Goal: Information Seeking & Learning: Check status

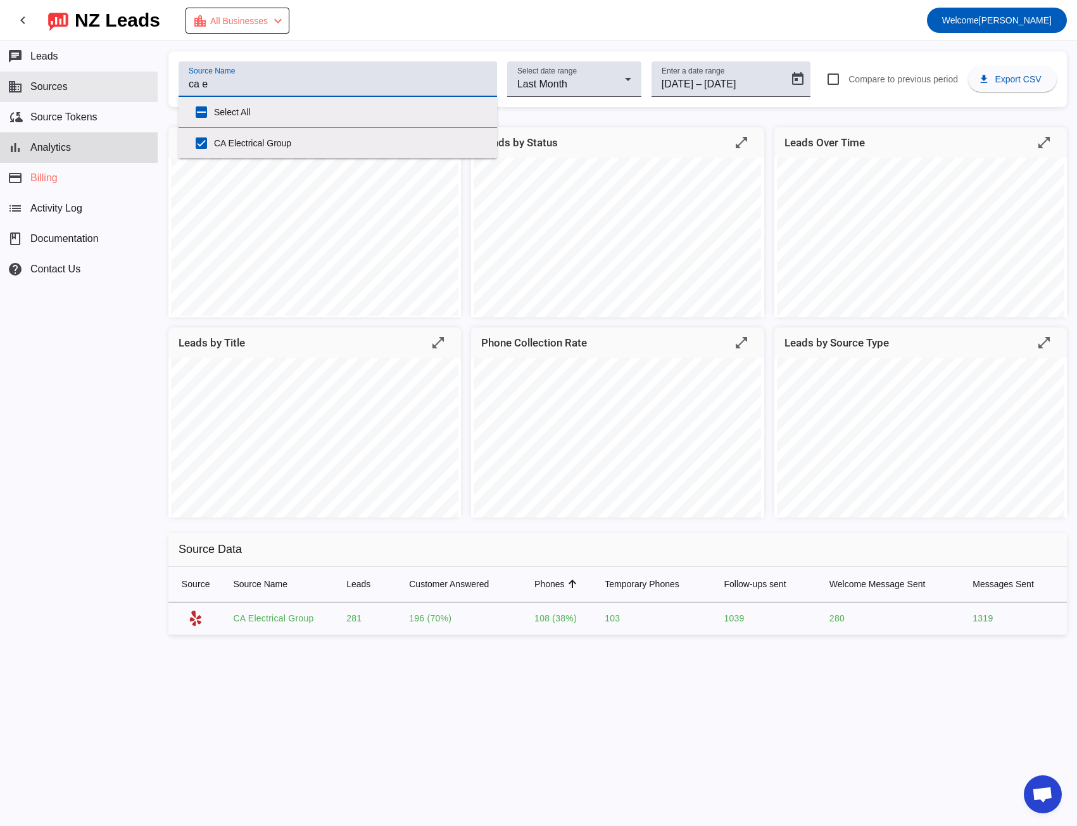
click at [54, 84] on span "Sources" at bounding box center [48, 86] width 37 height 11
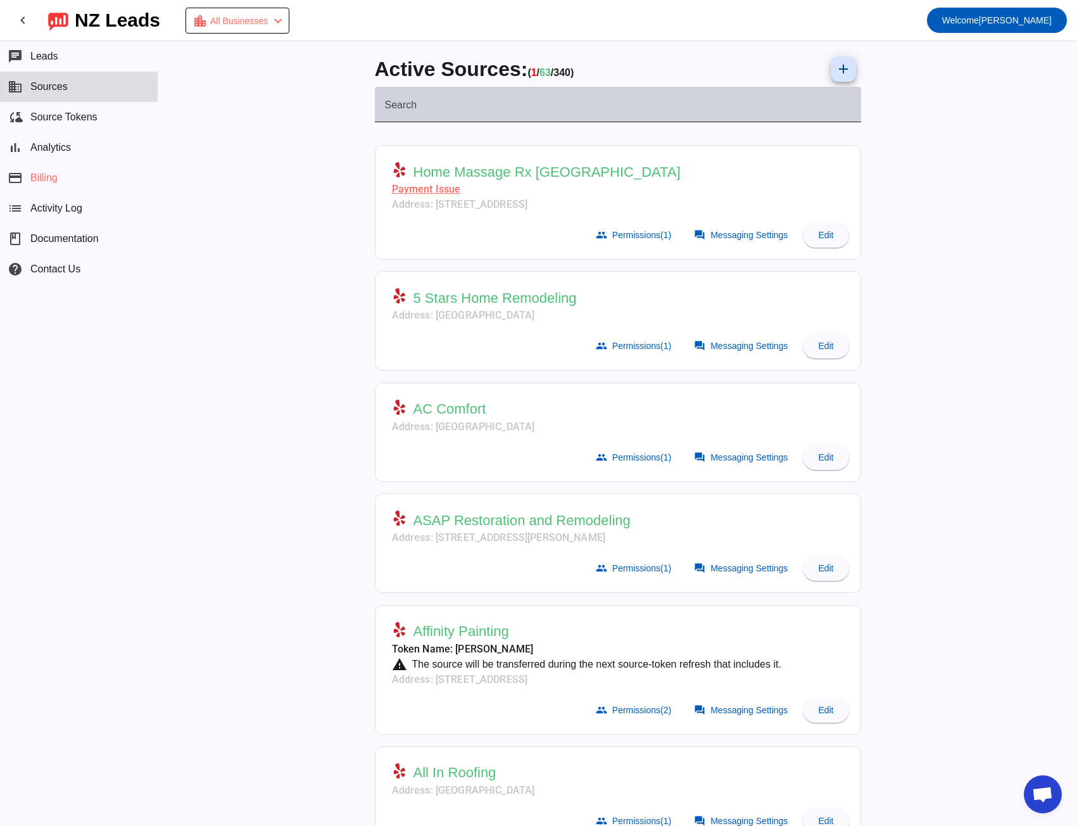
click at [412, 101] on div "Search" at bounding box center [618, 104] width 466 height 35
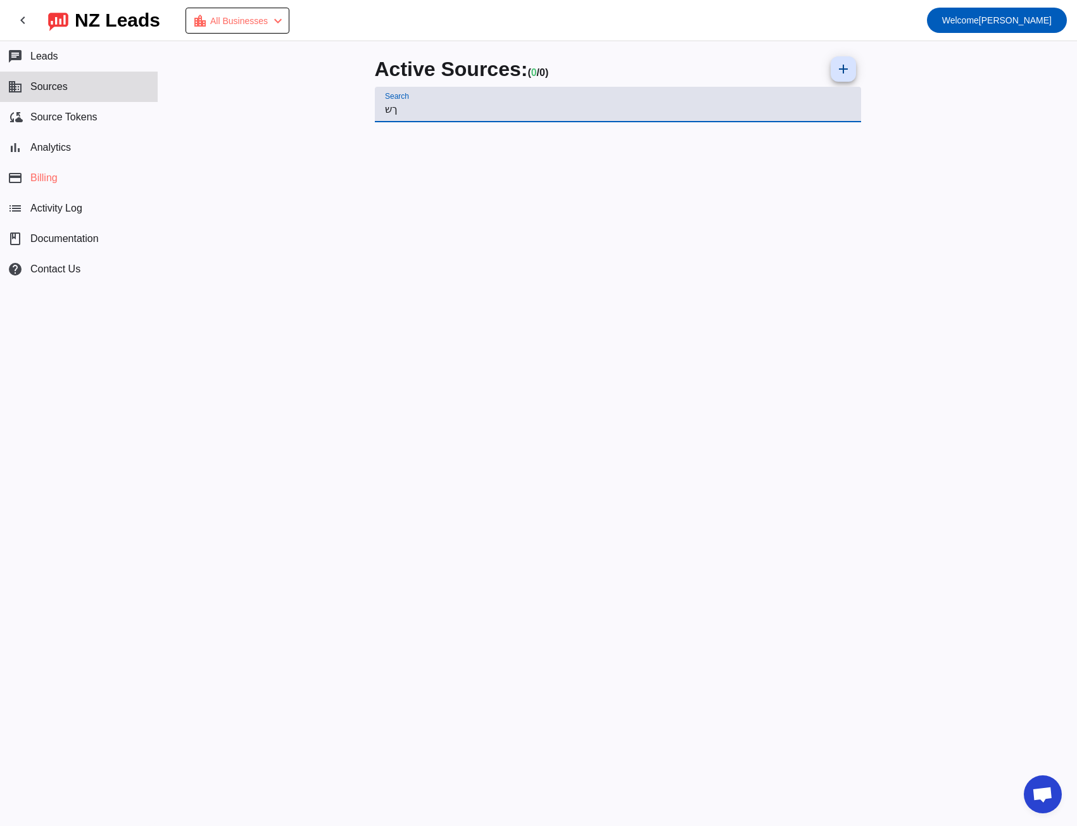
type input "ך"
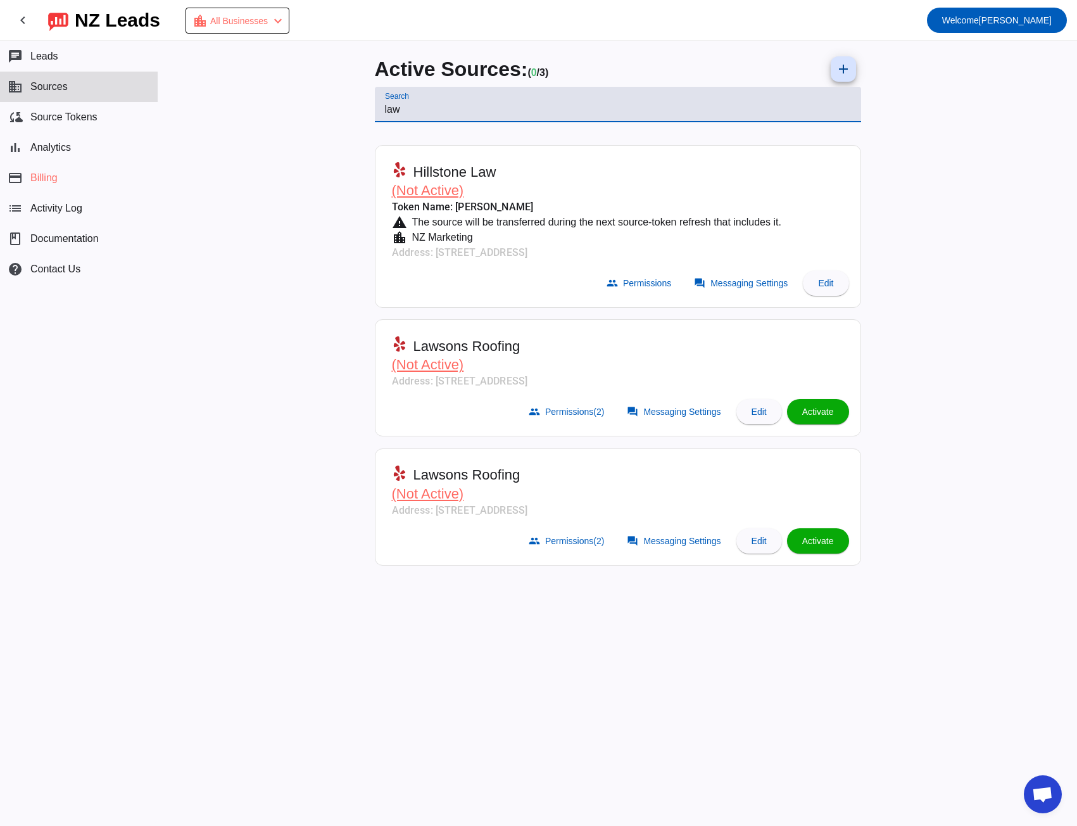
type input "law"
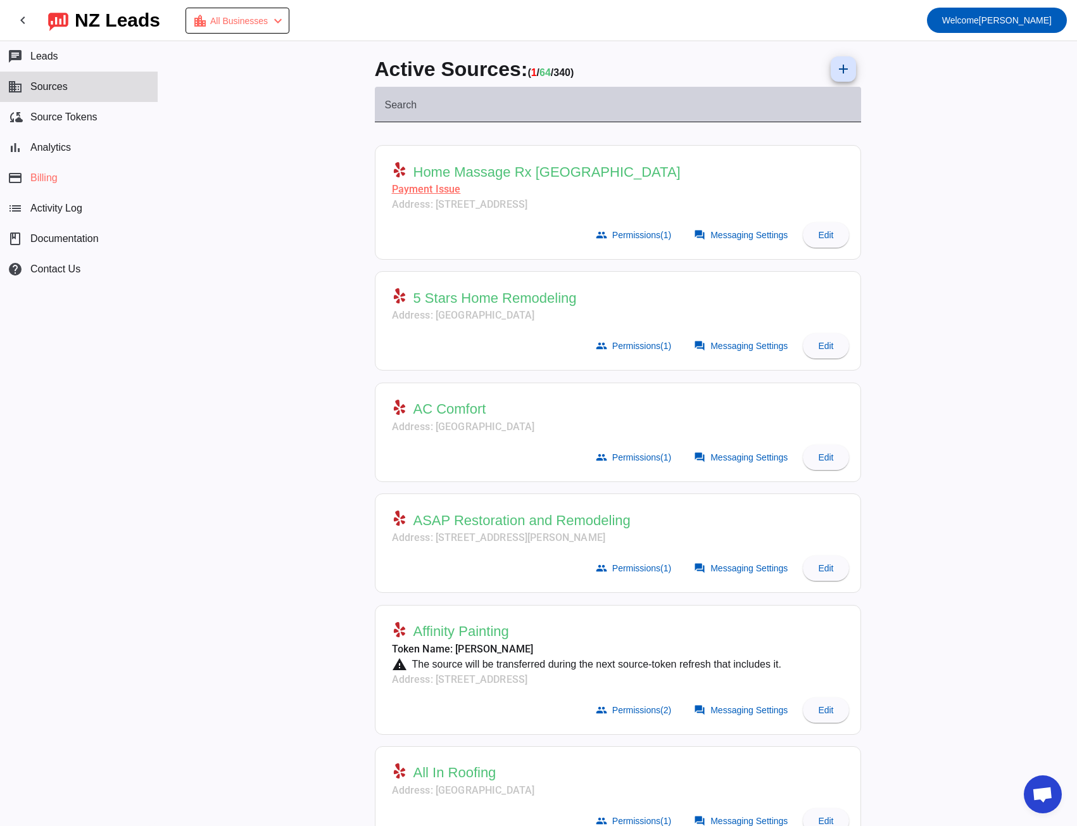
click at [385, 113] on input "Search" at bounding box center [618, 109] width 466 height 15
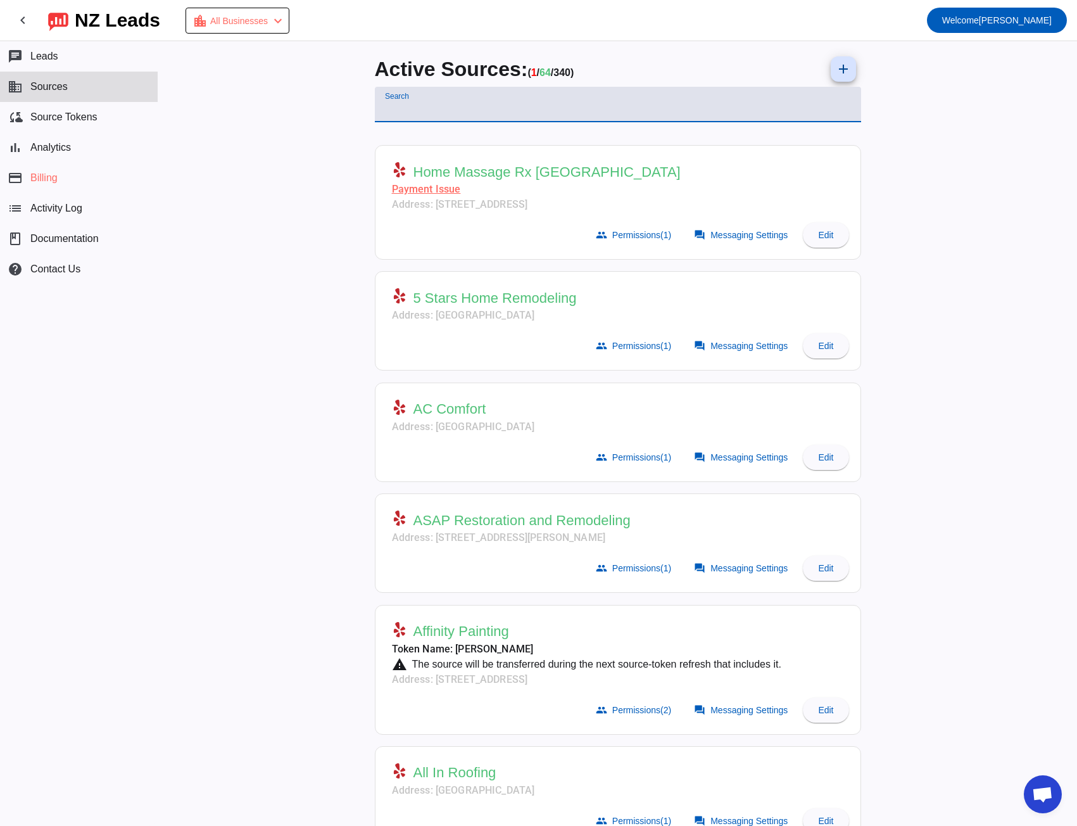
click at [390, 106] on input "Search" at bounding box center [618, 109] width 466 height 15
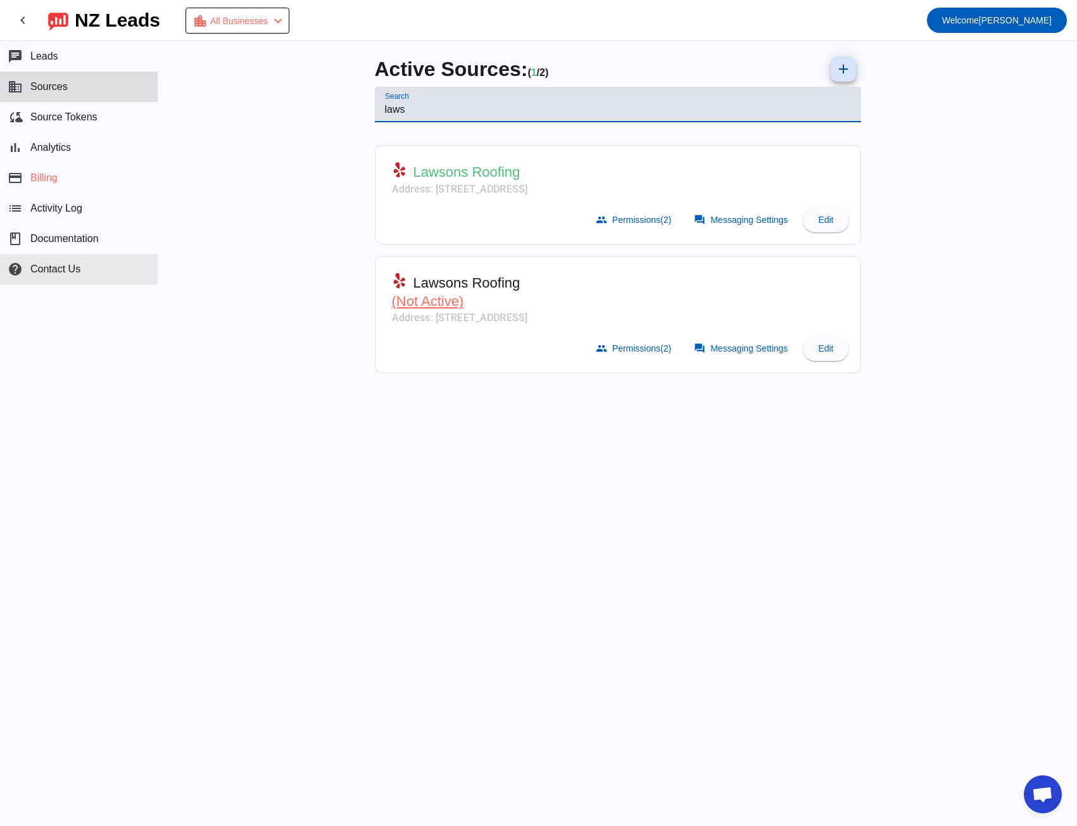
type input "laws"
click at [50, 86] on span "Sources" at bounding box center [48, 86] width 37 height 11
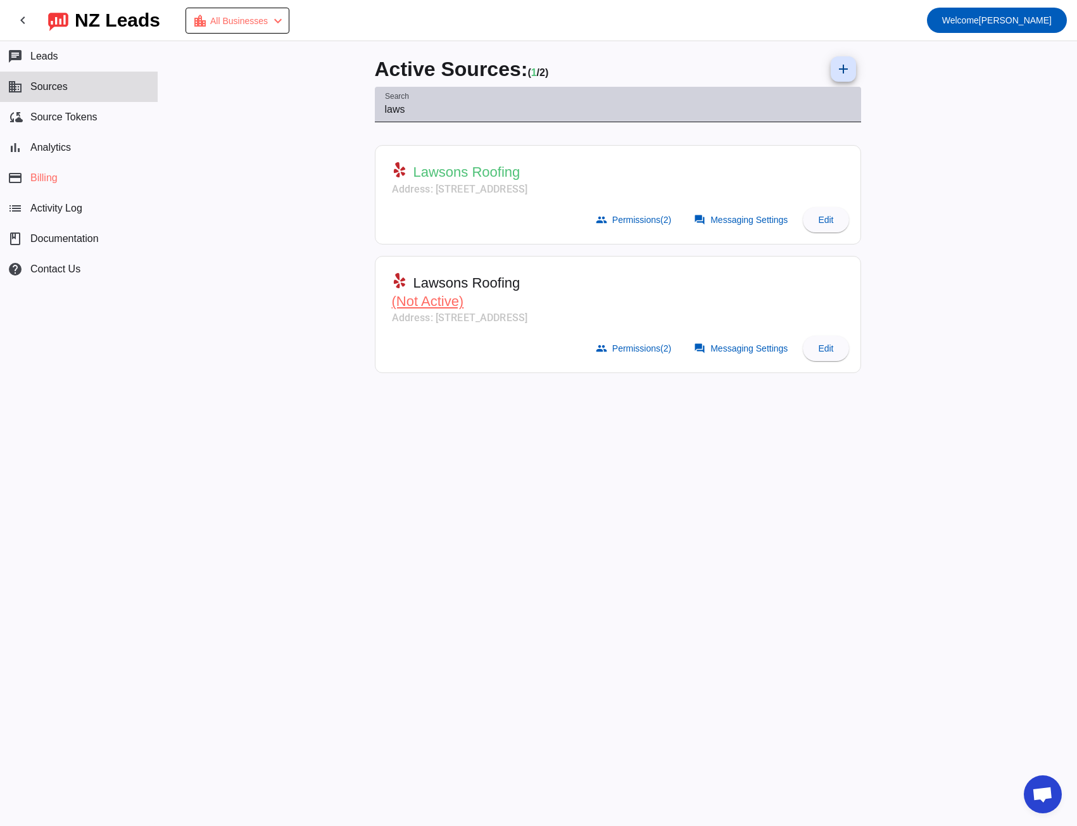
click at [394, 110] on input "laws" at bounding box center [618, 109] width 466 height 15
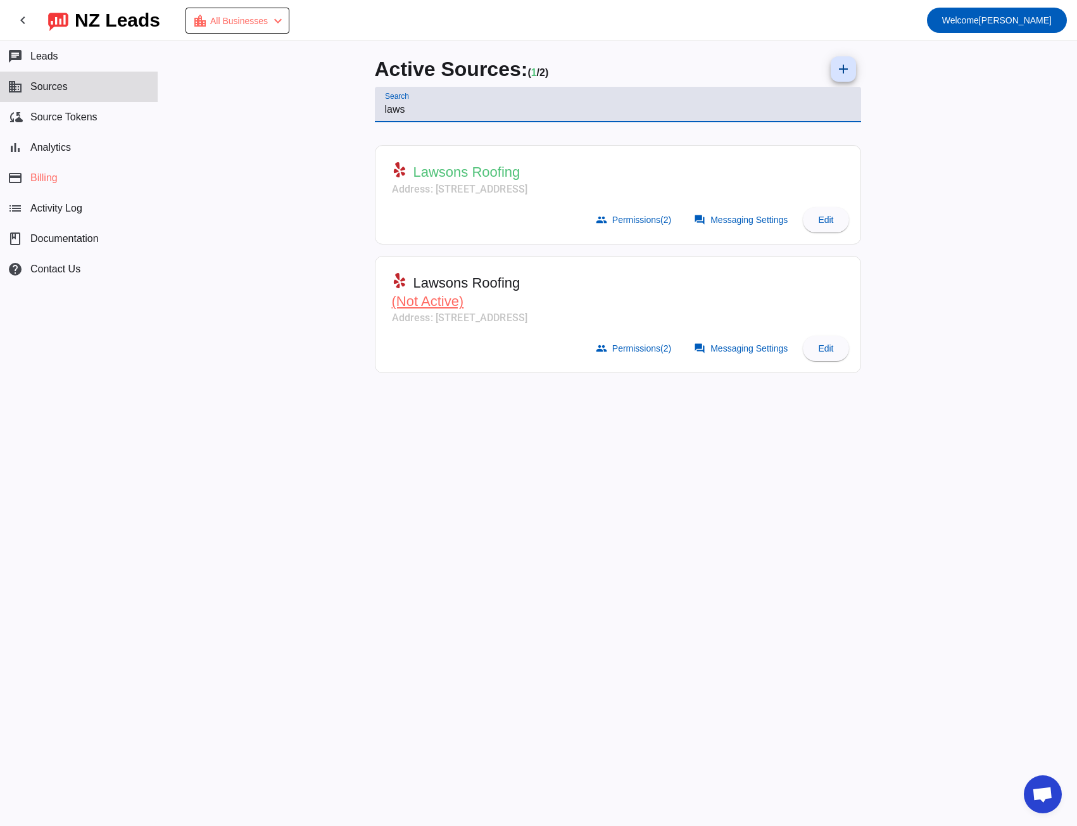
click at [394, 110] on input "laws" at bounding box center [618, 109] width 466 height 15
click at [53, 90] on span "Sources" at bounding box center [48, 86] width 37 height 11
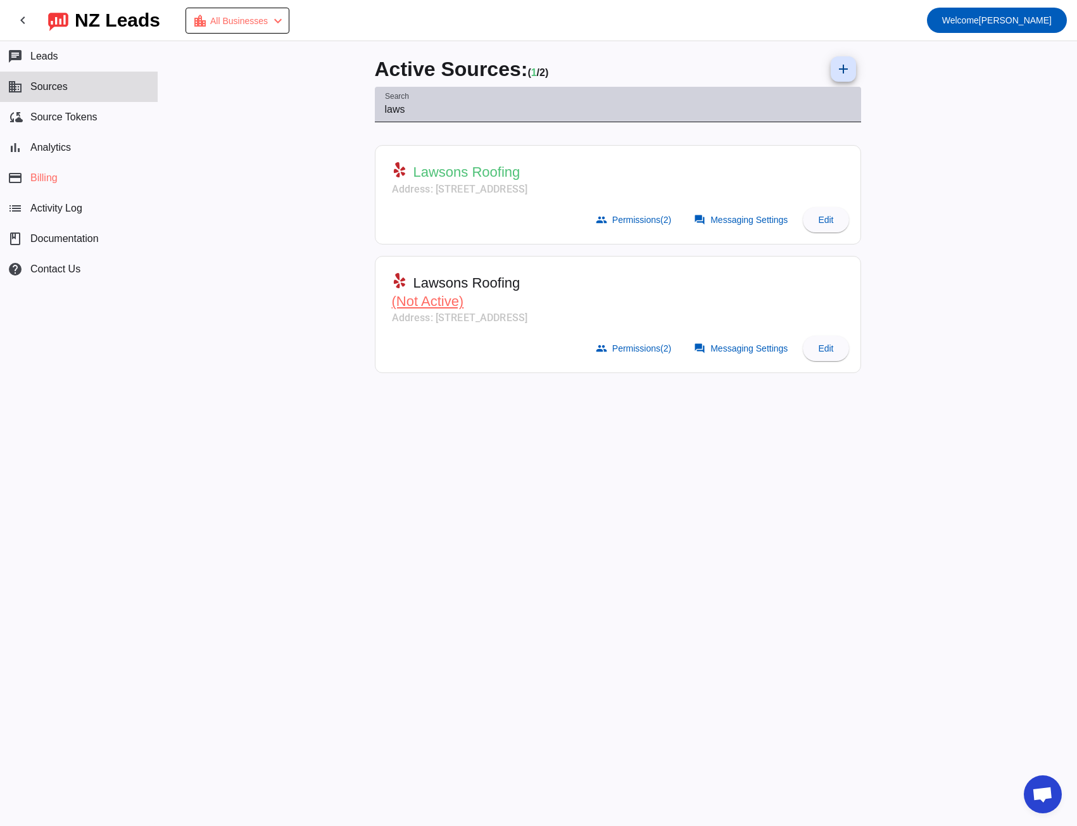
click at [393, 110] on input "laws" at bounding box center [618, 109] width 466 height 15
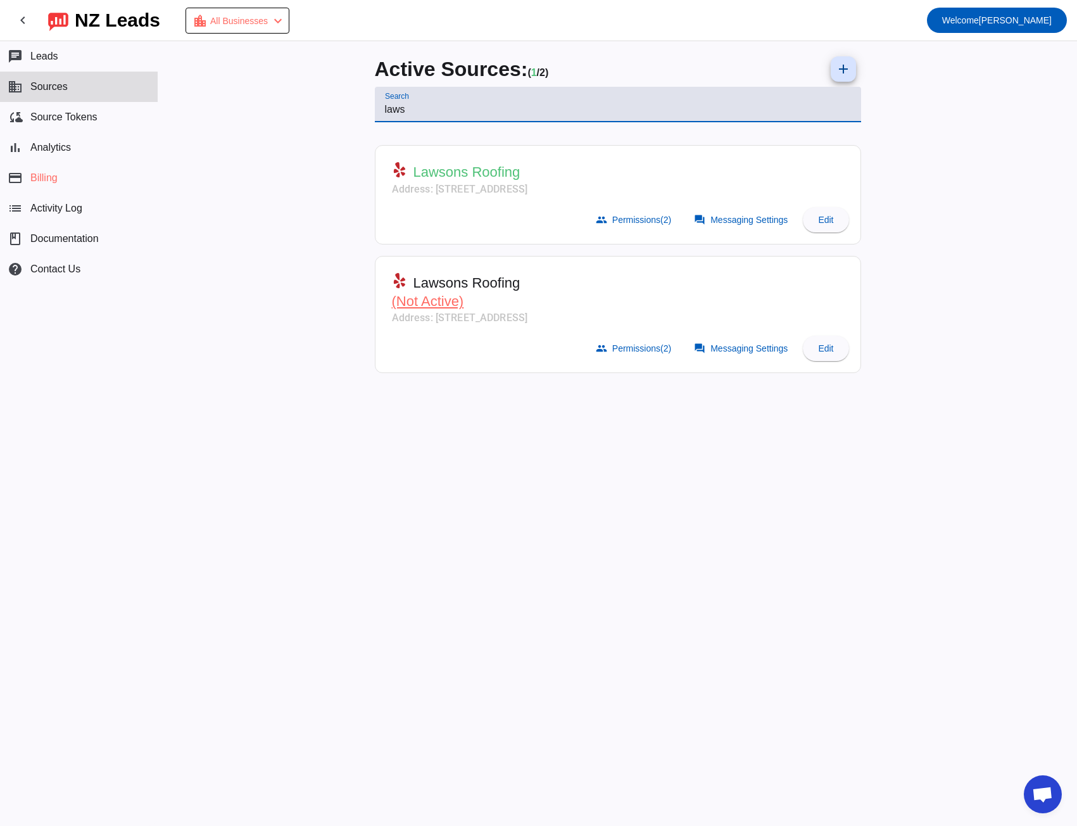
click at [393, 110] on input "laws" at bounding box center [618, 109] width 466 height 15
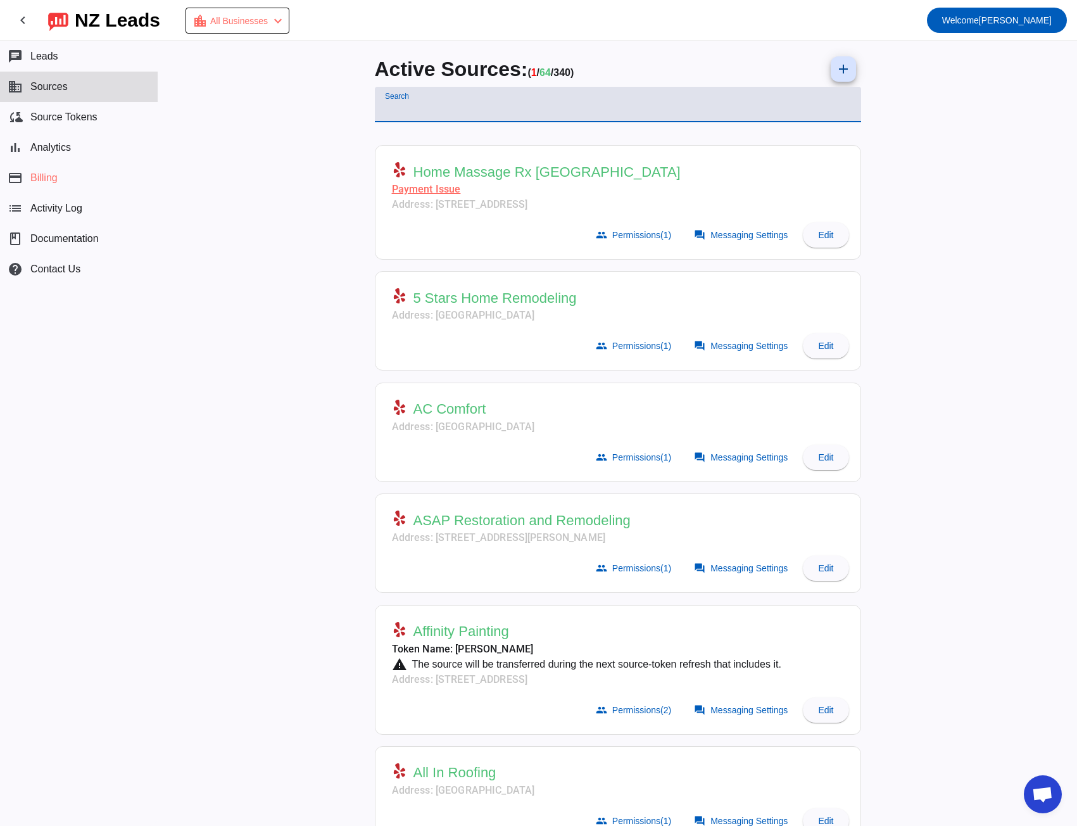
click at [407, 105] on input "Search" at bounding box center [618, 109] width 466 height 15
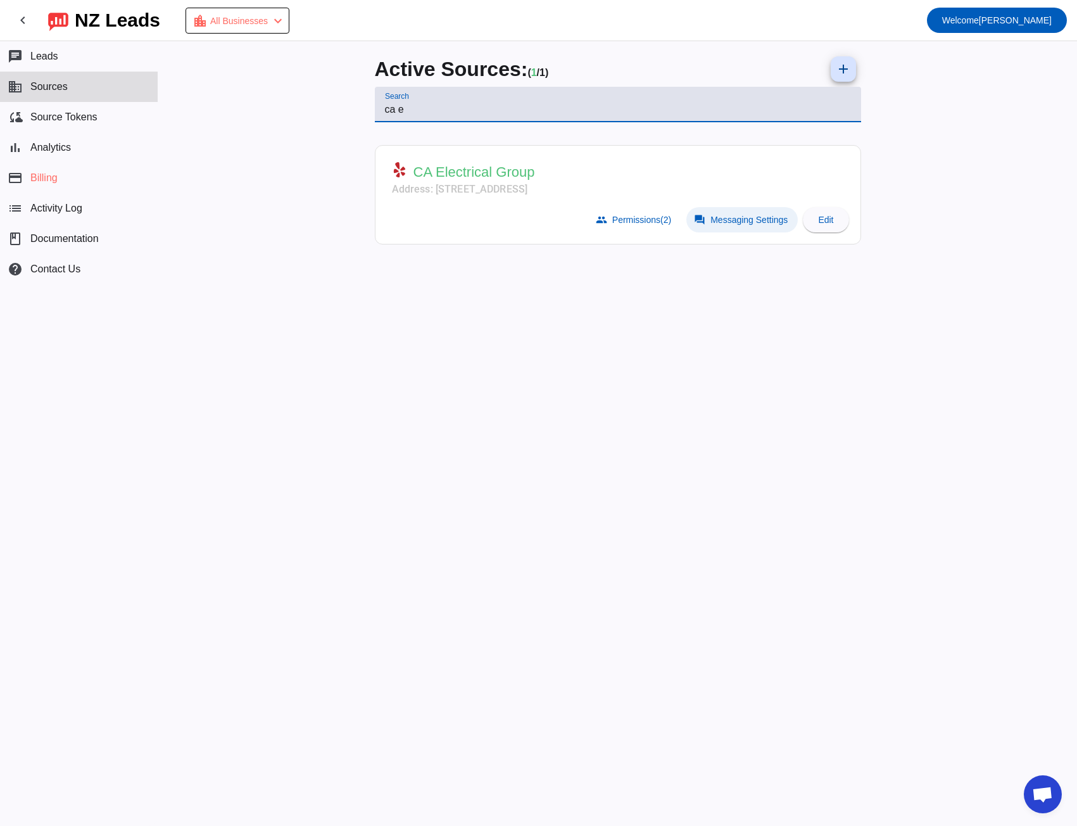
type input "ca e"
click at [761, 224] on span "Messaging Settings" at bounding box center [749, 220] width 77 height 10
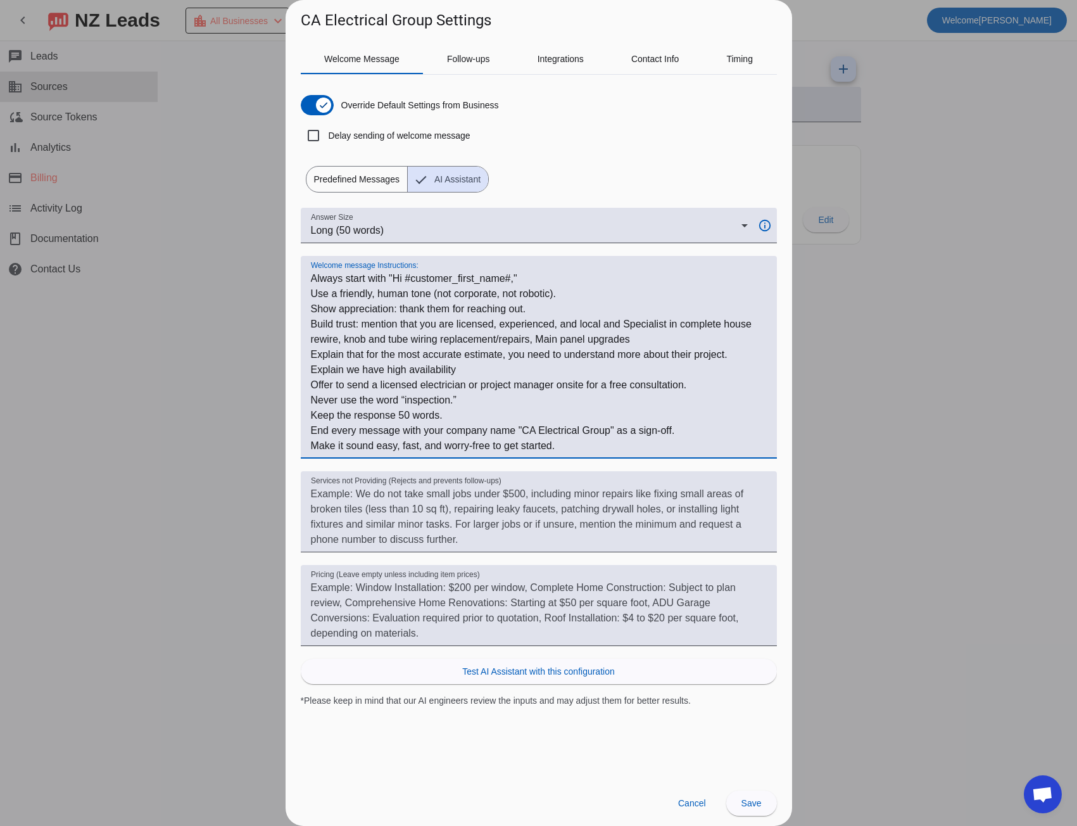
click at [326, 277] on textarea "Welcome message Instructions:" at bounding box center [539, 362] width 456 height 182
drag, startPoint x: 326, startPoint y: 277, endPoint x: 575, endPoint y: 447, distance: 300.8
click at [575, 447] on textarea "Welcome message Instructions:" at bounding box center [539, 362] width 456 height 182
click at [207, 162] on div at bounding box center [538, 413] width 1077 height 826
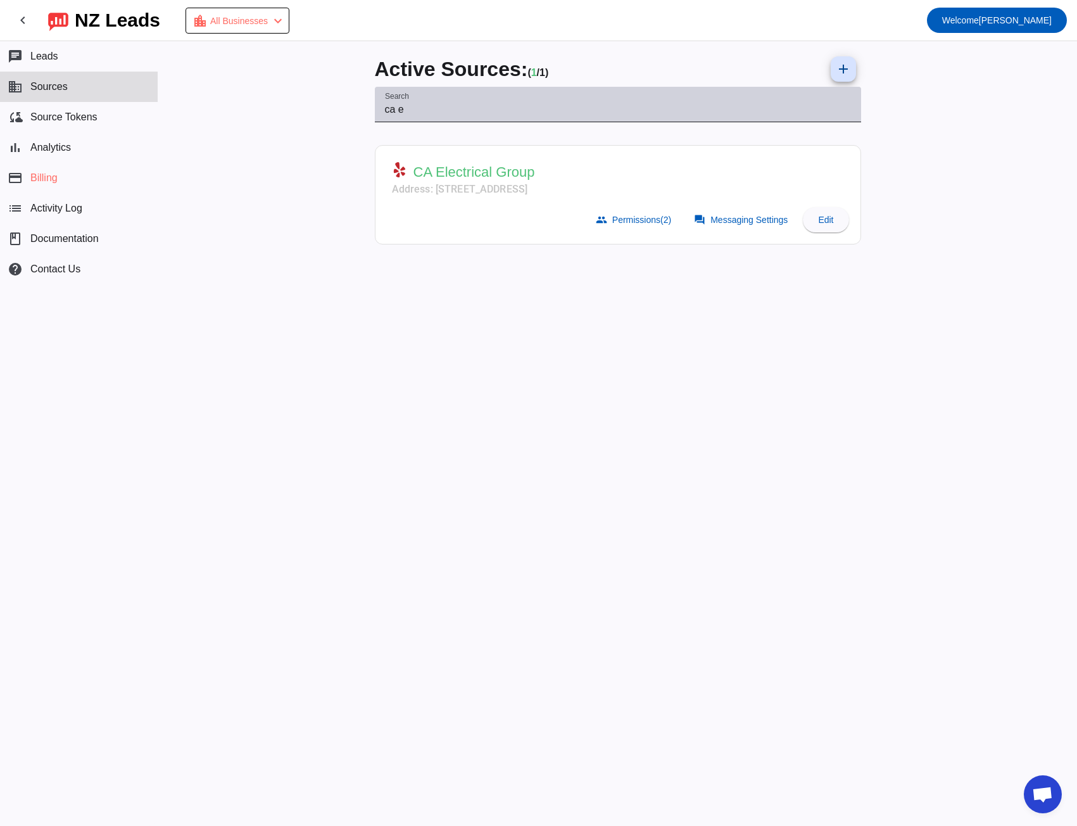
click at [397, 115] on input "ca e" at bounding box center [618, 109] width 466 height 15
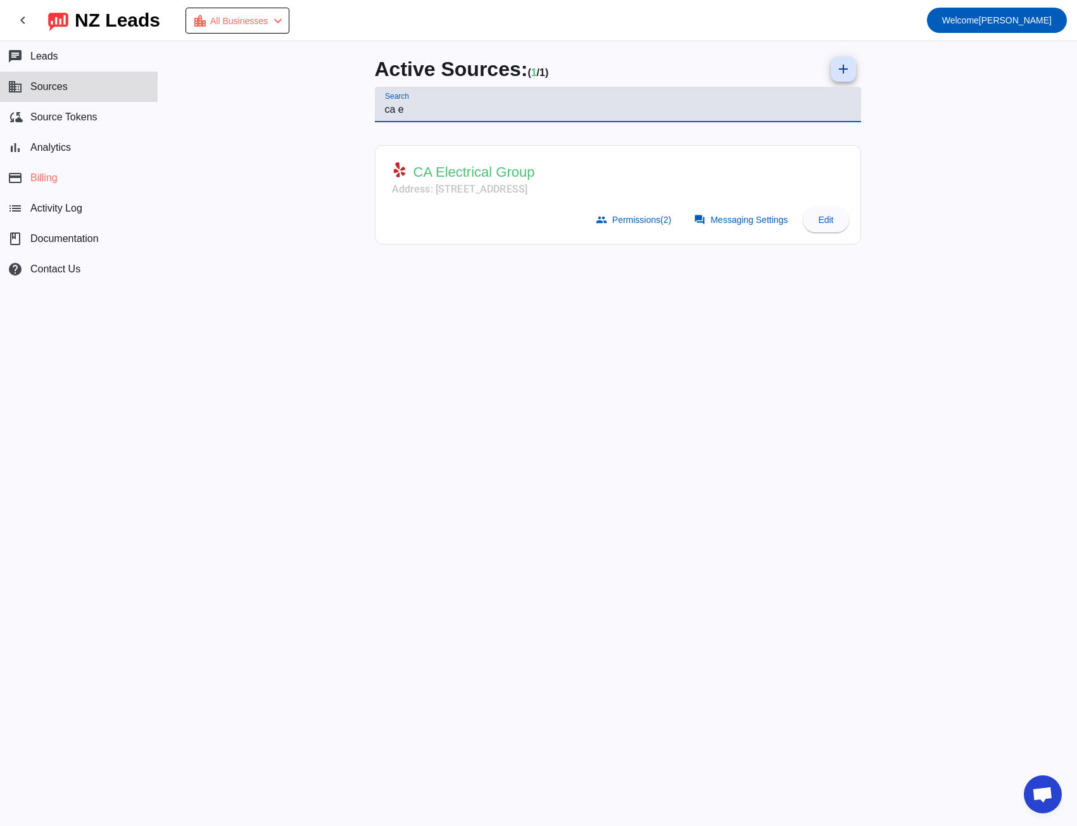
click at [397, 115] on input "ca e" at bounding box center [618, 109] width 466 height 15
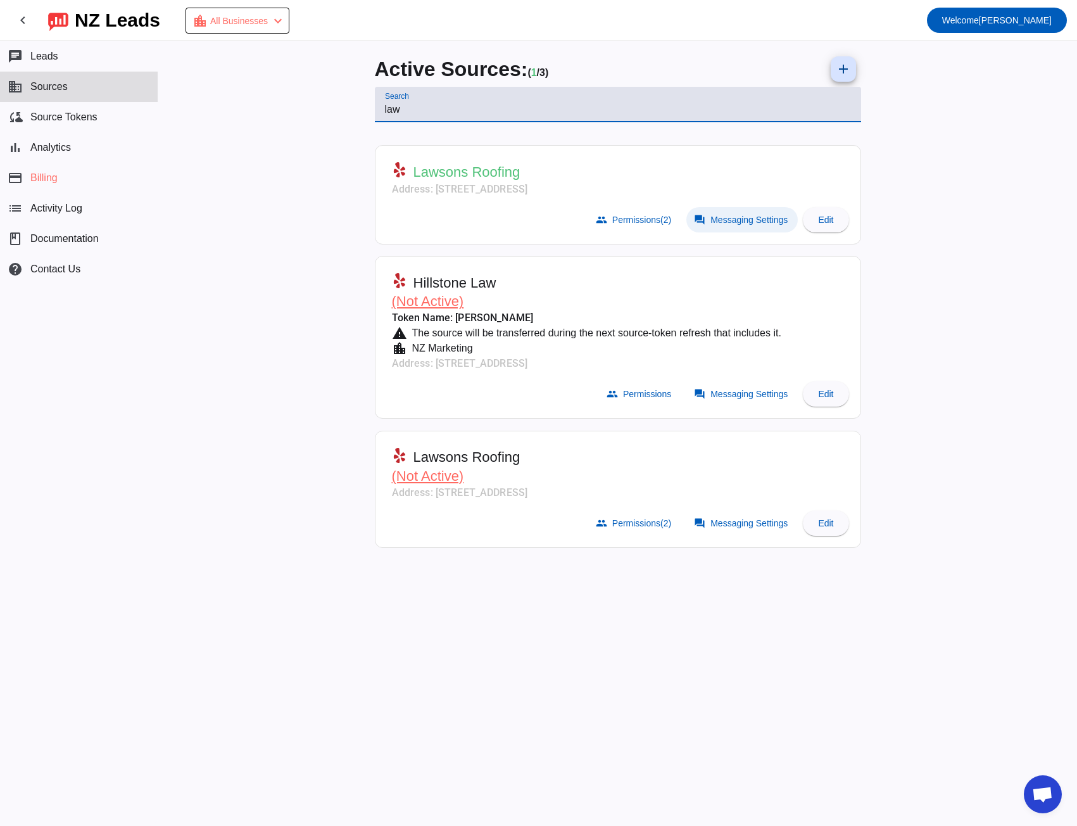
type input "law"
click at [720, 215] on span "Messaging Settings" at bounding box center [749, 220] width 77 height 10
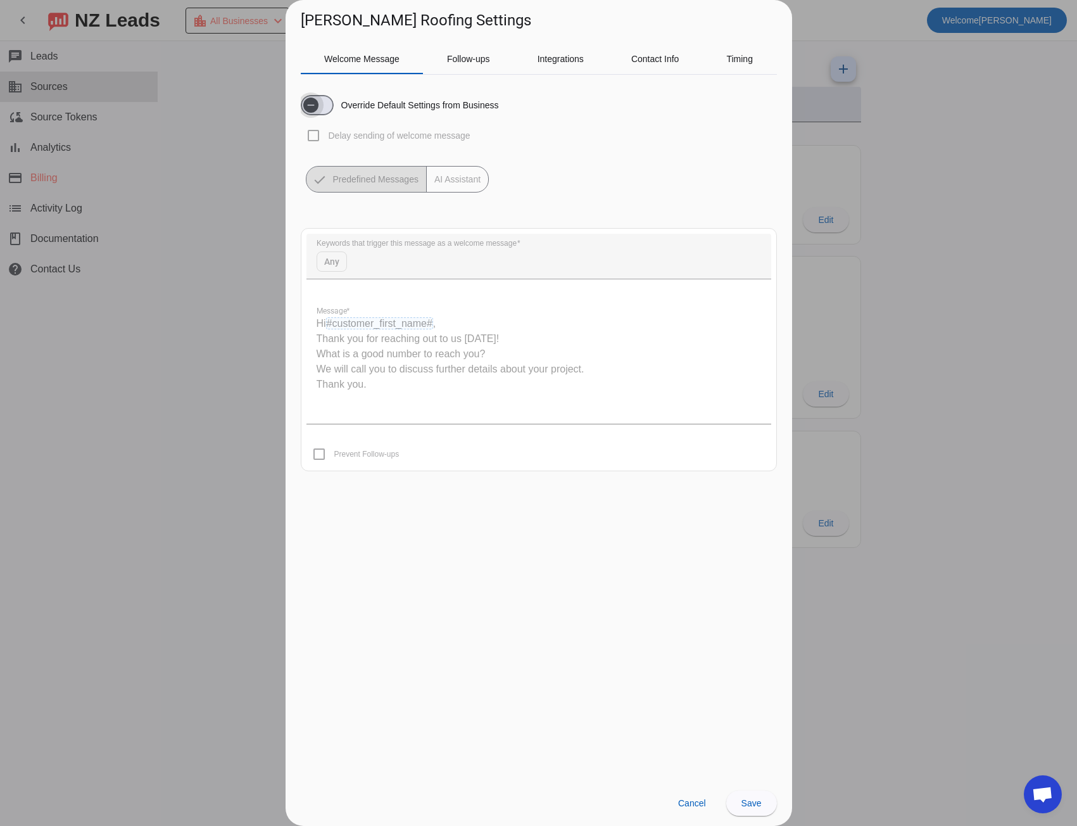
click at [323, 107] on span "button" at bounding box center [310, 104] width 25 height 25
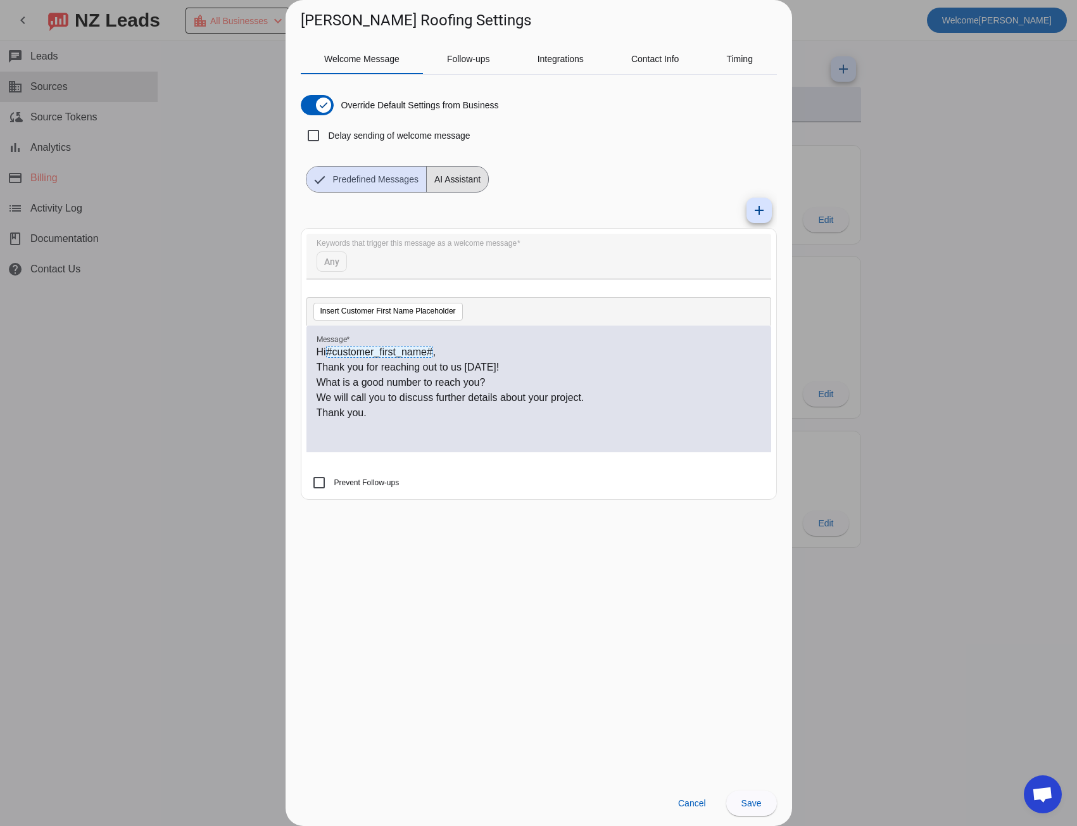
click at [441, 181] on span "AI Assistant" at bounding box center [457, 179] width 61 height 25
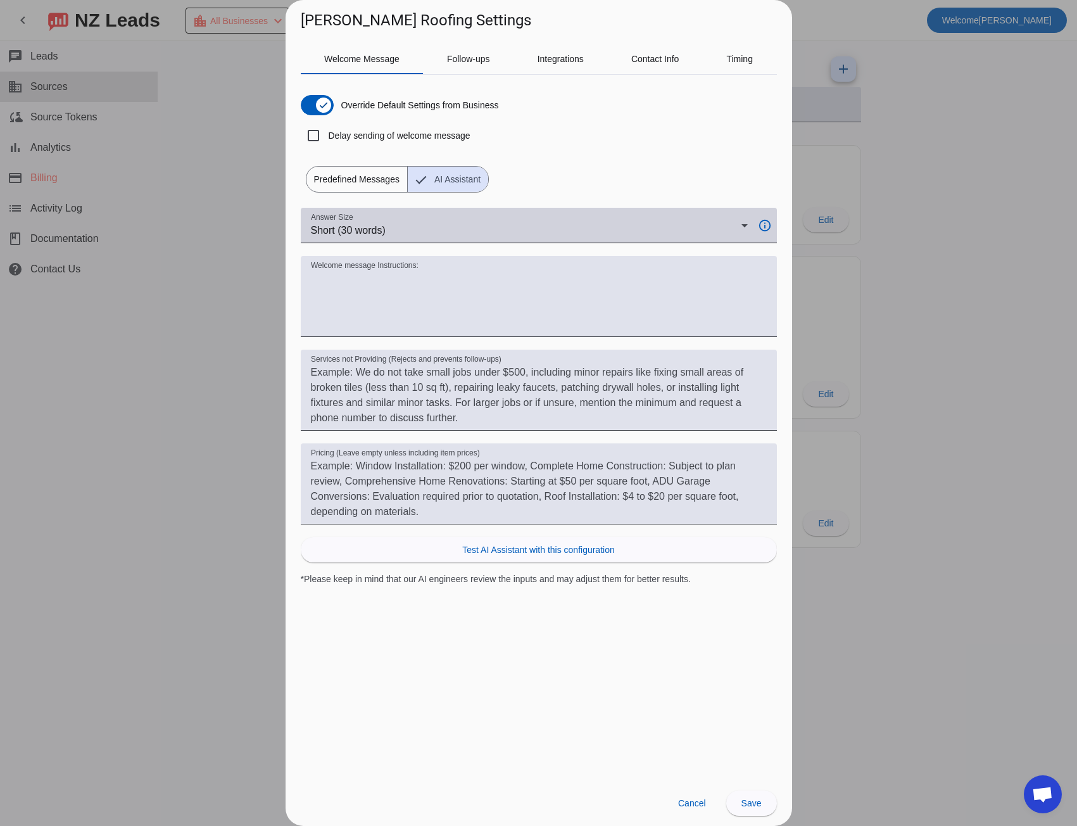
click at [424, 224] on div "Short (30 words)" at bounding box center [526, 230] width 431 height 15
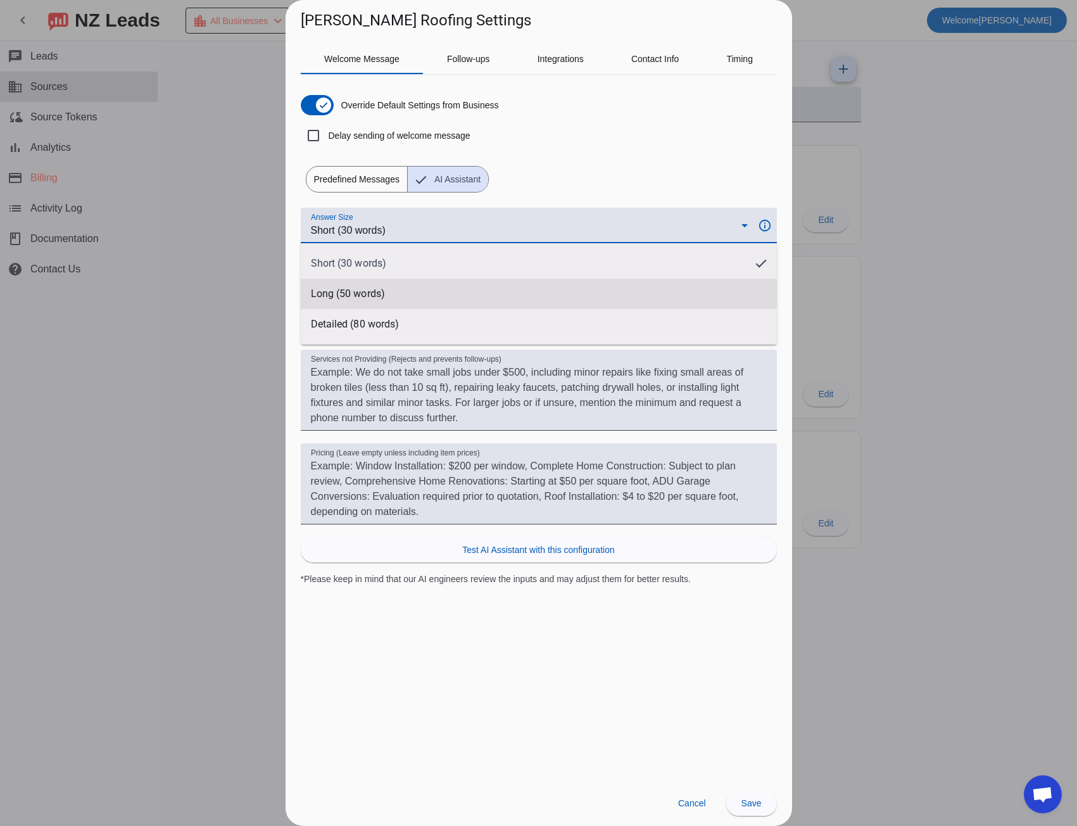
click at [424, 288] on mat-option "Long (50 words)" at bounding box center [539, 294] width 476 height 30
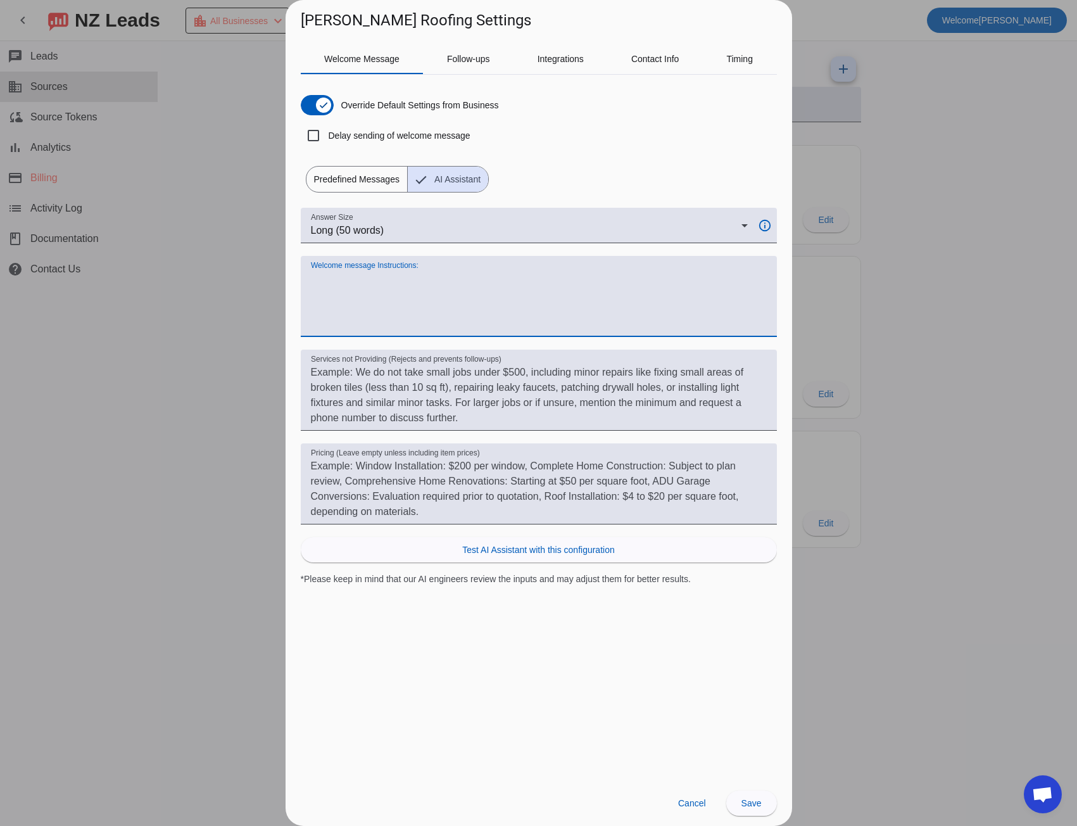
paste textarea "Always start with "Hi #customer_first_name#," Use a friendly, human tone (not c…"
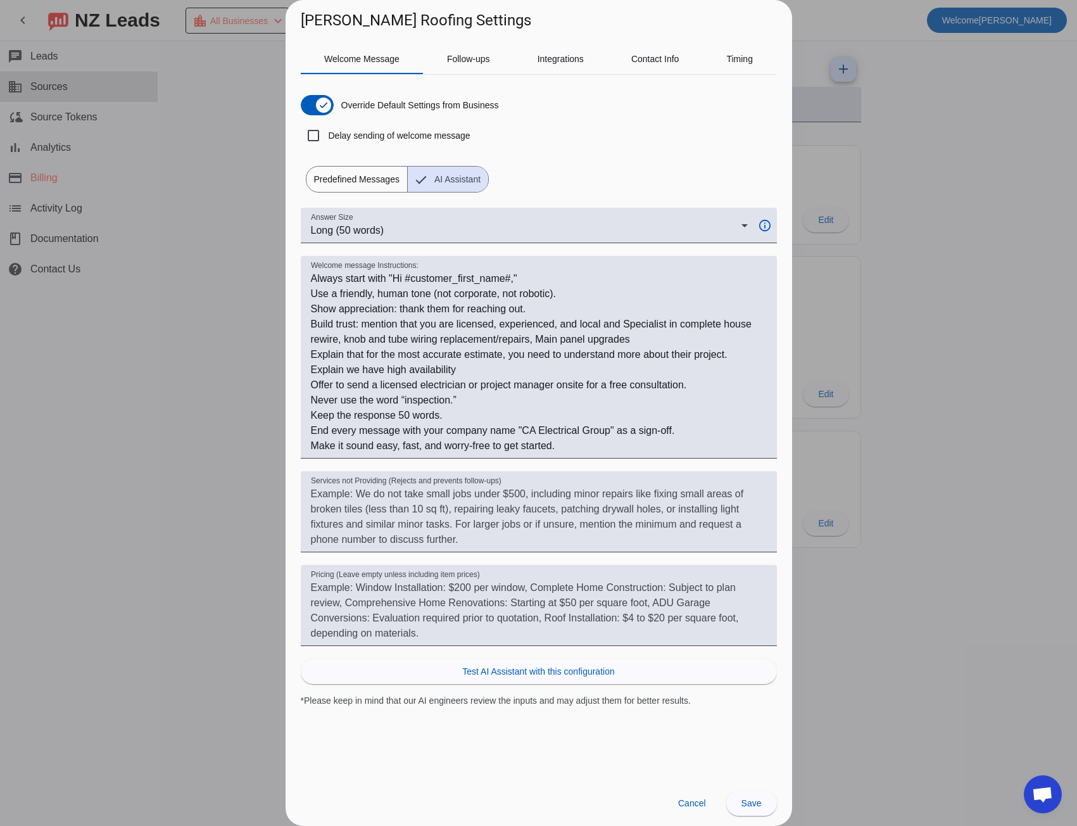
click at [314, 20] on h1 "[PERSON_NAME] Roofing Settings" at bounding box center [416, 20] width 231 height 20
drag, startPoint x: 314, startPoint y: 20, endPoint x: 381, endPoint y: 20, distance: 67.1
click at [381, 20] on h1 "[PERSON_NAME] Roofing Settings" at bounding box center [416, 20] width 231 height 20
copy h1 "Lawsons Roofing"
click at [531, 426] on textarea "Welcome message Instructions:" at bounding box center [539, 362] width 456 height 182
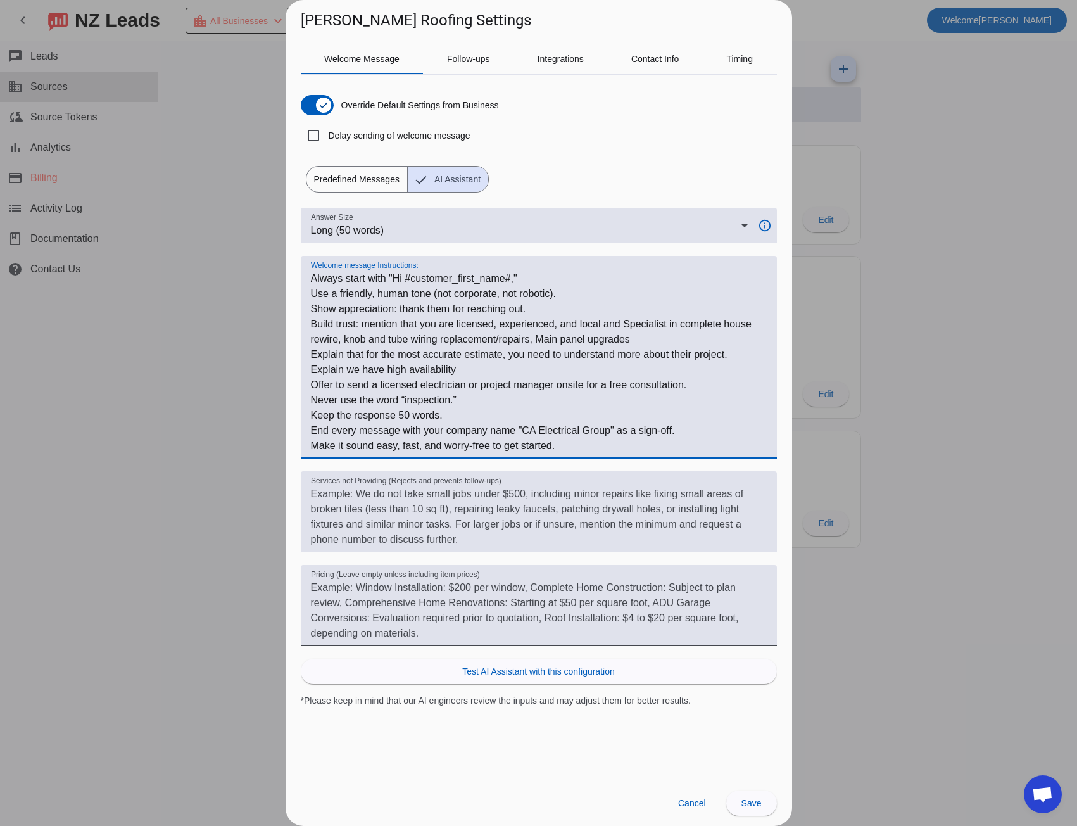
drag, startPoint x: 531, startPoint y: 426, endPoint x: 583, endPoint y: 426, distance: 51.9
click at [583, 426] on textarea "Welcome message Instructions:" at bounding box center [539, 362] width 456 height 182
paste textarea "Lawsons Roofing"
click at [445, 385] on textarea "Welcome message Instructions:" at bounding box center [539, 362] width 456 height 182
drag, startPoint x: 445, startPoint y: 385, endPoint x: 438, endPoint y: 386, distance: 7.0
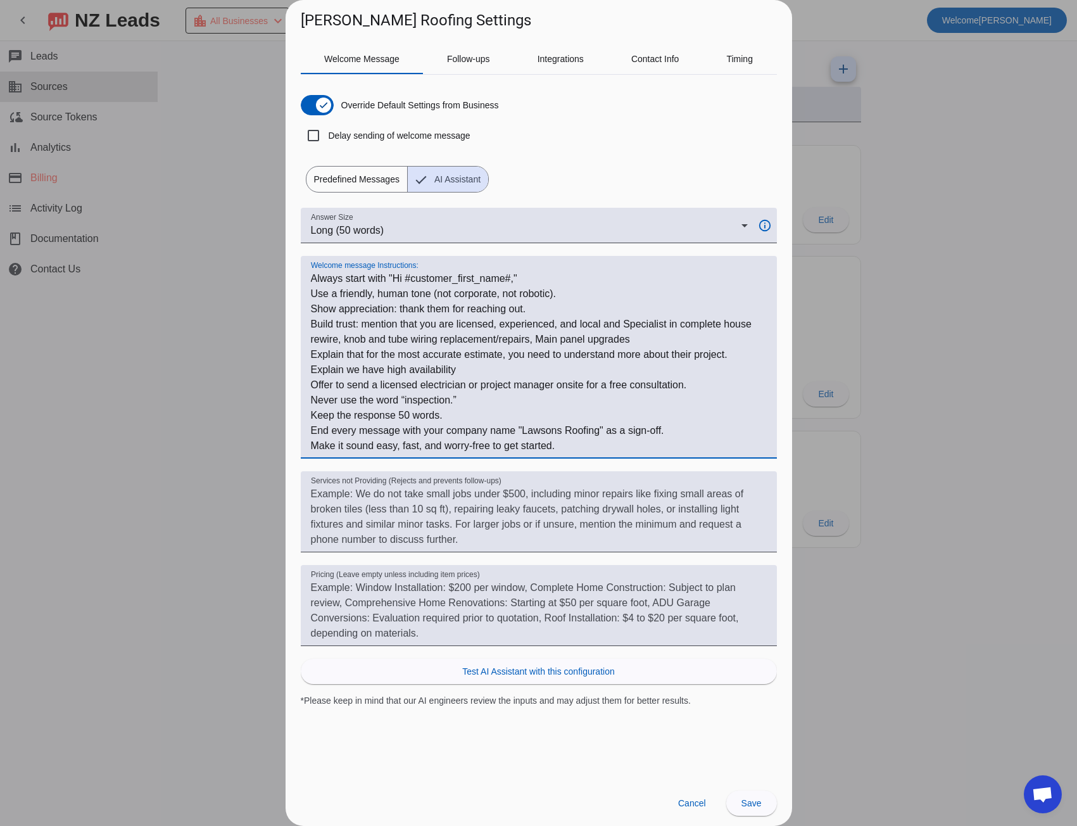
click at [438, 386] on textarea "Welcome message Instructions:" at bounding box center [539, 362] width 456 height 182
click at [400, 381] on textarea "Welcome message Instructions:" at bounding box center [539, 362] width 456 height 182
drag, startPoint x: 400, startPoint y: 381, endPoint x: 472, endPoint y: 390, distance: 72.7
click at [472, 390] on textarea "Welcome message Instructions:" at bounding box center [539, 362] width 456 height 182
click at [673, 325] on textarea "Welcome message Instructions:" at bounding box center [539, 362] width 456 height 182
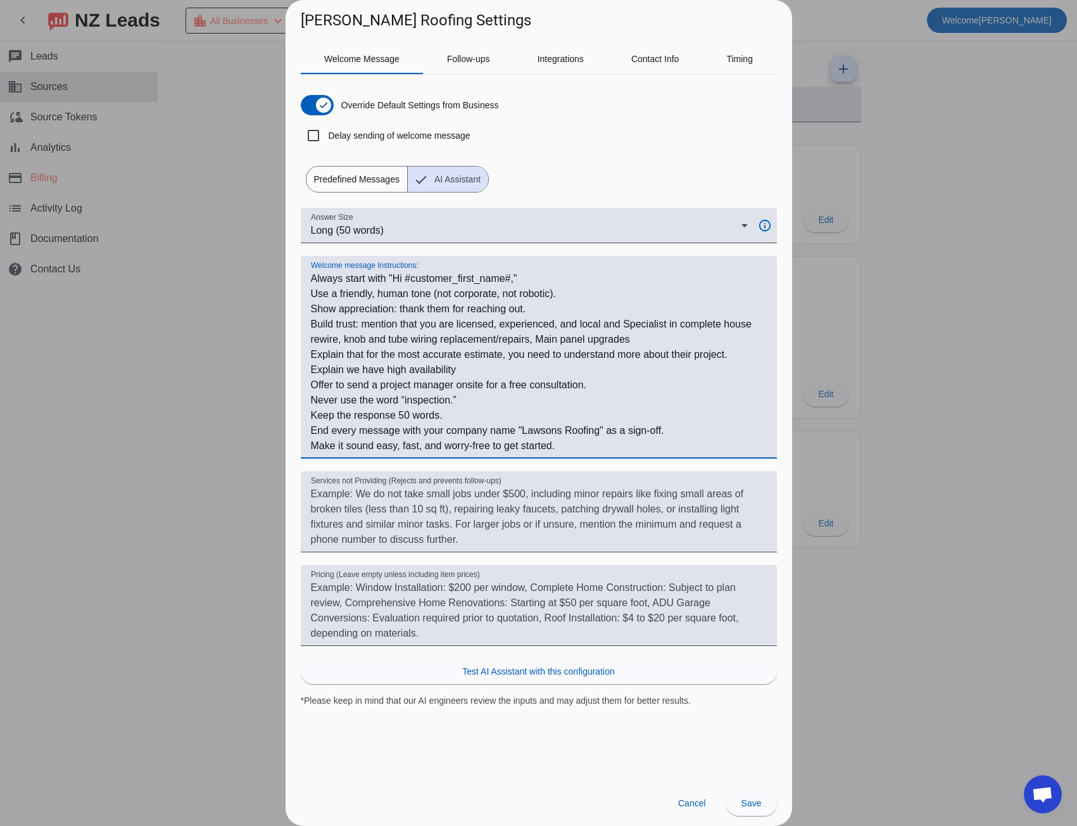
drag, startPoint x: 673, startPoint y: 325, endPoint x: 676, endPoint y: 340, distance: 15.4
click at [676, 340] on textarea "Welcome message Instructions:" at bounding box center [539, 362] width 456 height 182
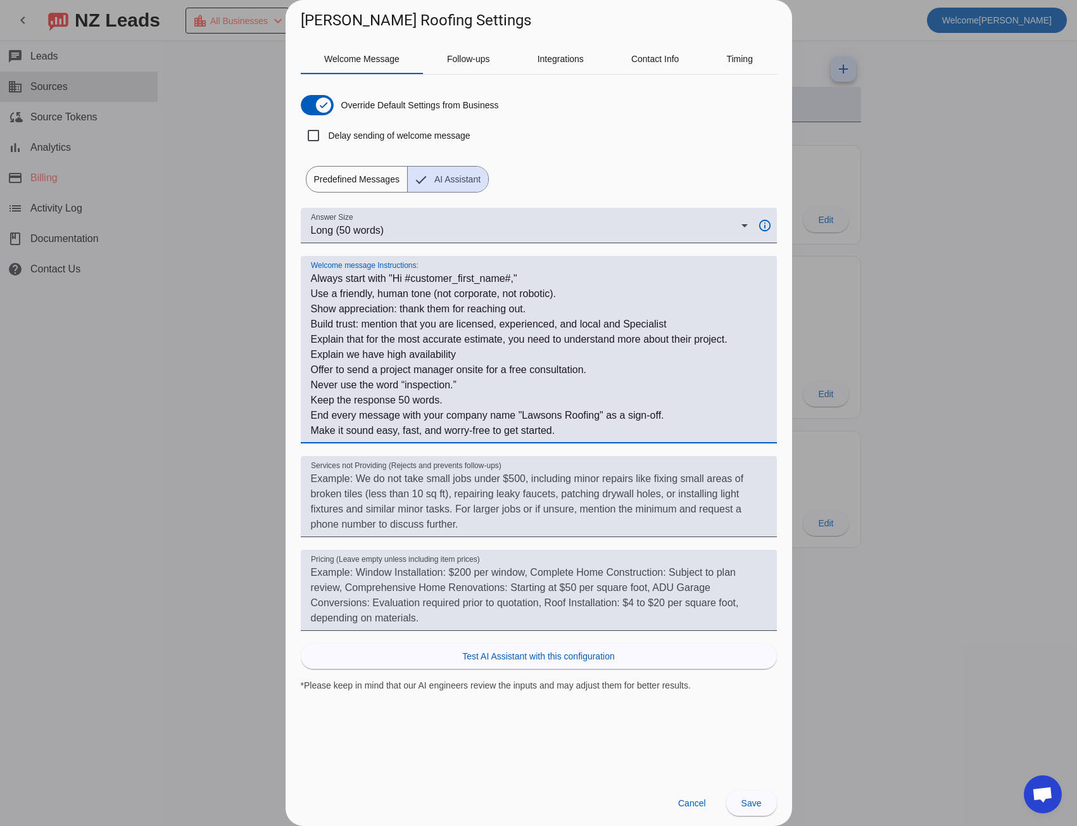
click at [323, 384] on textarea "Welcome message Instructions:" at bounding box center [539, 354] width 456 height 167
drag, startPoint x: 448, startPoint y: 399, endPoint x: 312, endPoint y: 402, distance: 136.2
click at [312, 402] on textarea "Welcome message Instructions:" at bounding box center [539, 354] width 456 height 167
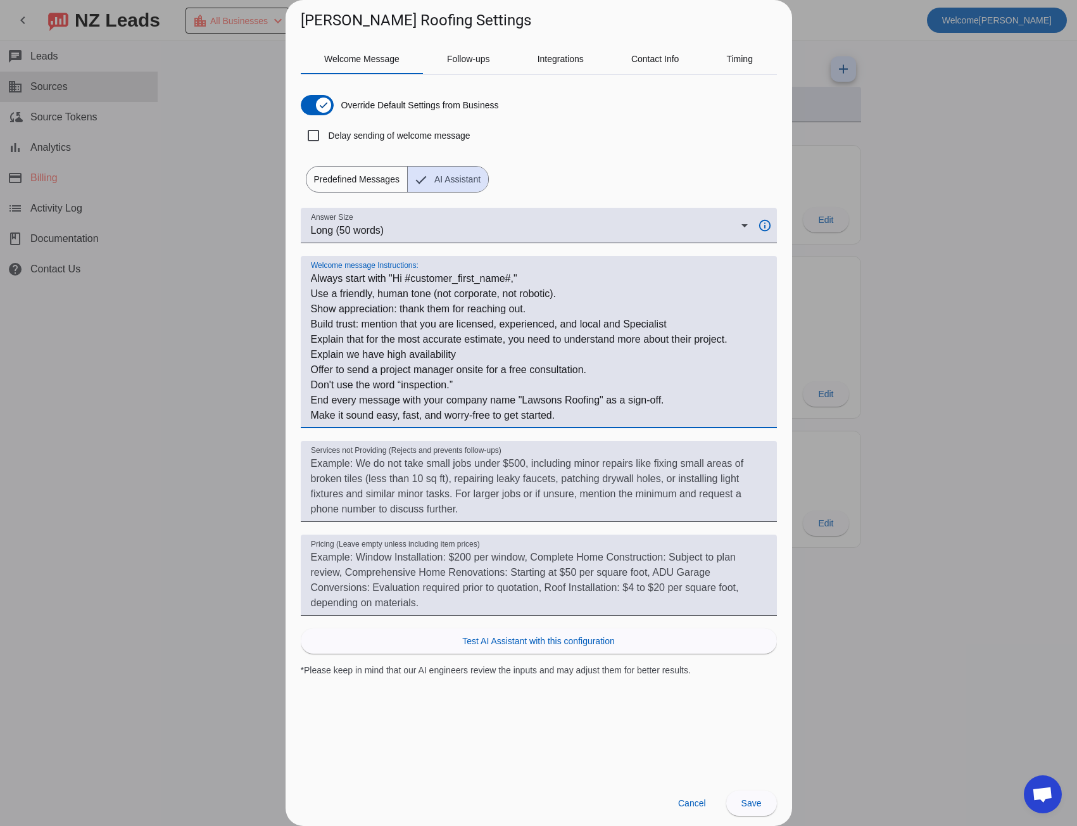
click at [448, 383] on textarea "Welcome message Instructions:" at bounding box center [539, 347] width 456 height 152
type textarea "Always start with "Hi #customer_first_name#," Use a friendly, human tone (not c…"
click at [740, 805] on span at bounding box center [752, 803] width 51 height 30
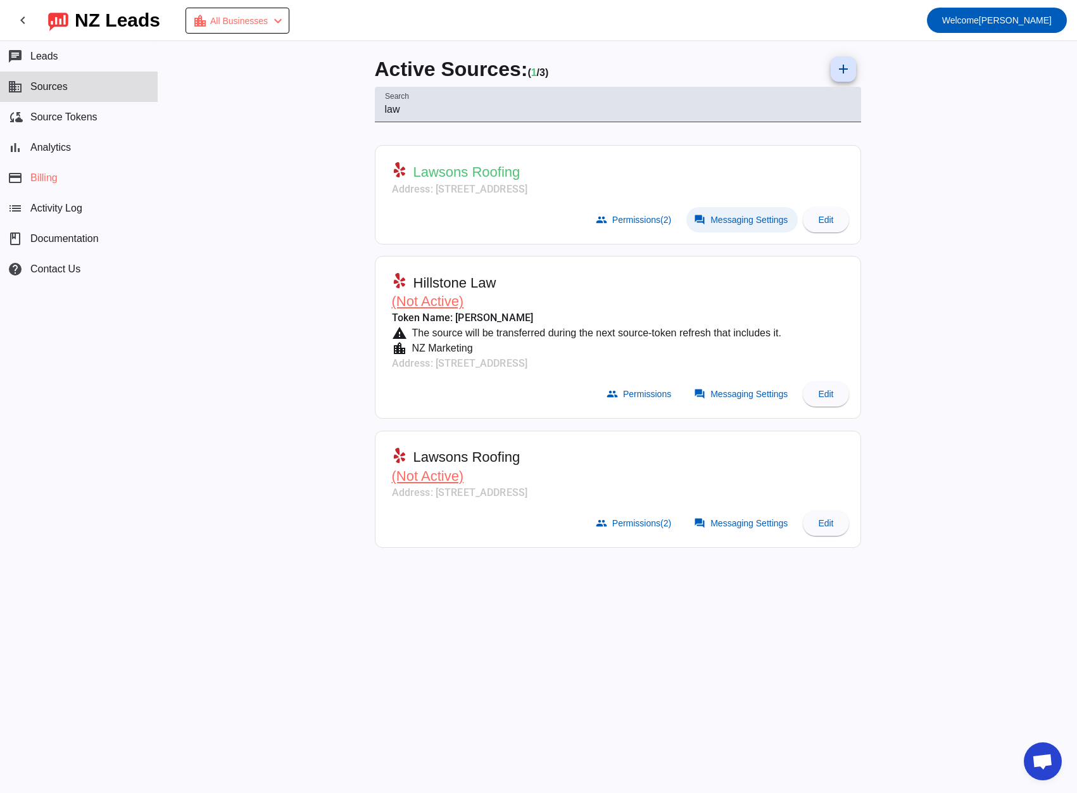
click at [724, 223] on span "Messaging Settings" at bounding box center [749, 220] width 77 height 10
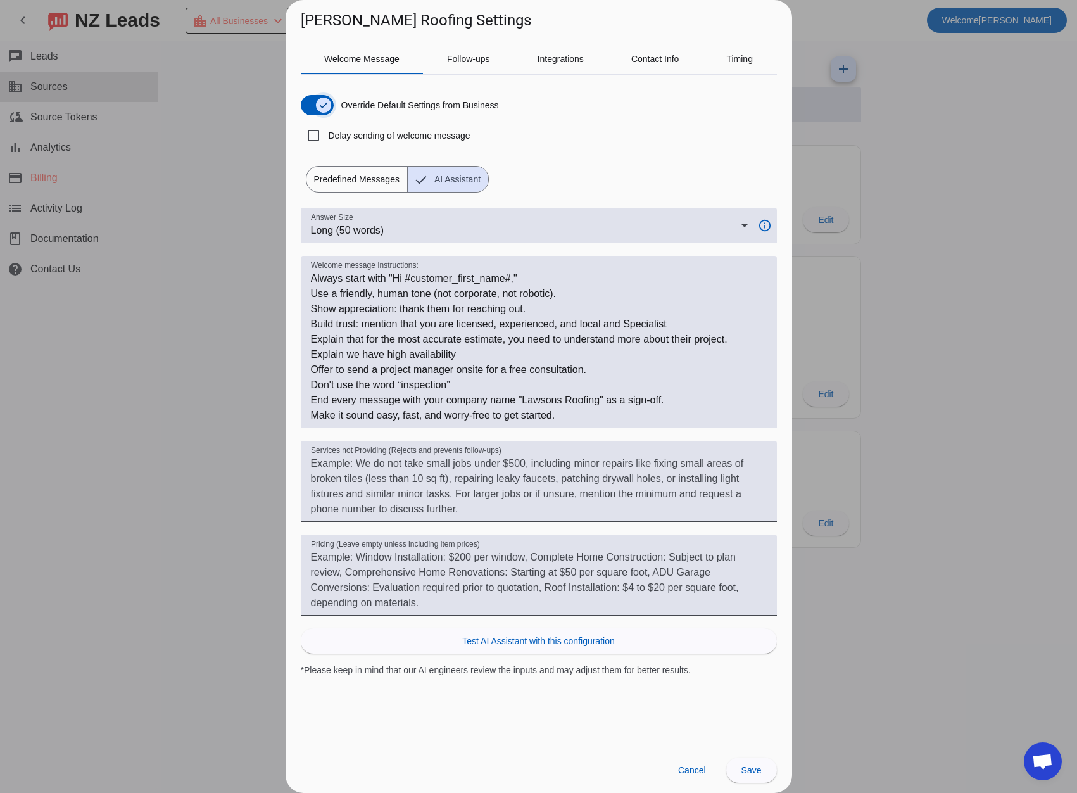
click at [313, 109] on span "button" at bounding box center [323, 104] width 25 height 25
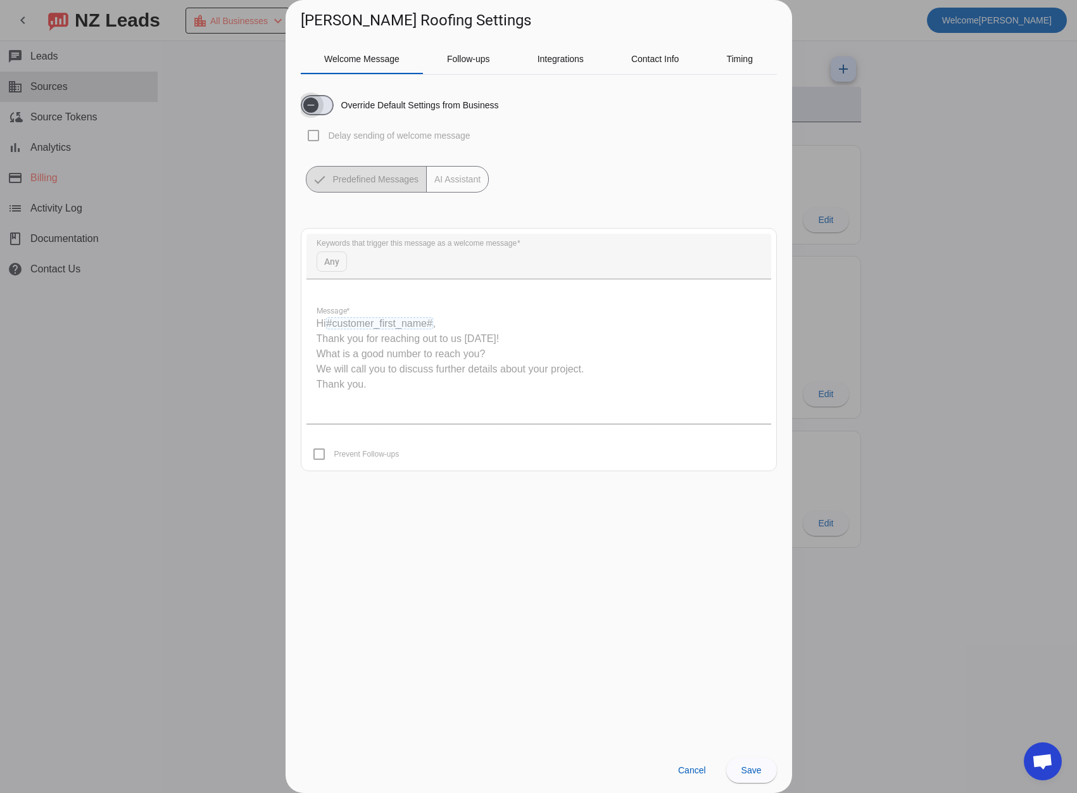
click at [326, 103] on span "button" at bounding box center [317, 105] width 33 height 20
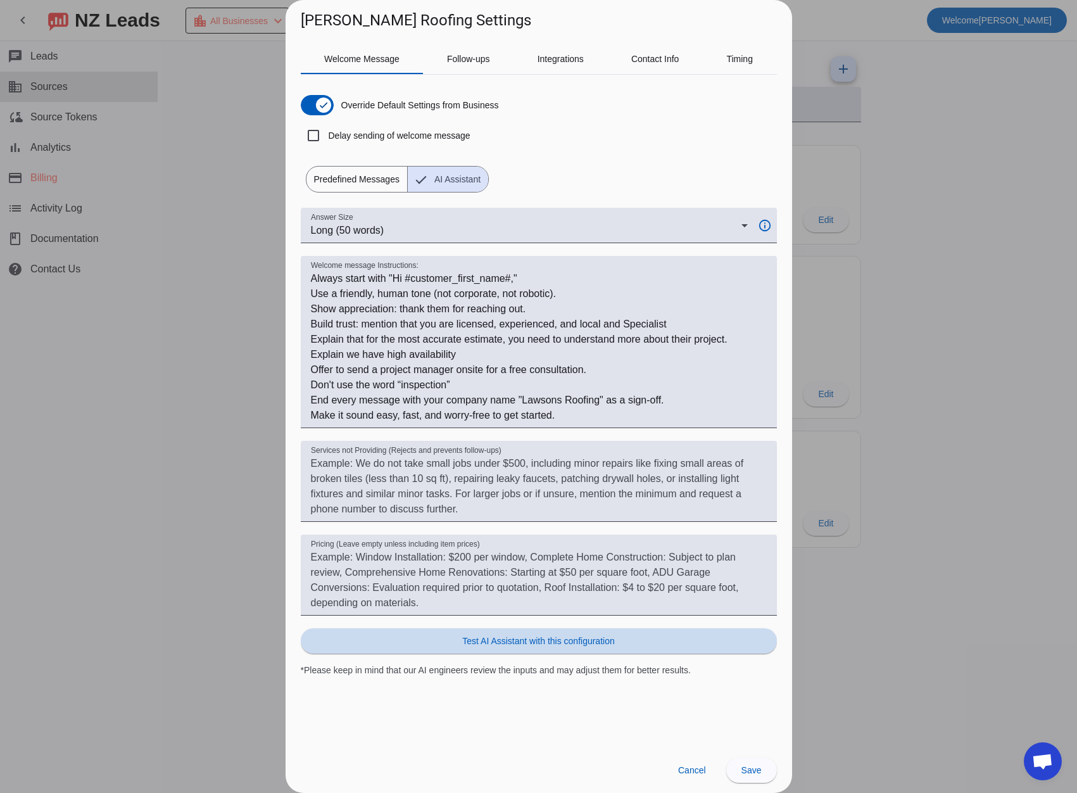
click at [496, 644] on span "Test AI Assistant with this configuration" at bounding box center [538, 641] width 152 height 13
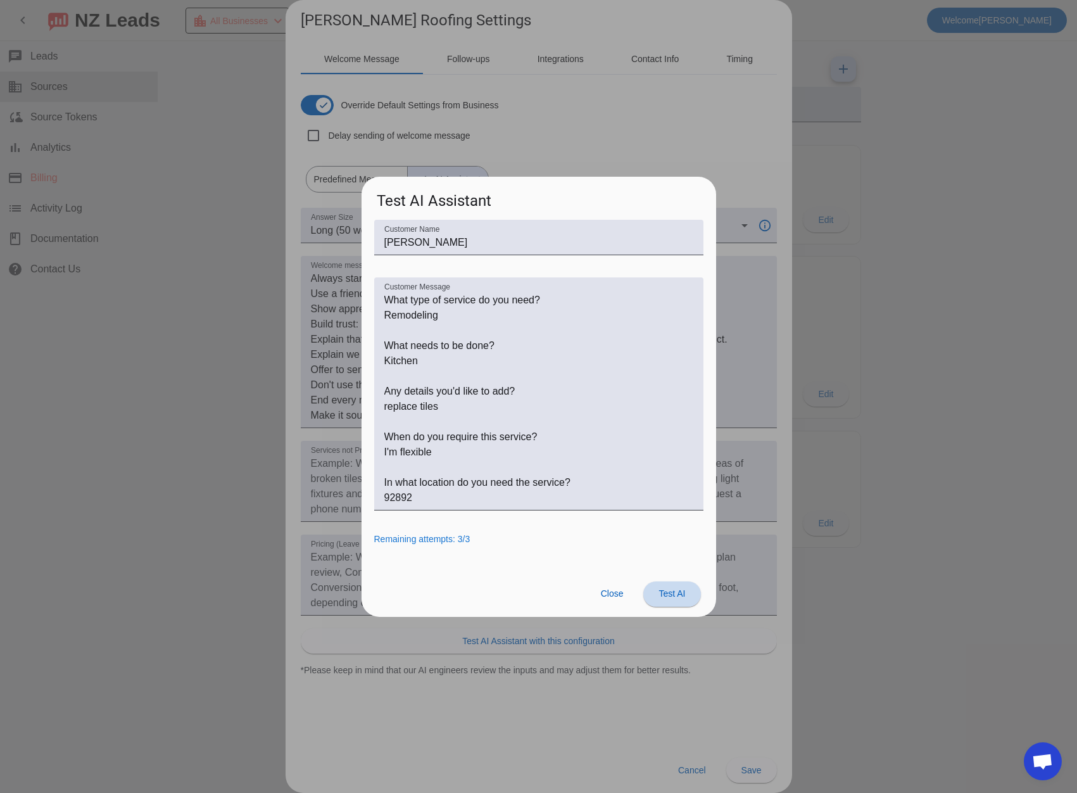
click at [668, 591] on span "Test AI" at bounding box center [672, 593] width 27 height 10
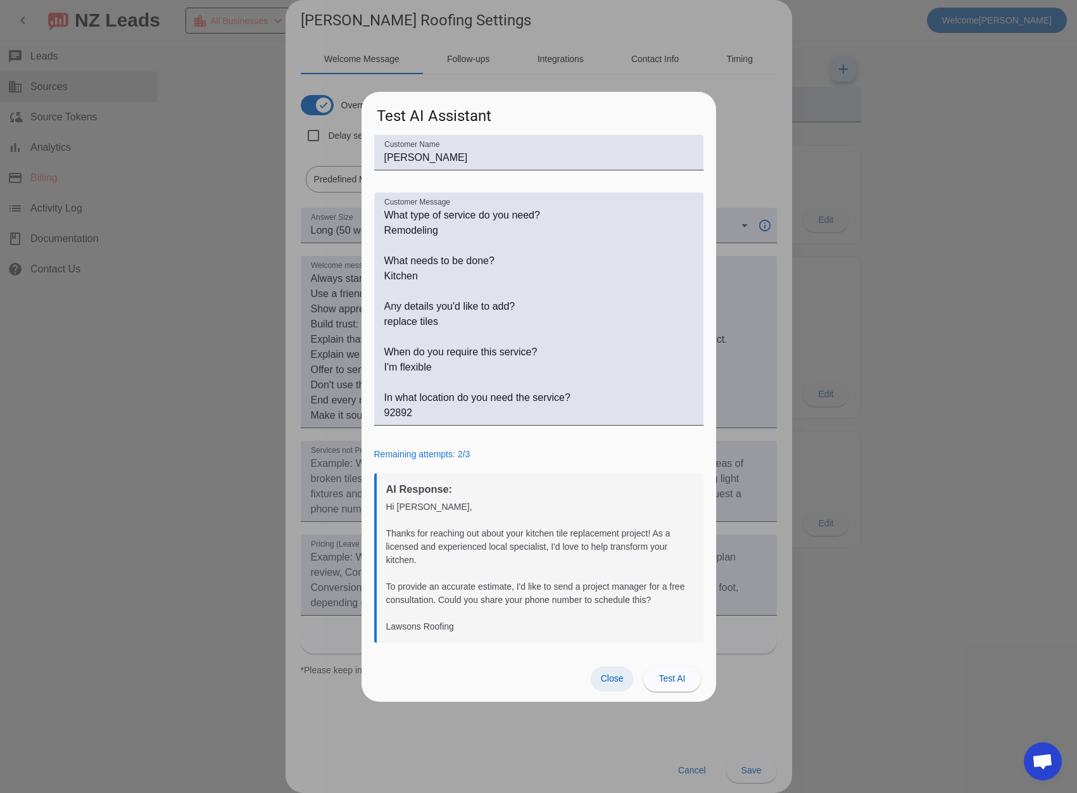
click at [604, 675] on span "Close" at bounding box center [612, 678] width 23 height 10
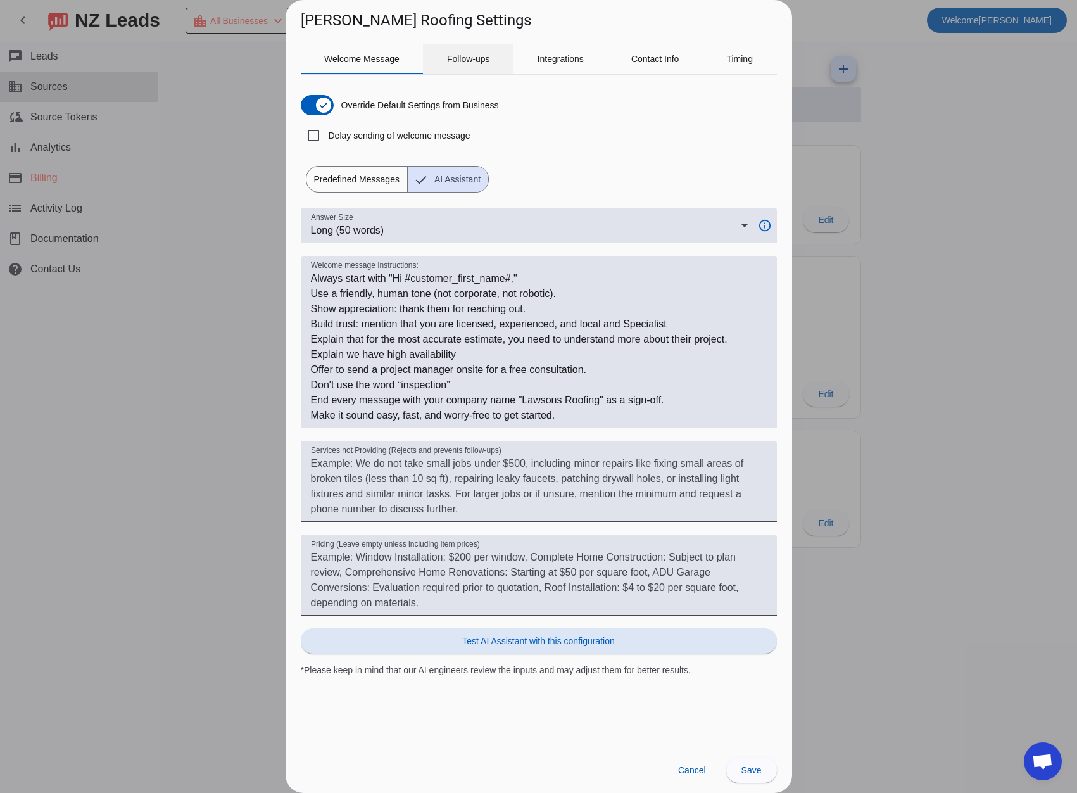
click at [462, 66] on span "Follow-ups" at bounding box center [468, 59] width 43 height 30
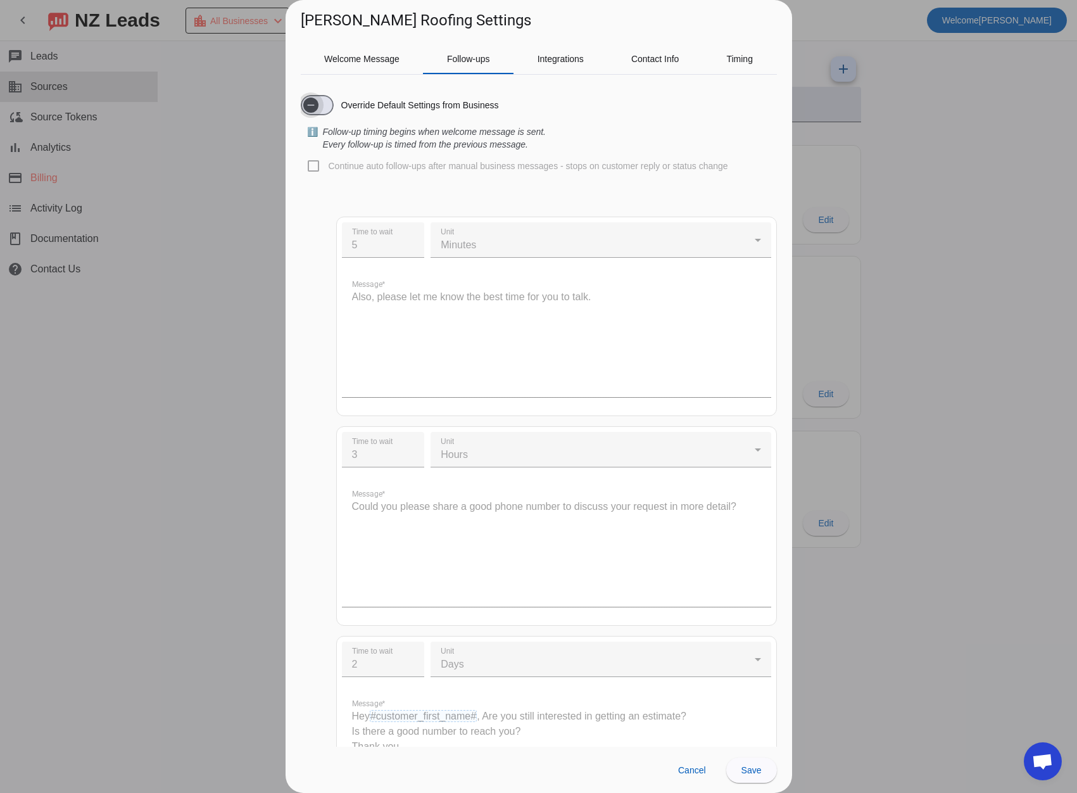
click at [319, 108] on span "button" at bounding box center [310, 104] width 25 height 25
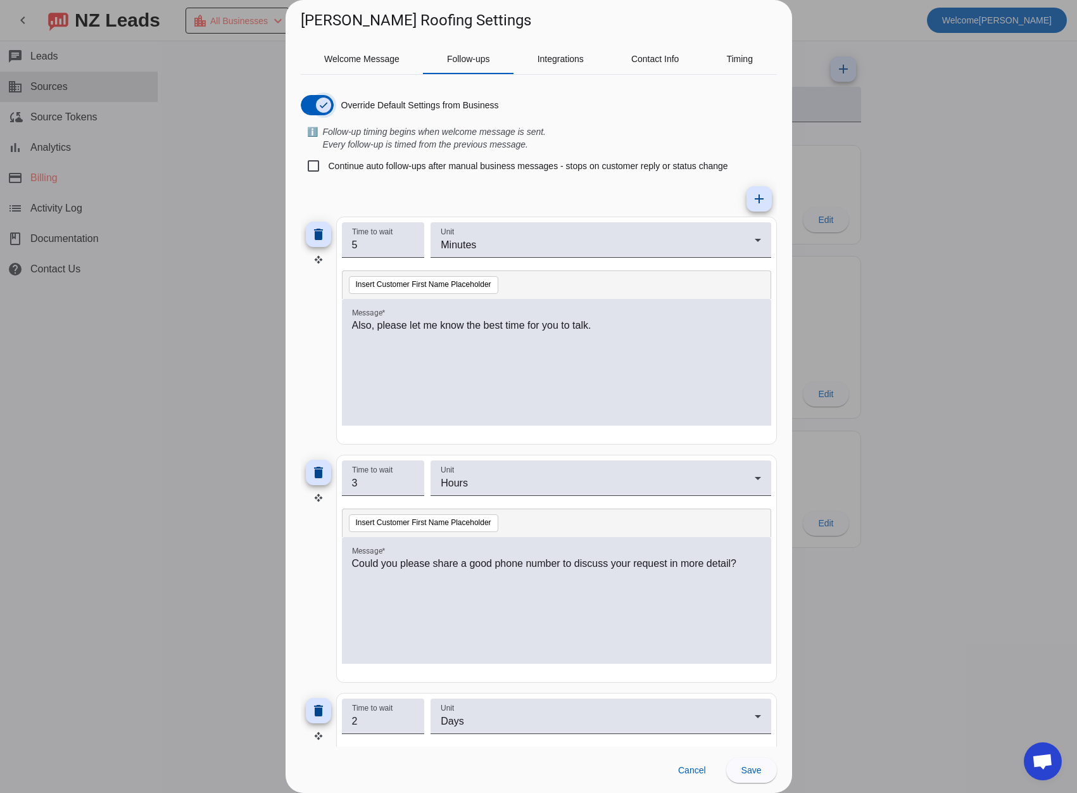
click at [314, 106] on span "button" at bounding box center [323, 104] width 25 height 25
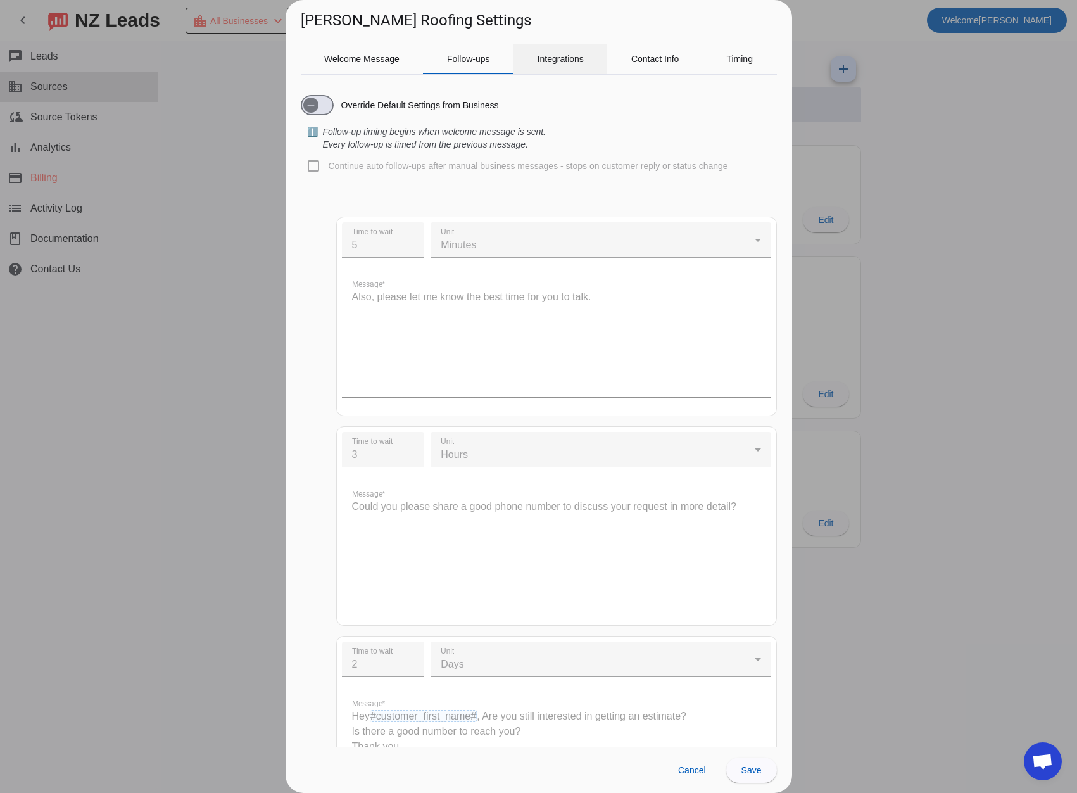
click at [549, 63] on span "Integrations" at bounding box center [561, 58] width 46 height 9
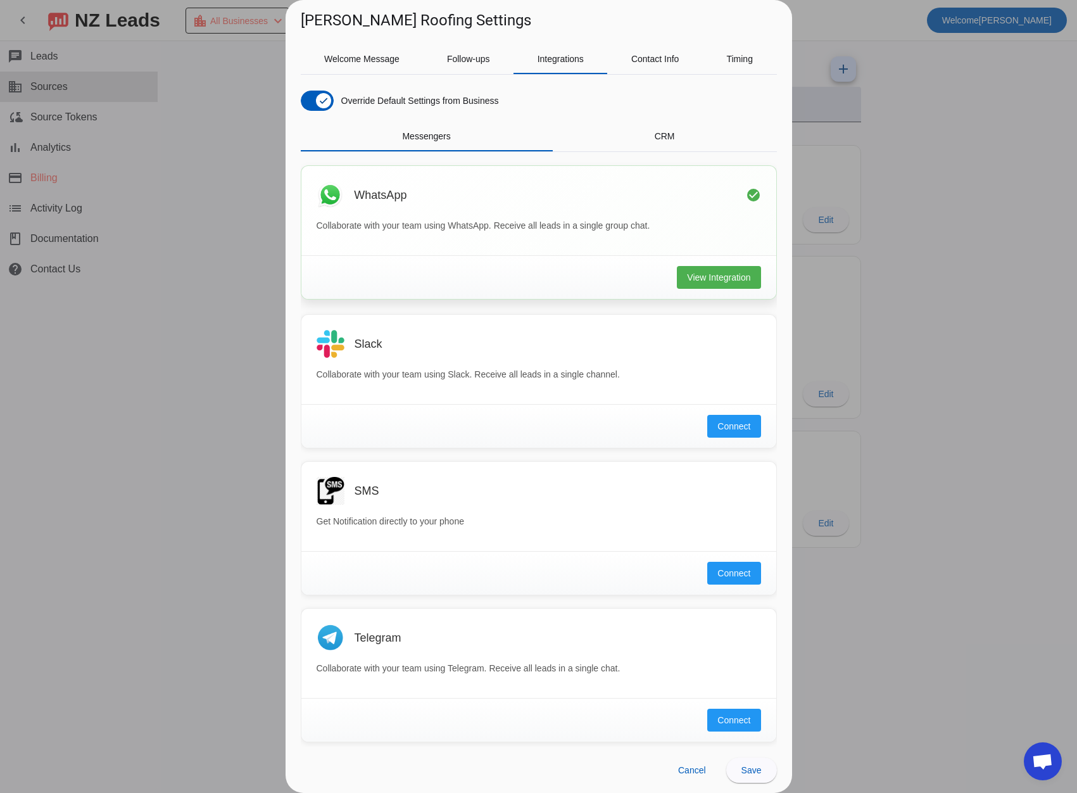
scroll to position [5, 0]
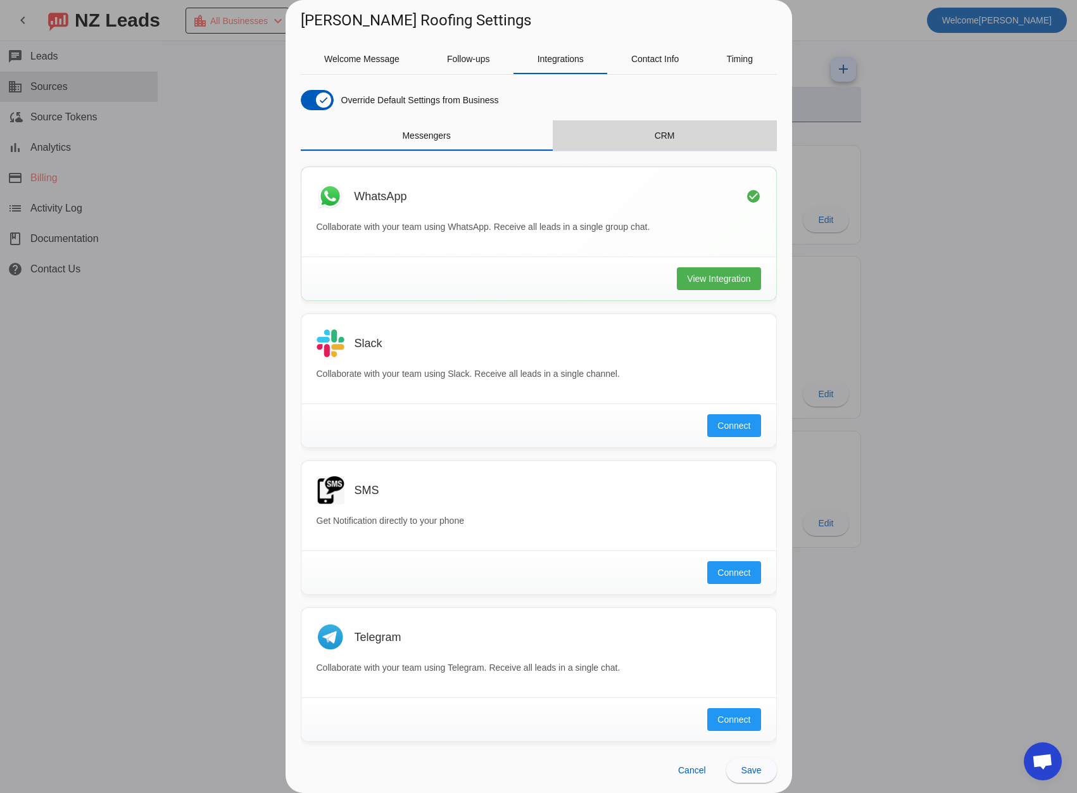
click at [668, 137] on div "CRM" at bounding box center [665, 135] width 224 height 30
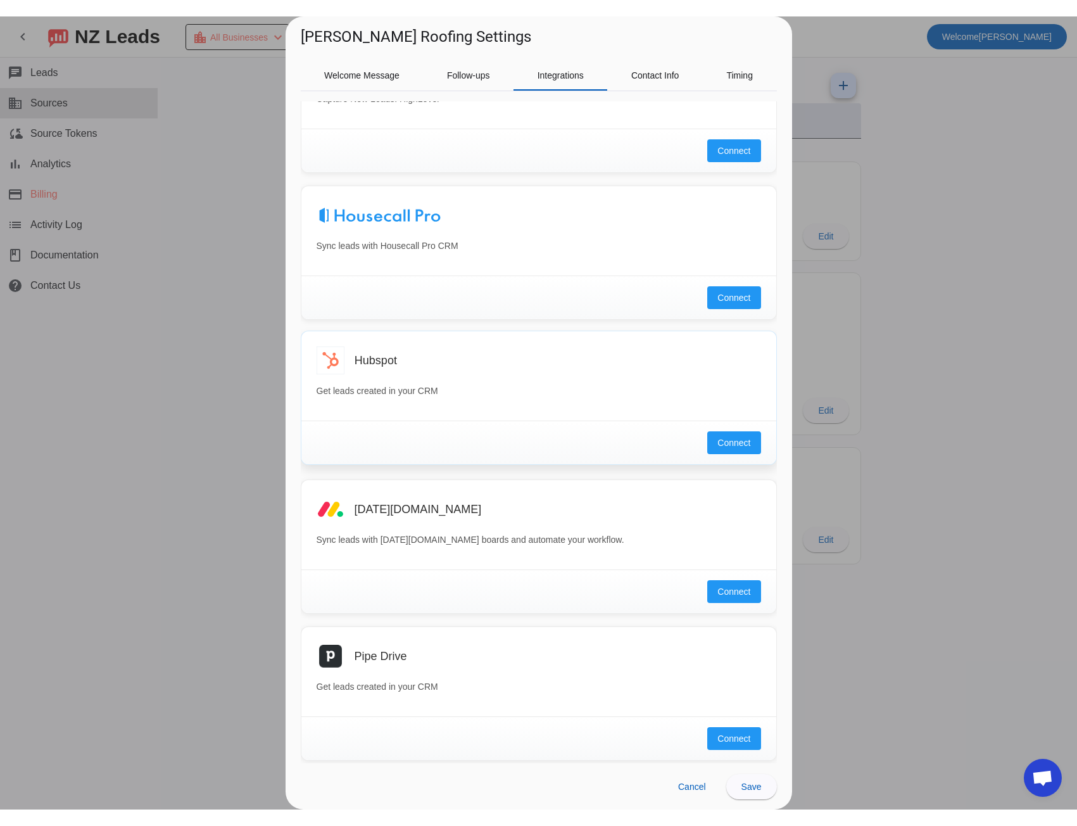
scroll to position [0, 0]
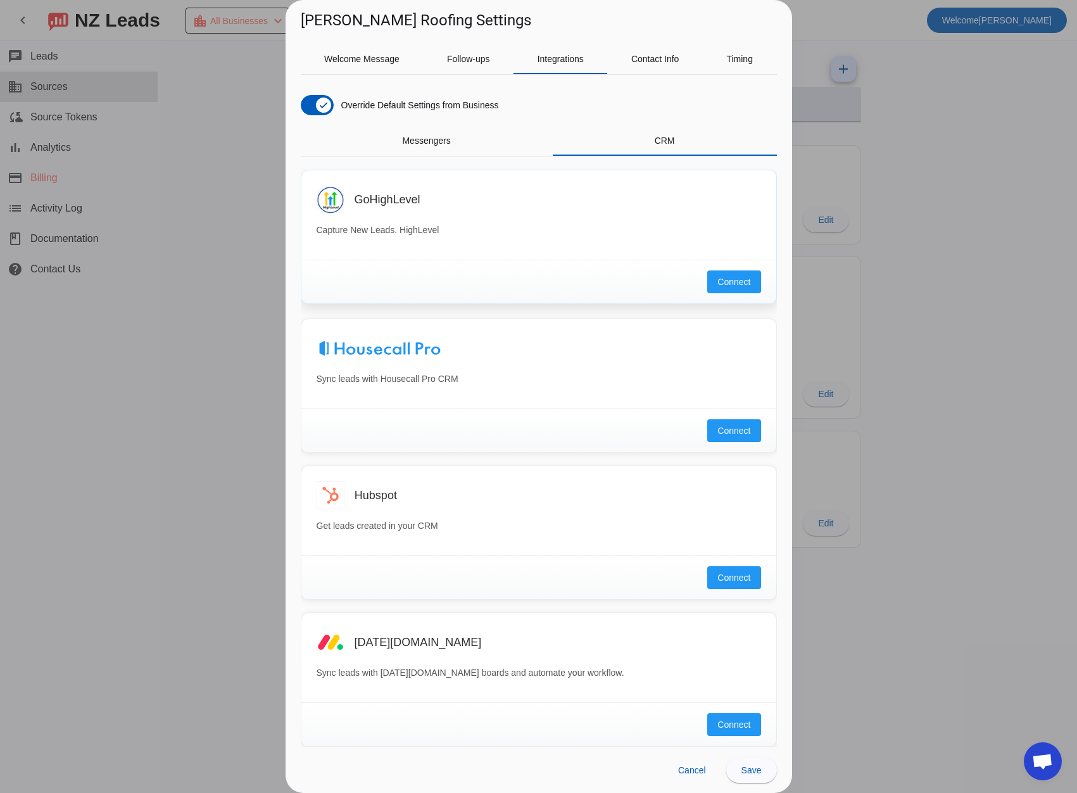
drag, startPoint x: 356, startPoint y: 196, endPoint x: 421, endPoint y: 200, distance: 65.3
click at [421, 200] on div "GoHighLevel" at bounding box center [558, 199] width 407 height 13
click at [718, 281] on span "Connect" at bounding box center [734, 282] width 33 height 13
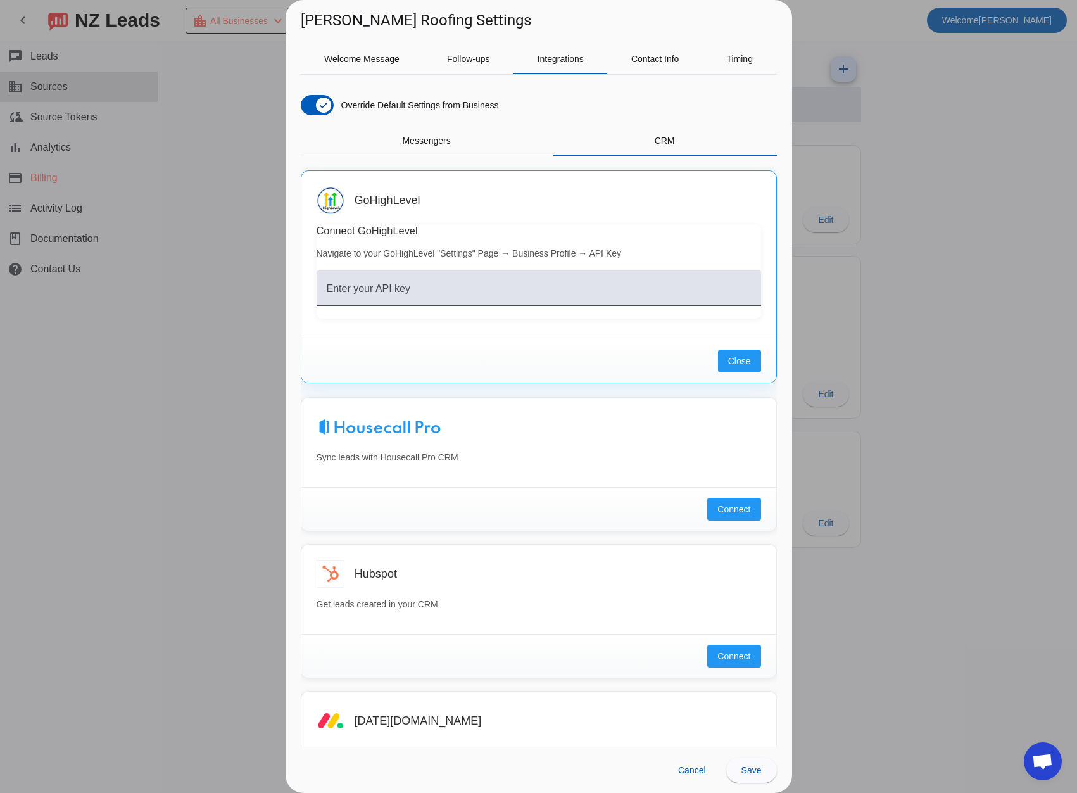
click at [238, 319] on div at bounding box center [538, 396] width 1077 height 793
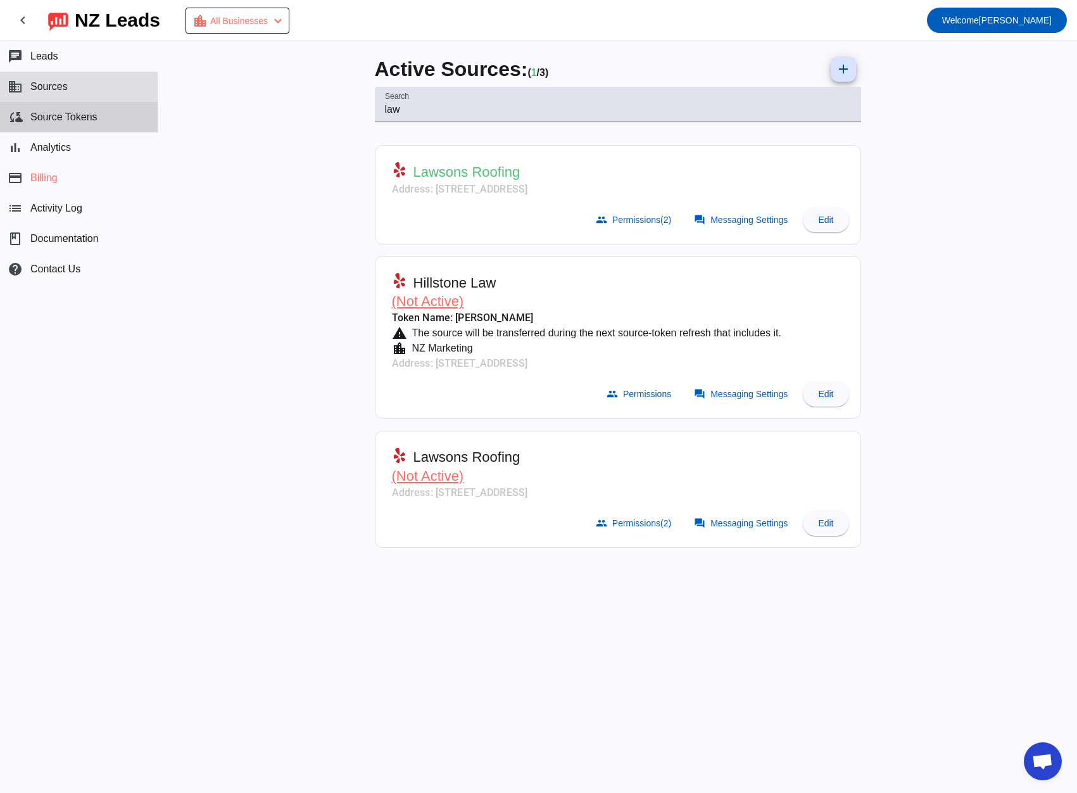
click at [51, 113] on span "Source Tokens" at bounding box center [63, 116] width 67 height 11
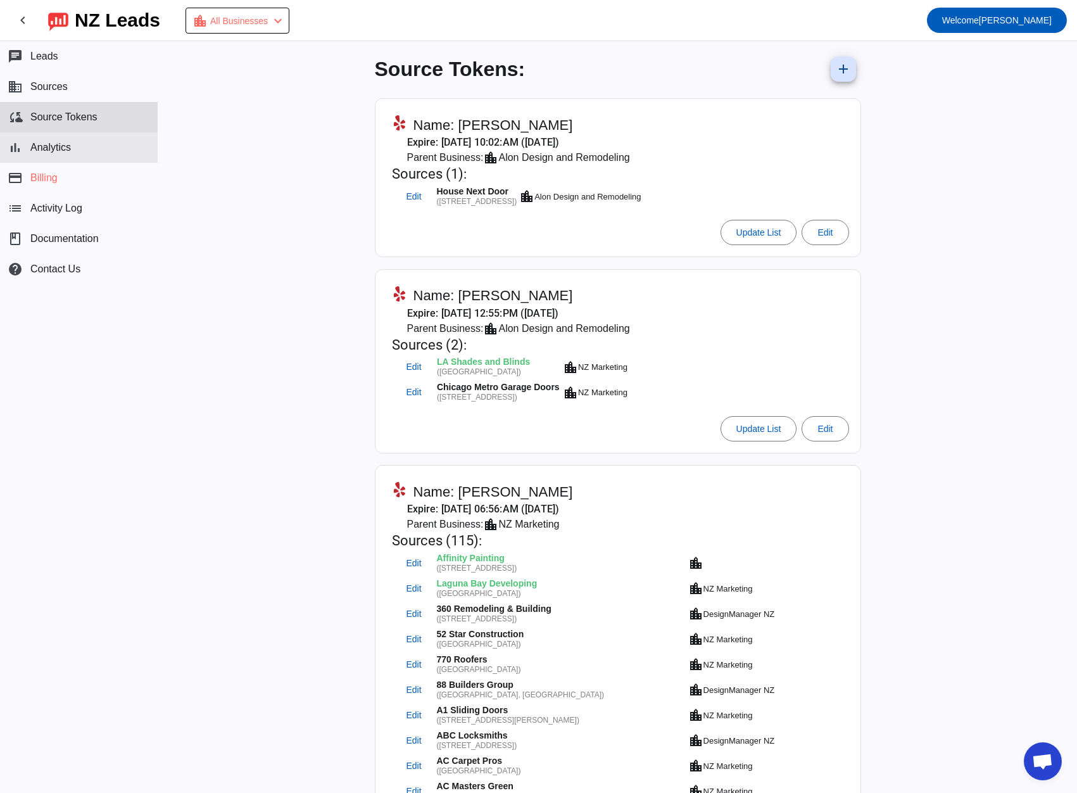
click at [54, 146] on span "Analytics" at bounding box center [50, 147] width 41 height 11
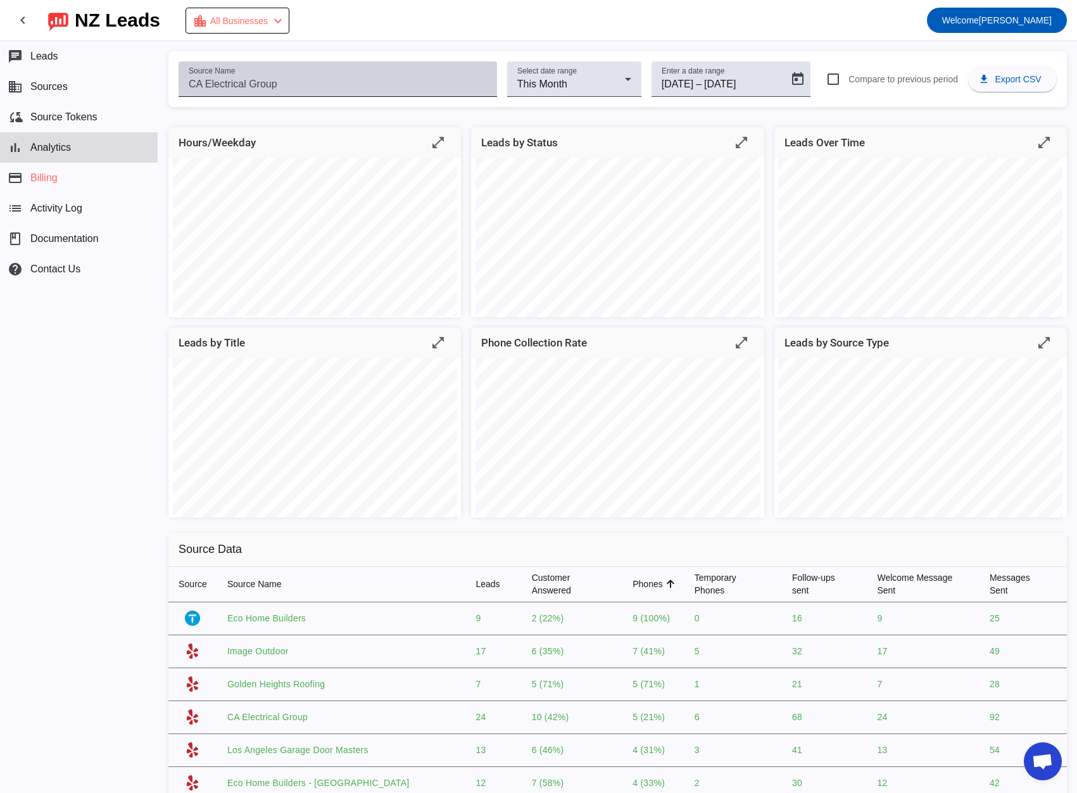
click at [294, 84] on input "Source Name" at bounding box center [338, 84] width 298 height 15
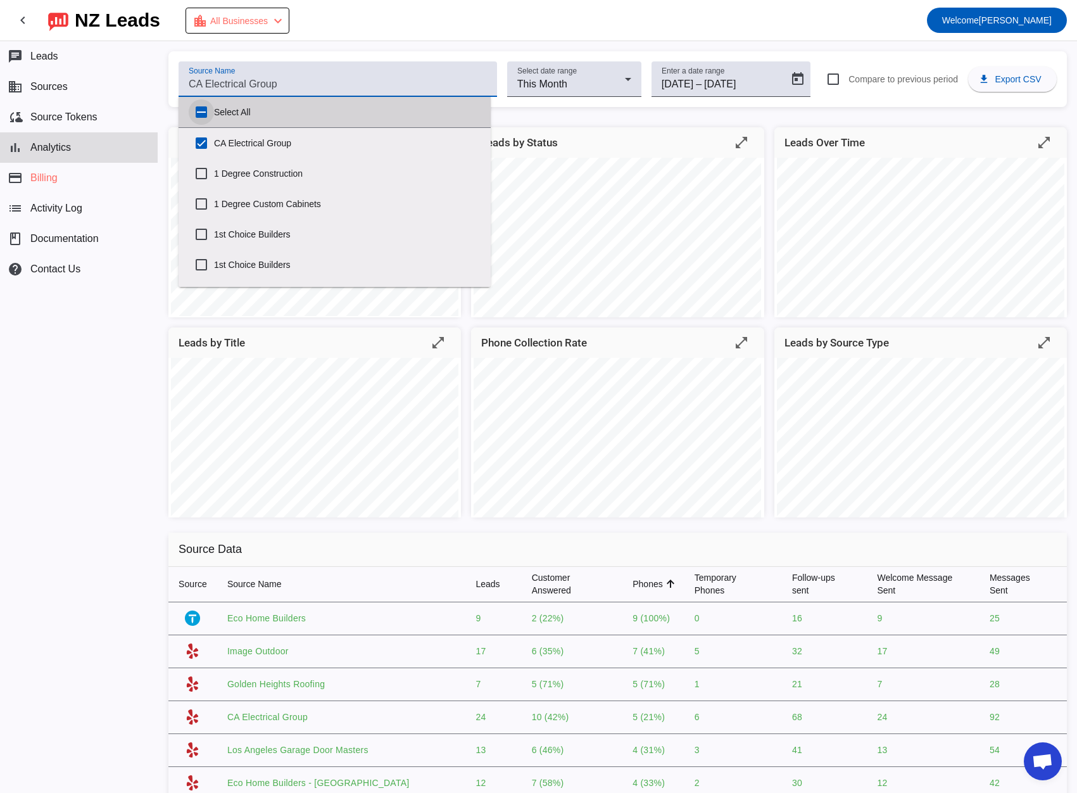
click at [201, 110] on input "Select All" at bounding box center [201, 111] width 25 height 25
checkbox input "true"
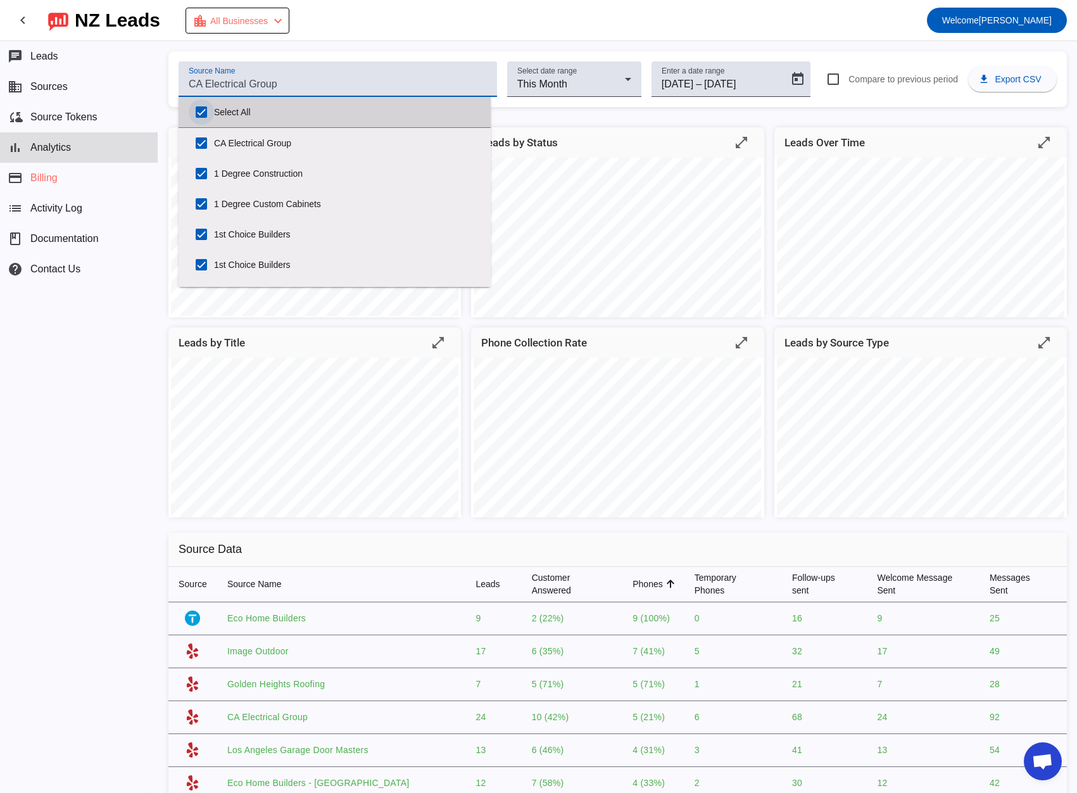
checkbox input "true"
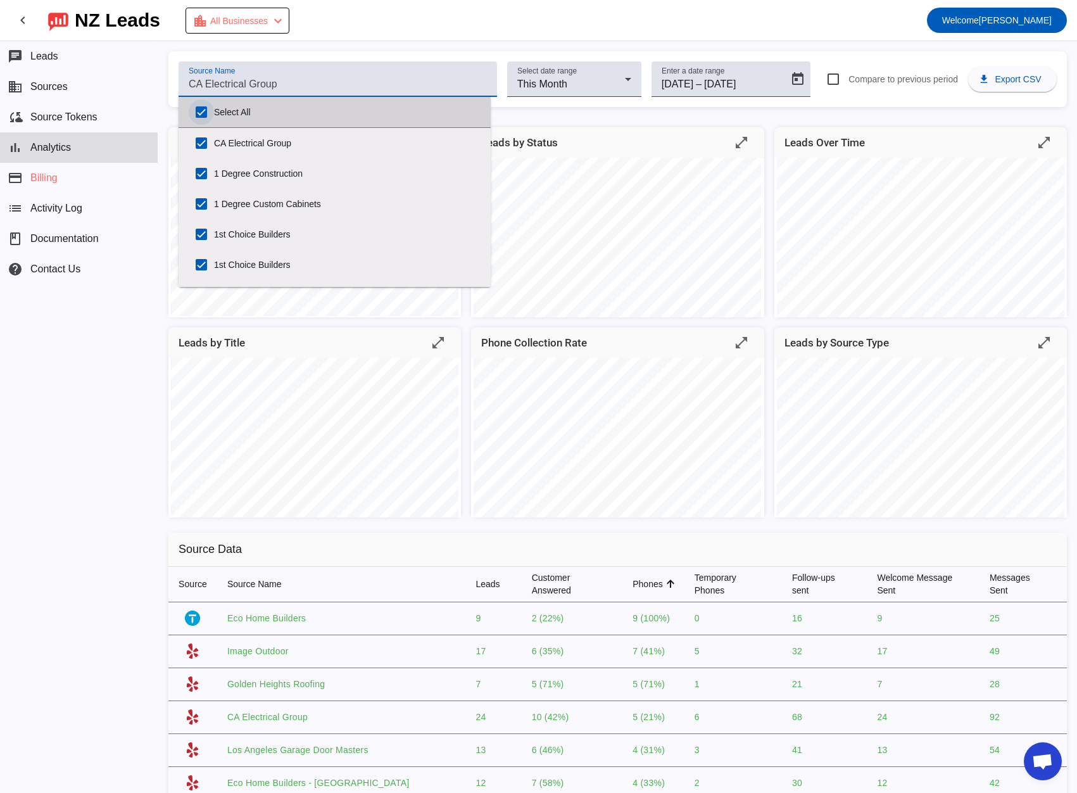
checkbox input "true"
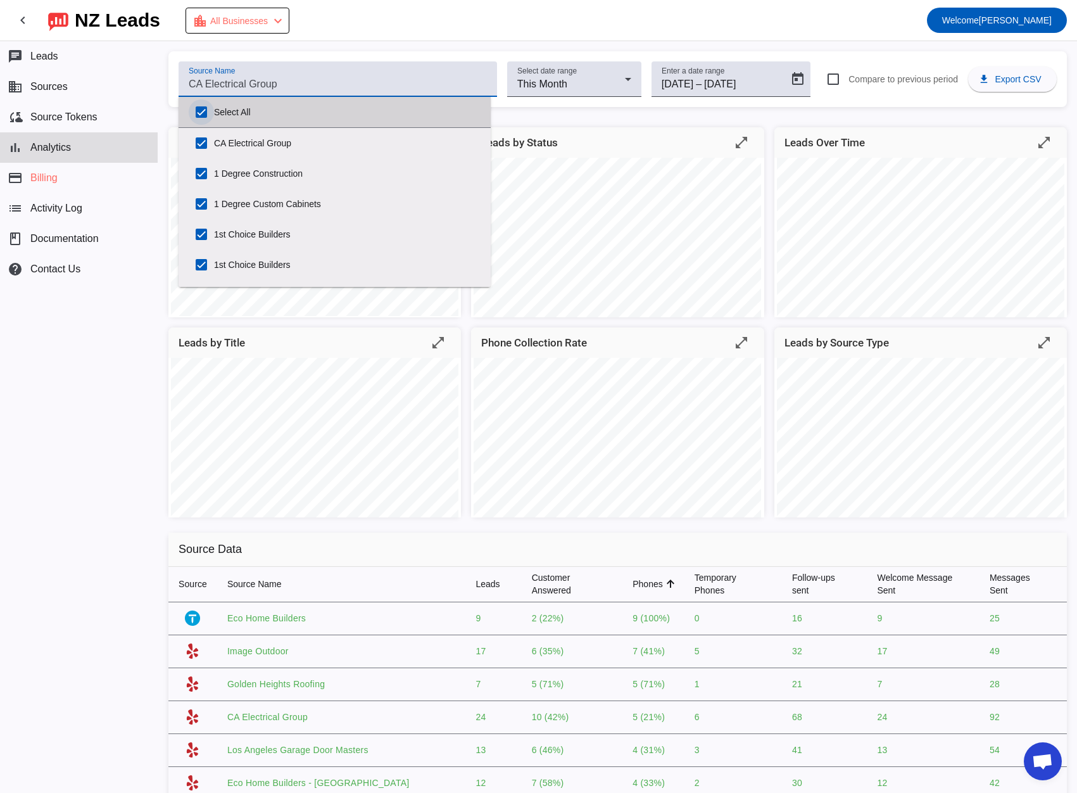
checkbox input "true"
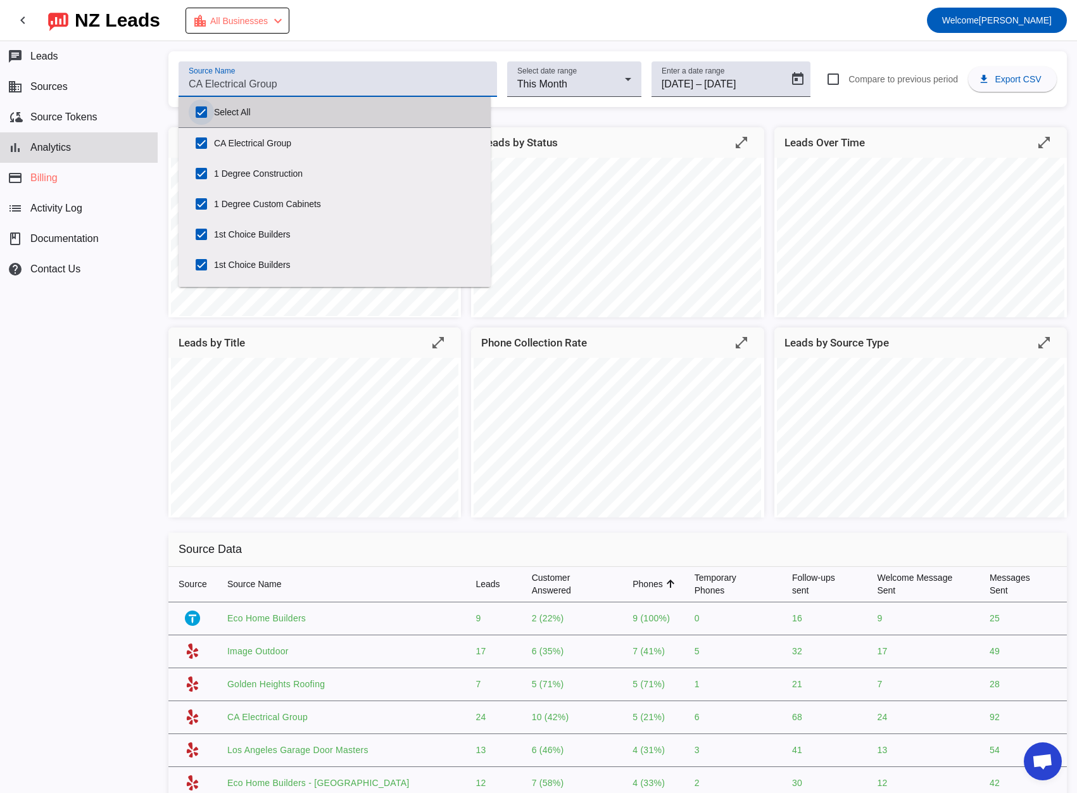
checkbox input "true"
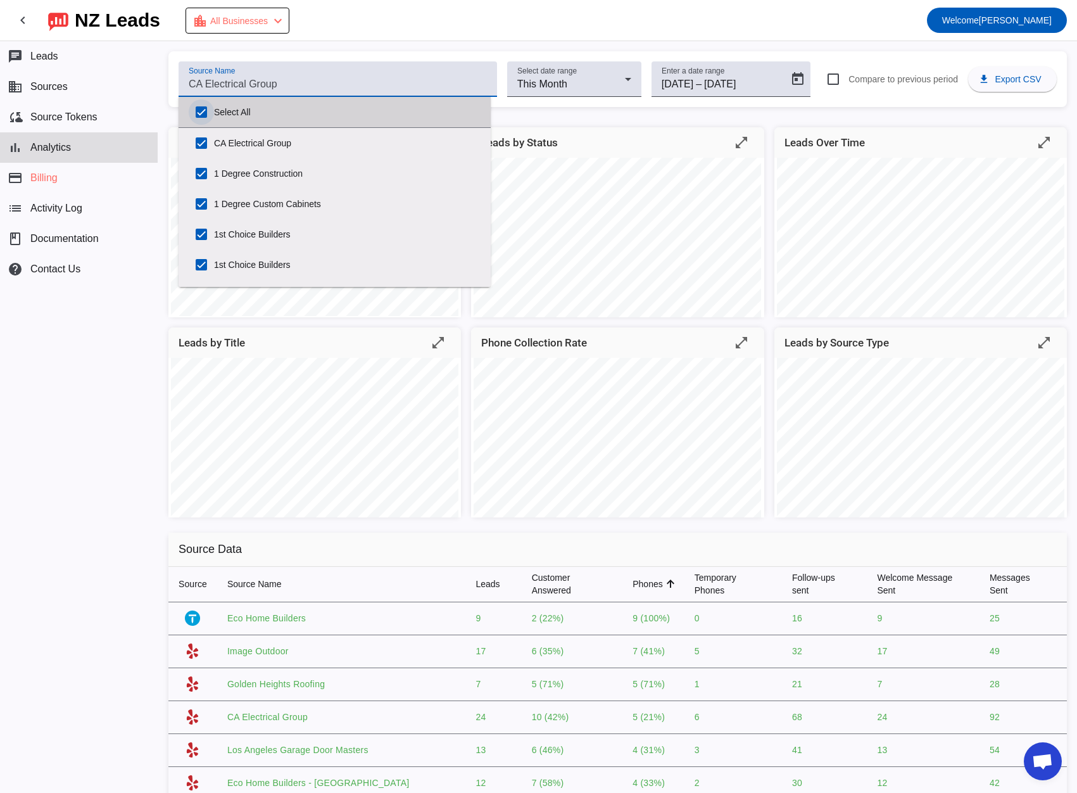
checkbox input "true"
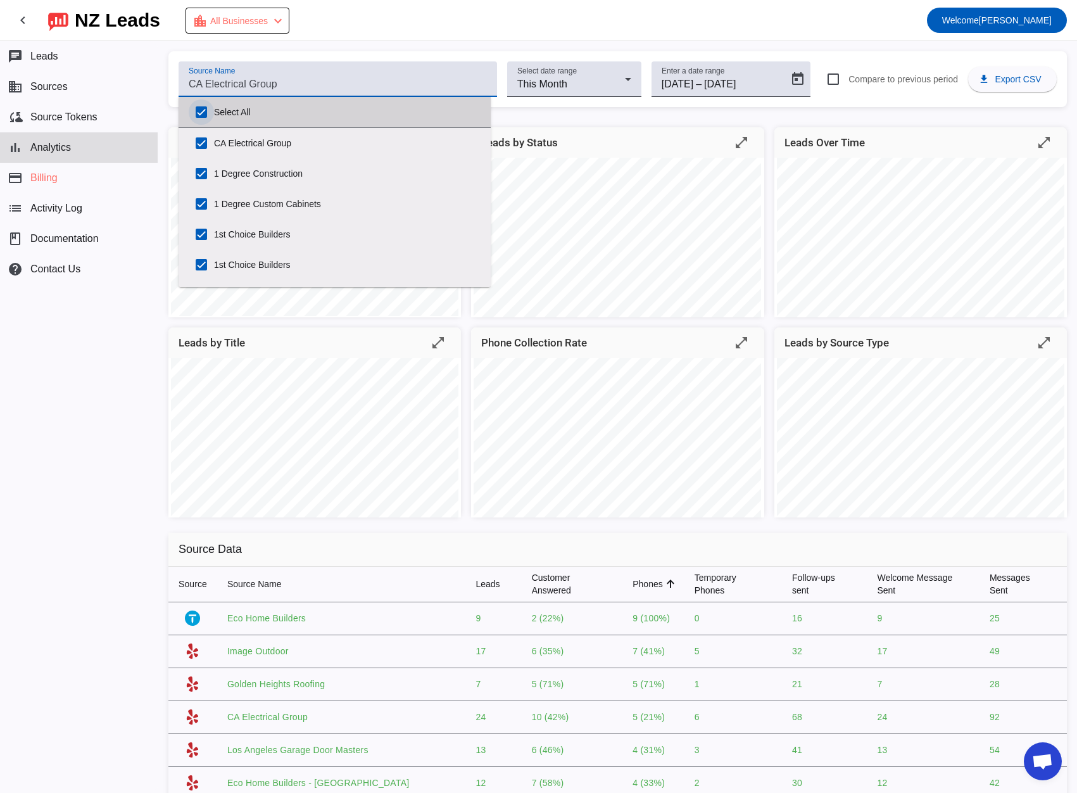
checkbox input "true"
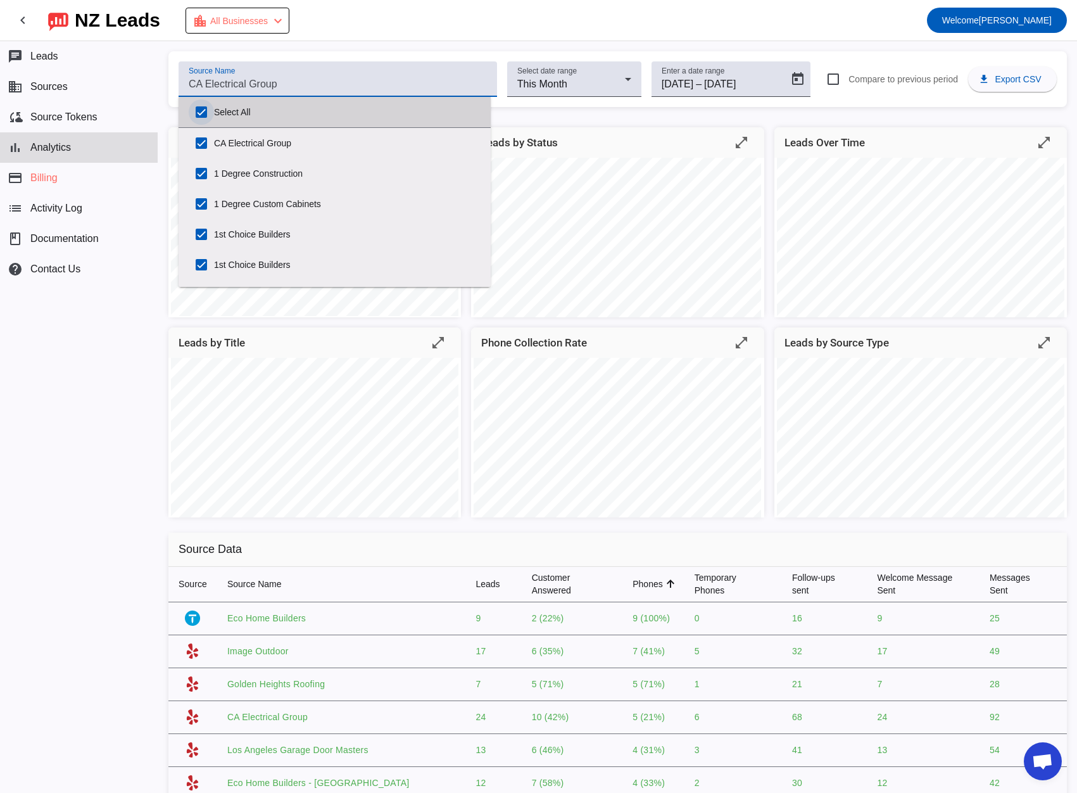
checkbox input "true"
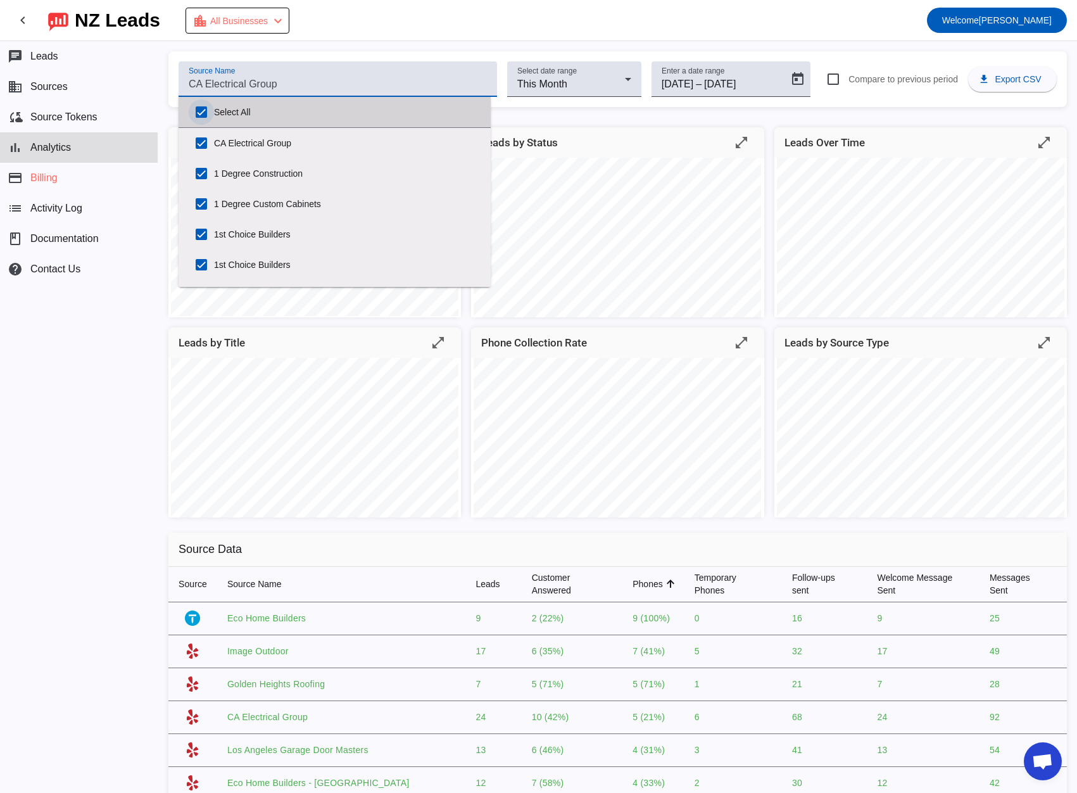
checkbox input "true"
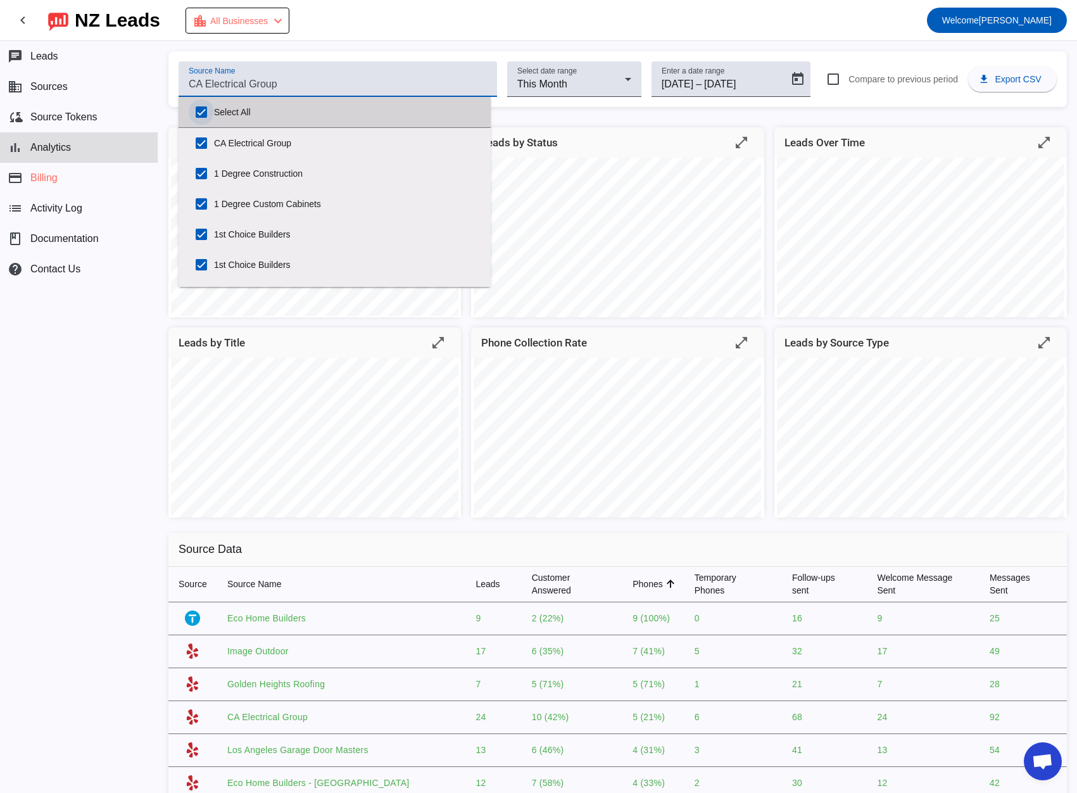
checkbox input "true"
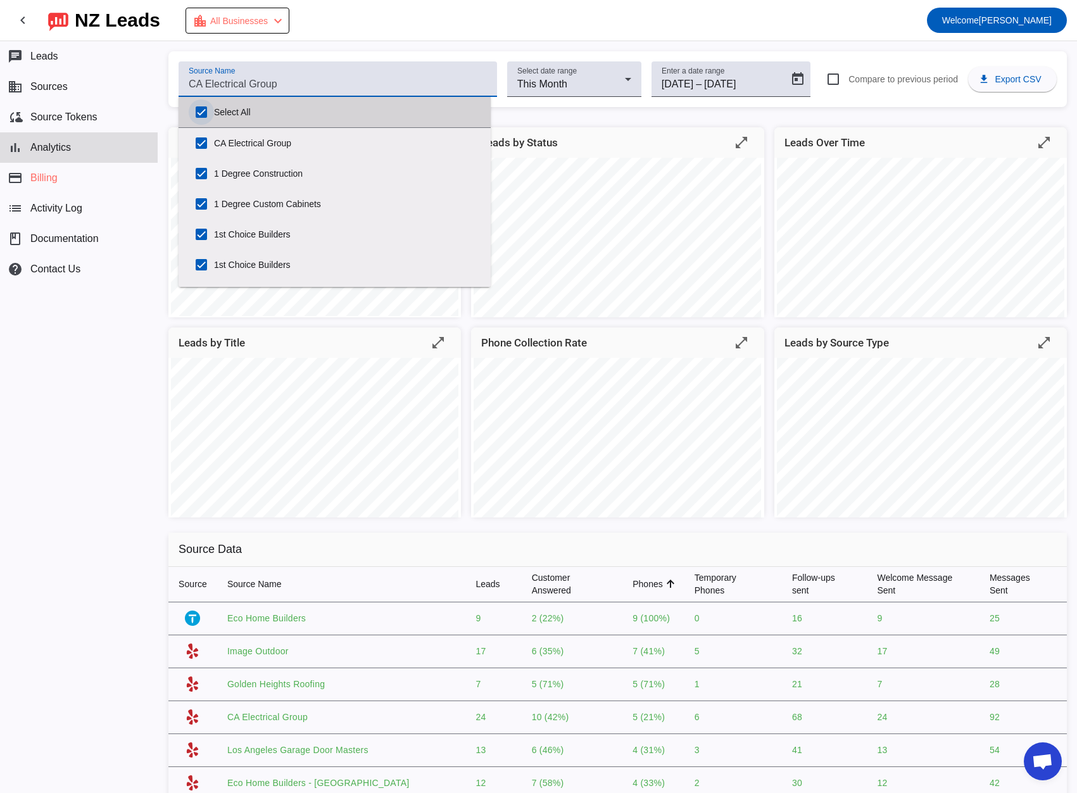
checkbox input "true"
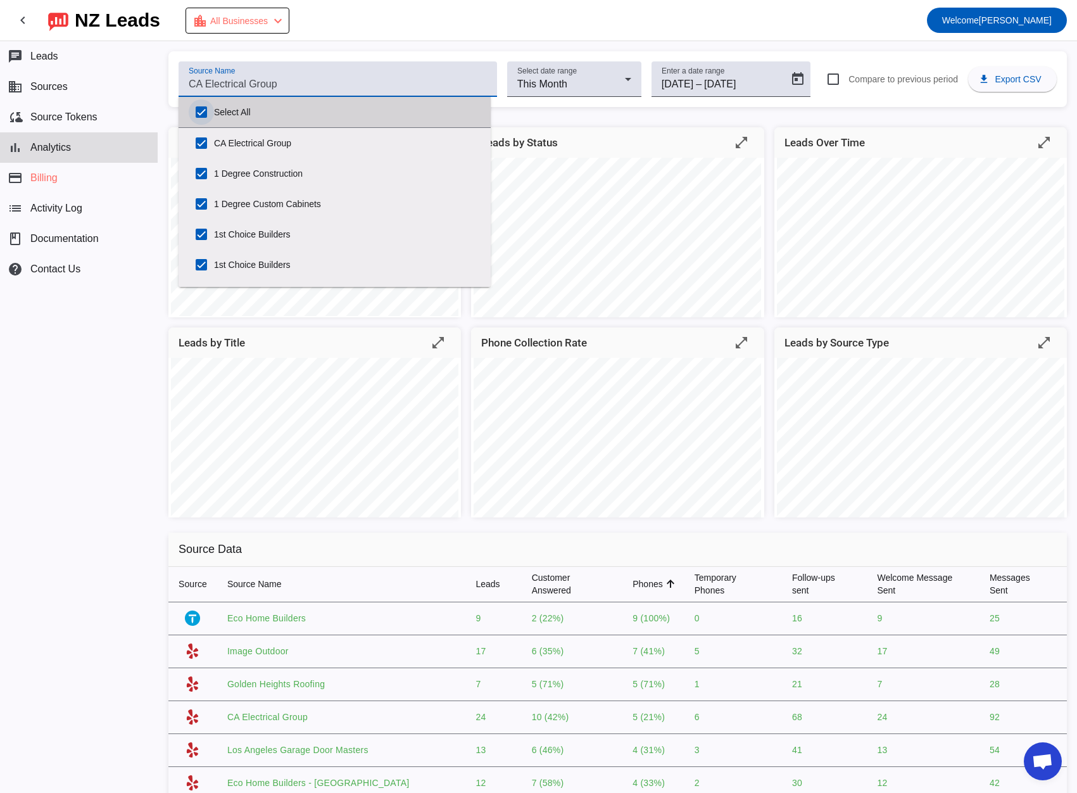
checkbox input "true"
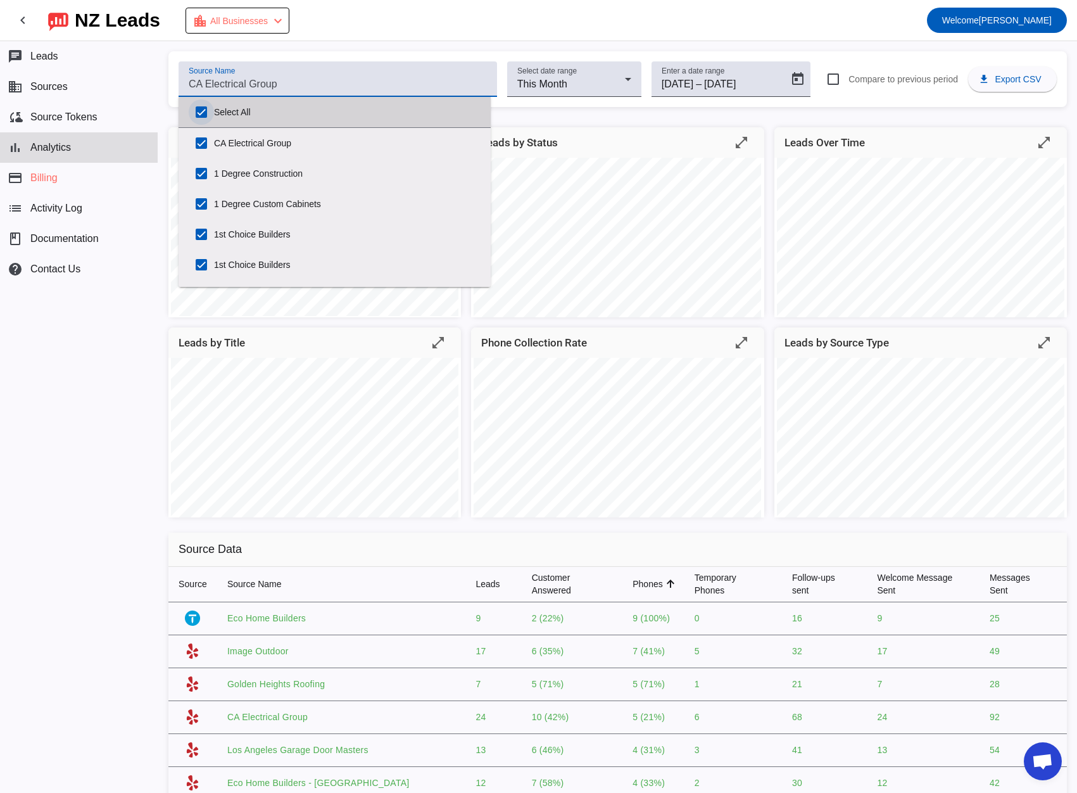
checkbox input "true"
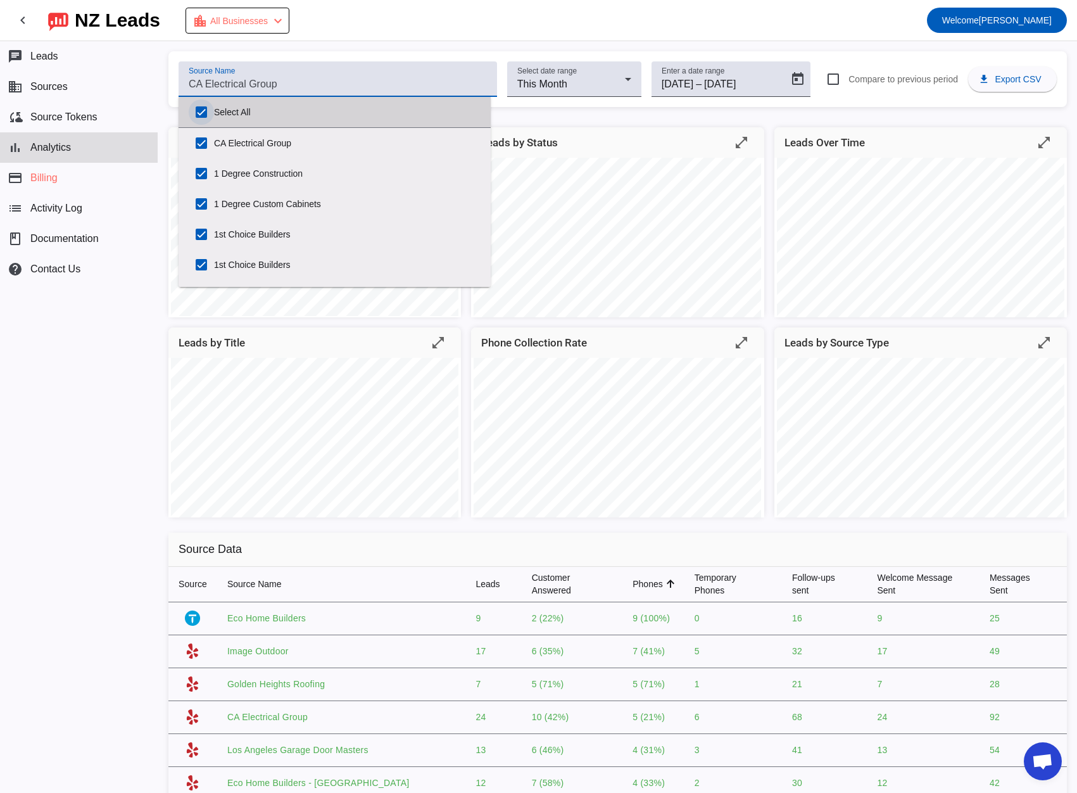
checkbox input "true"
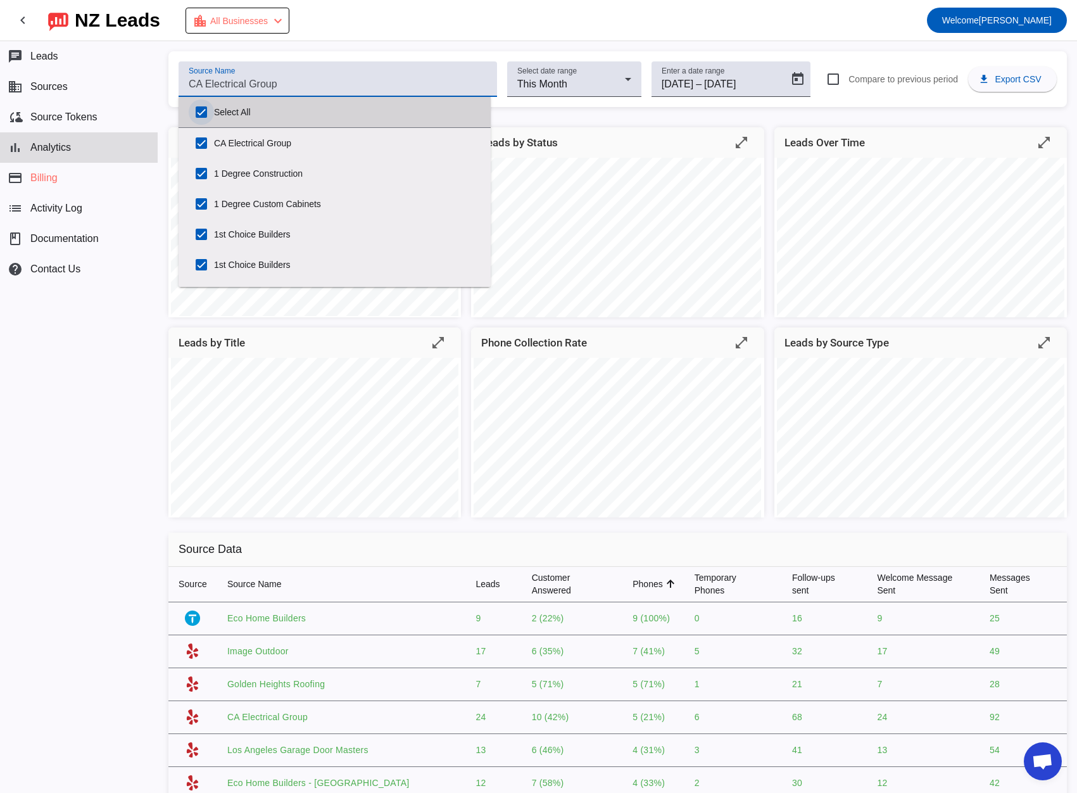
checkbox input "true"
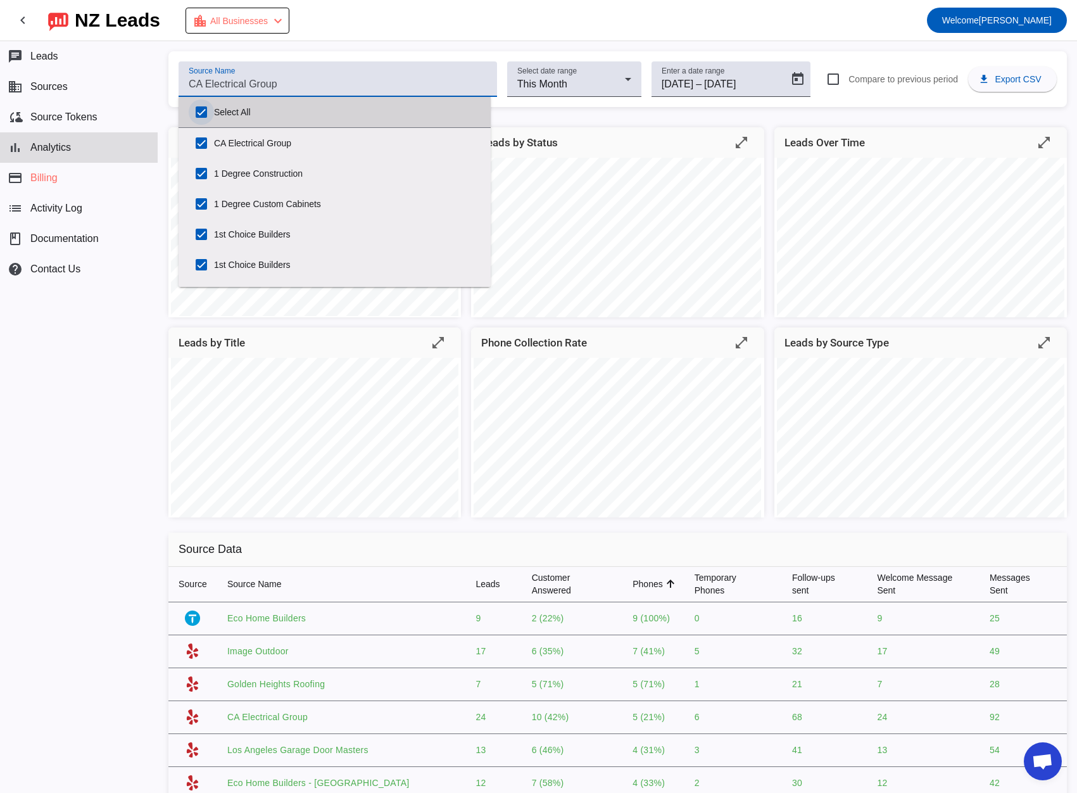
checkbox input "true"
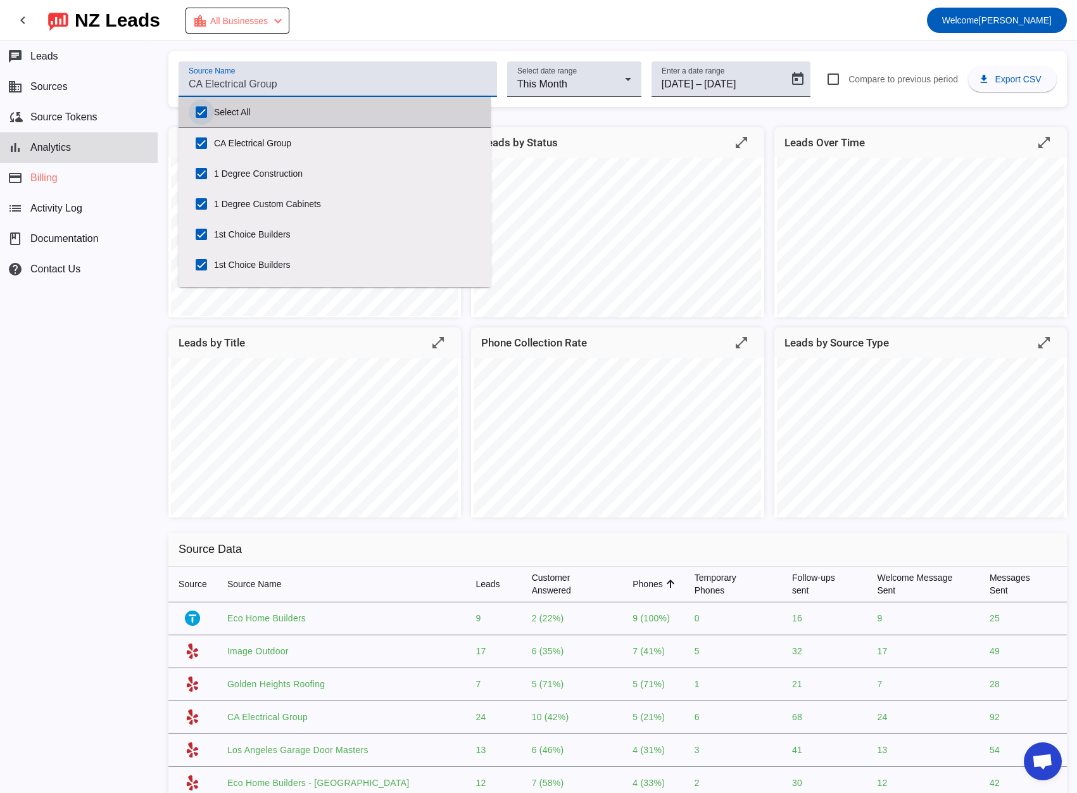
checkbox input "true"
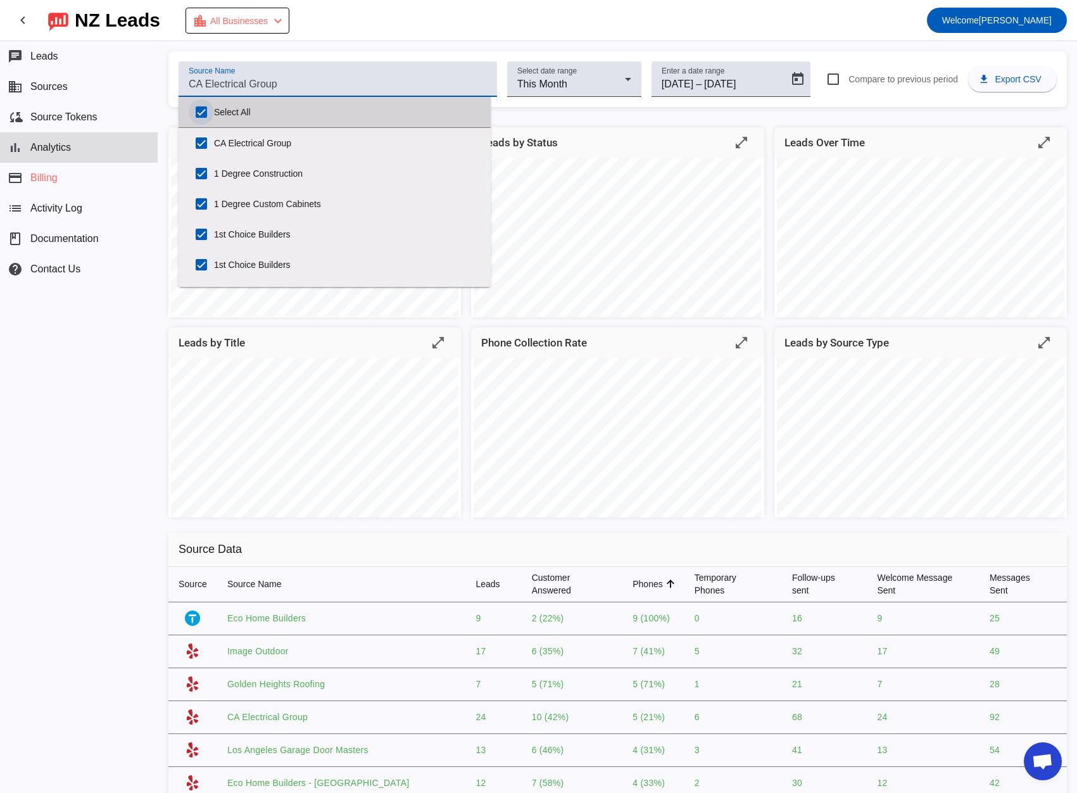
checkbox input "true"
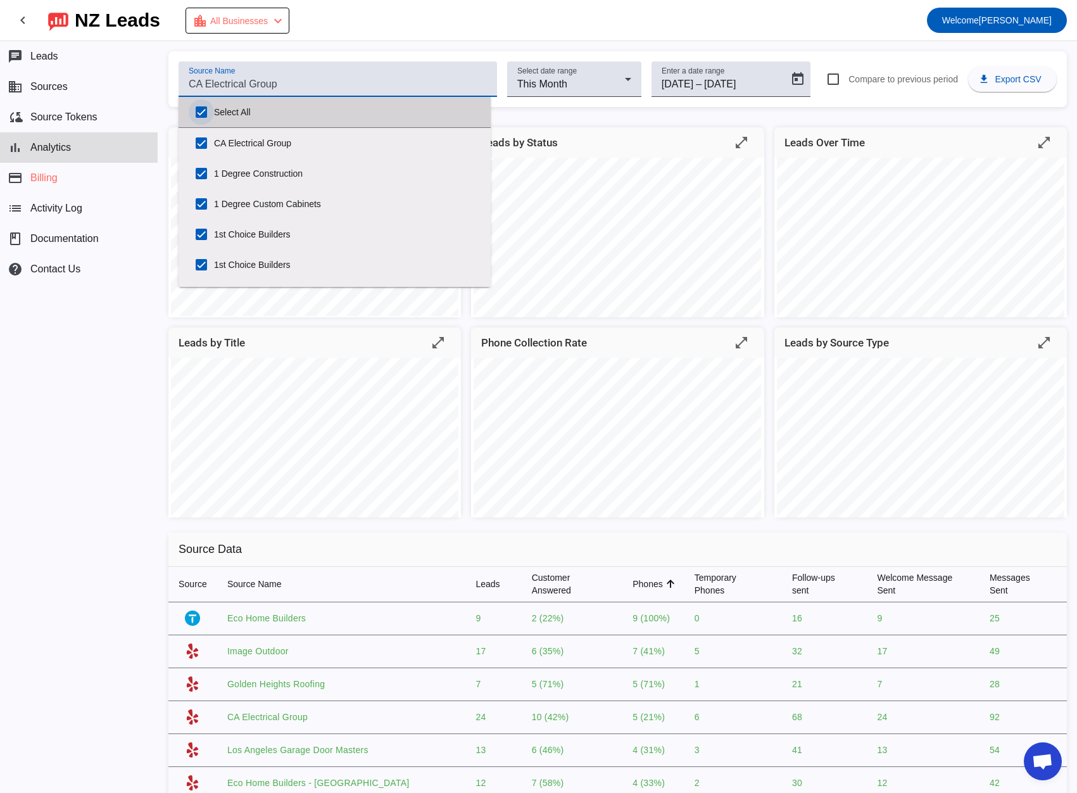
checkbox input "true"
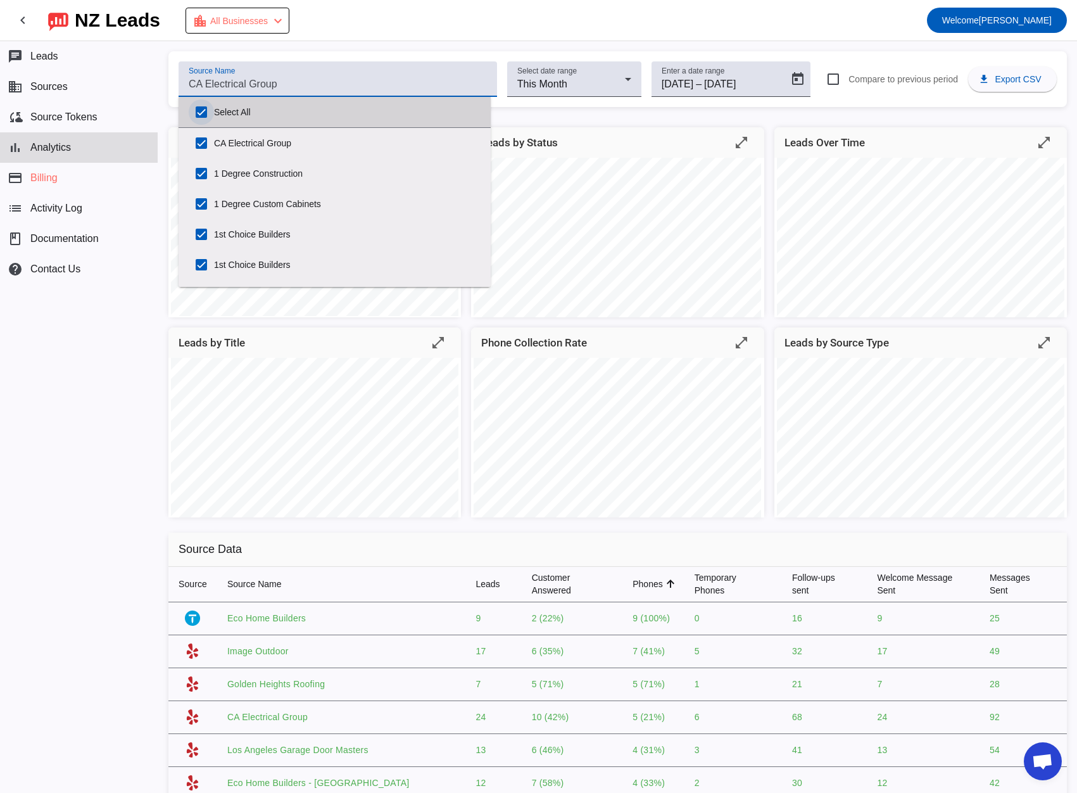
checkbox input "true"
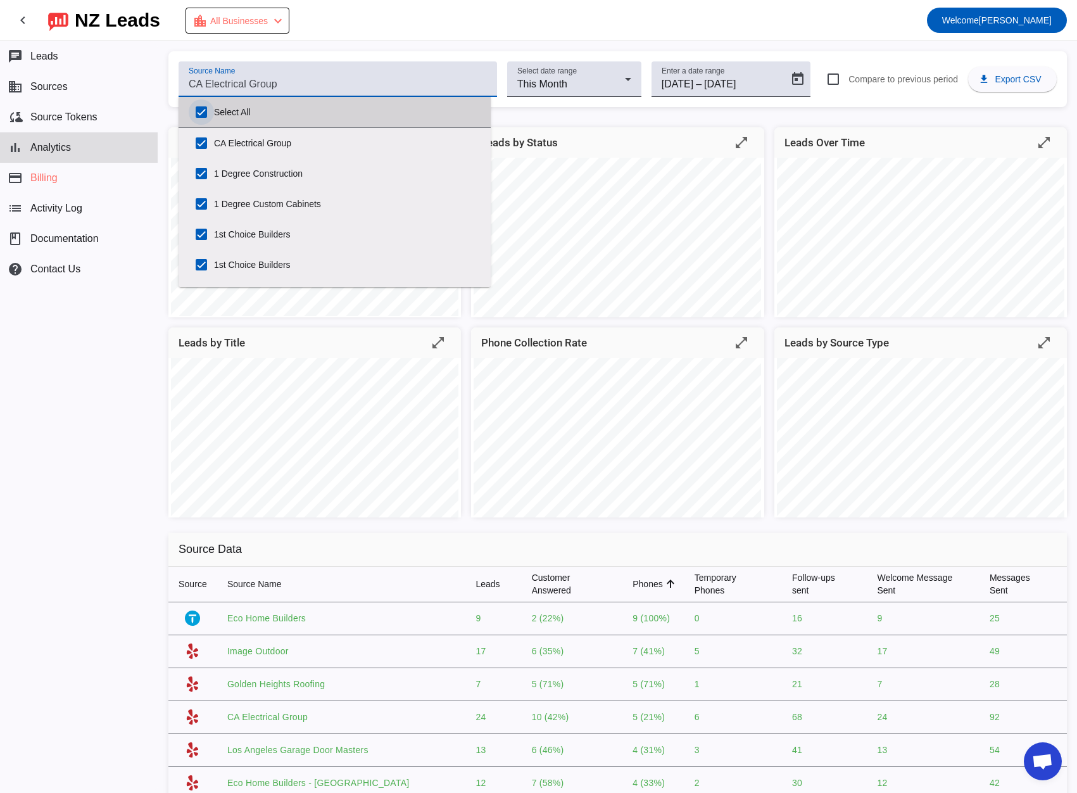
checkbox input "true"
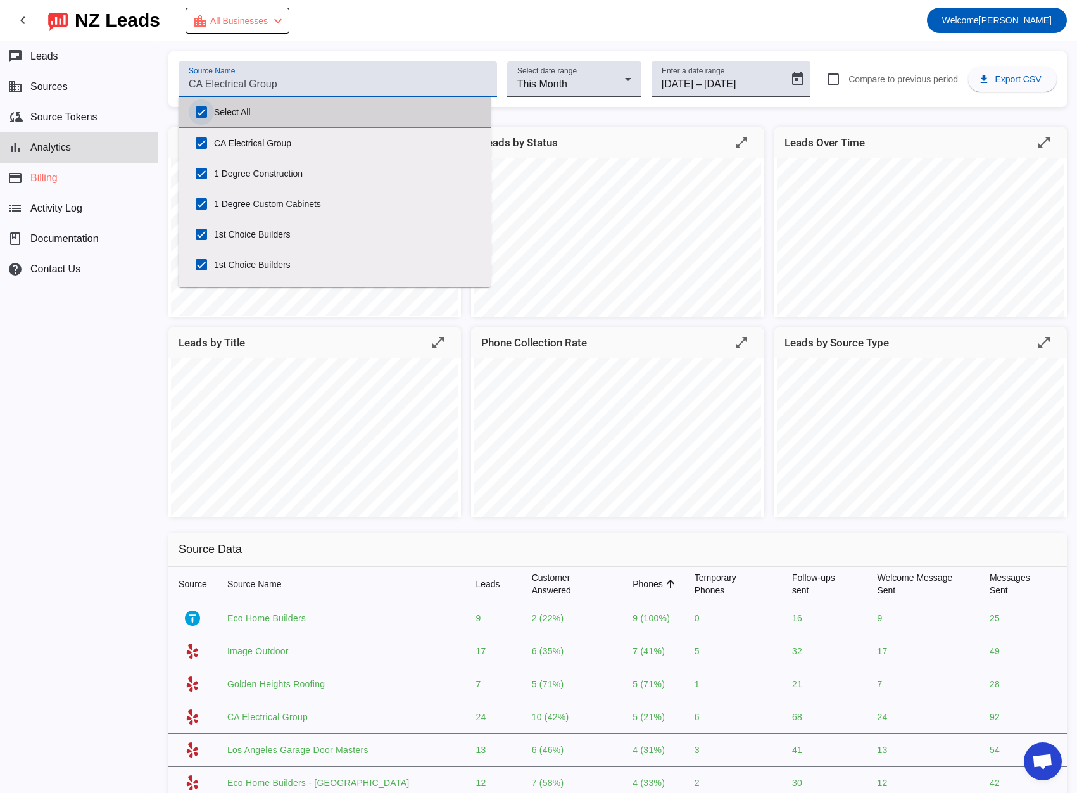
checkbox input "true"
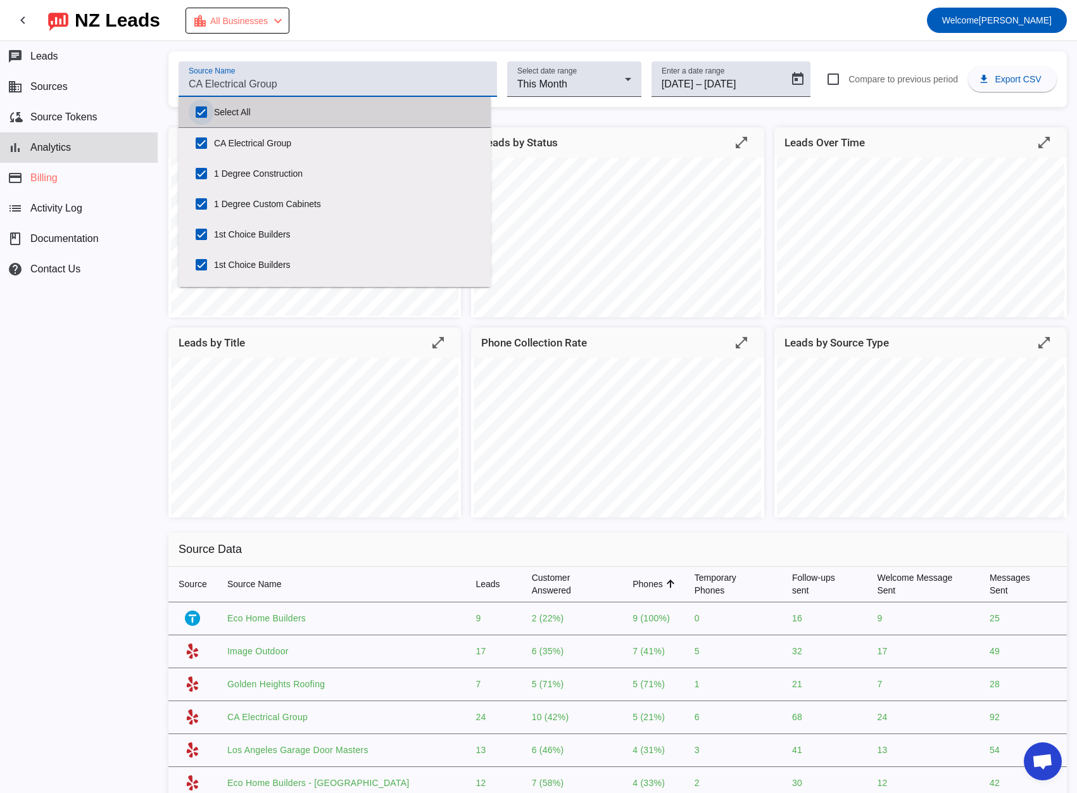
checkbox input "true"
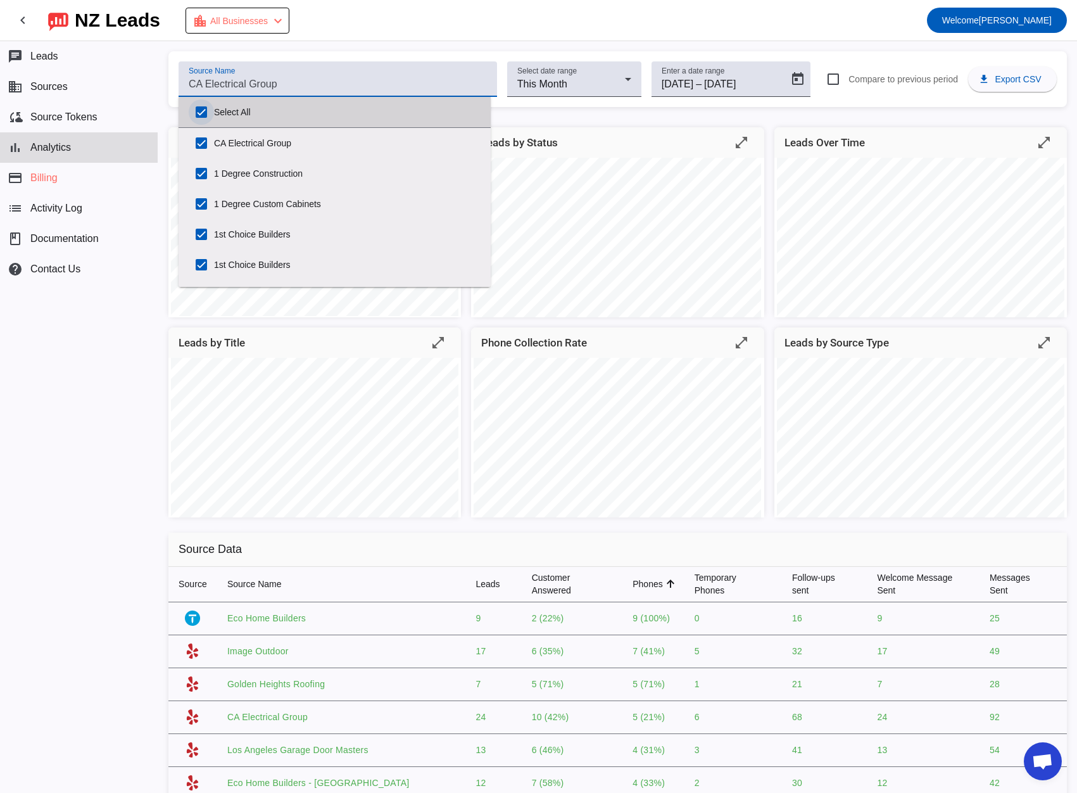
checkbox input "true"
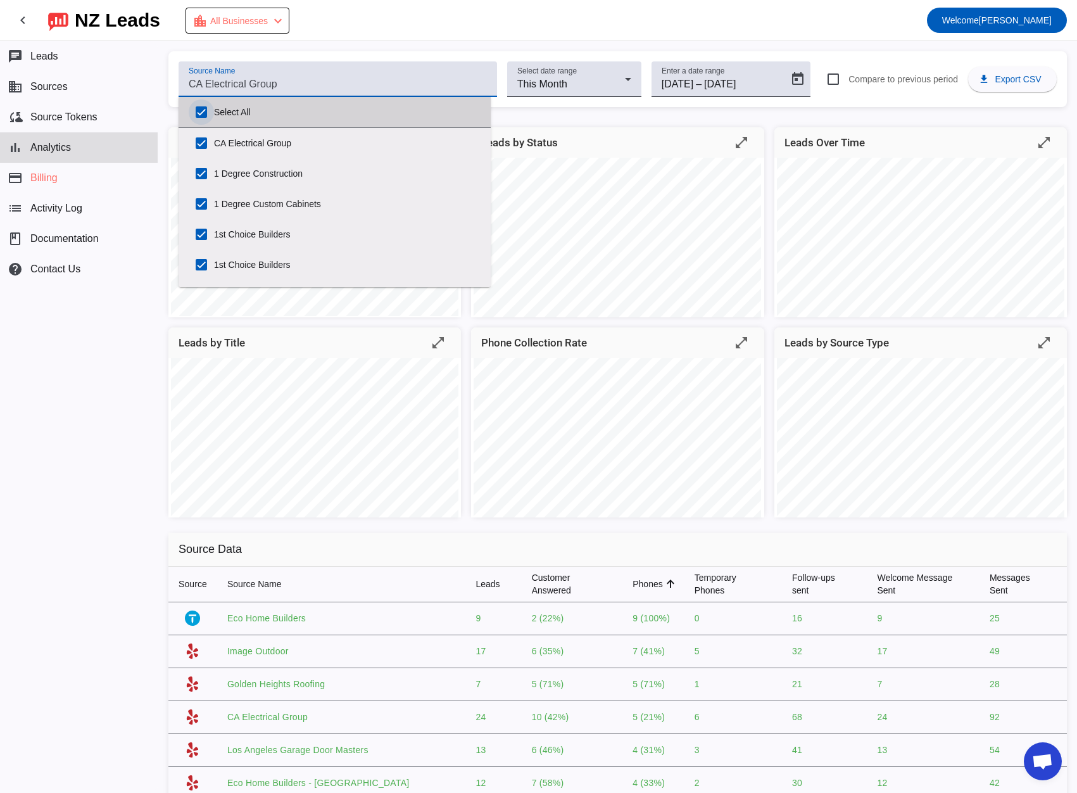
checkbox input "true"
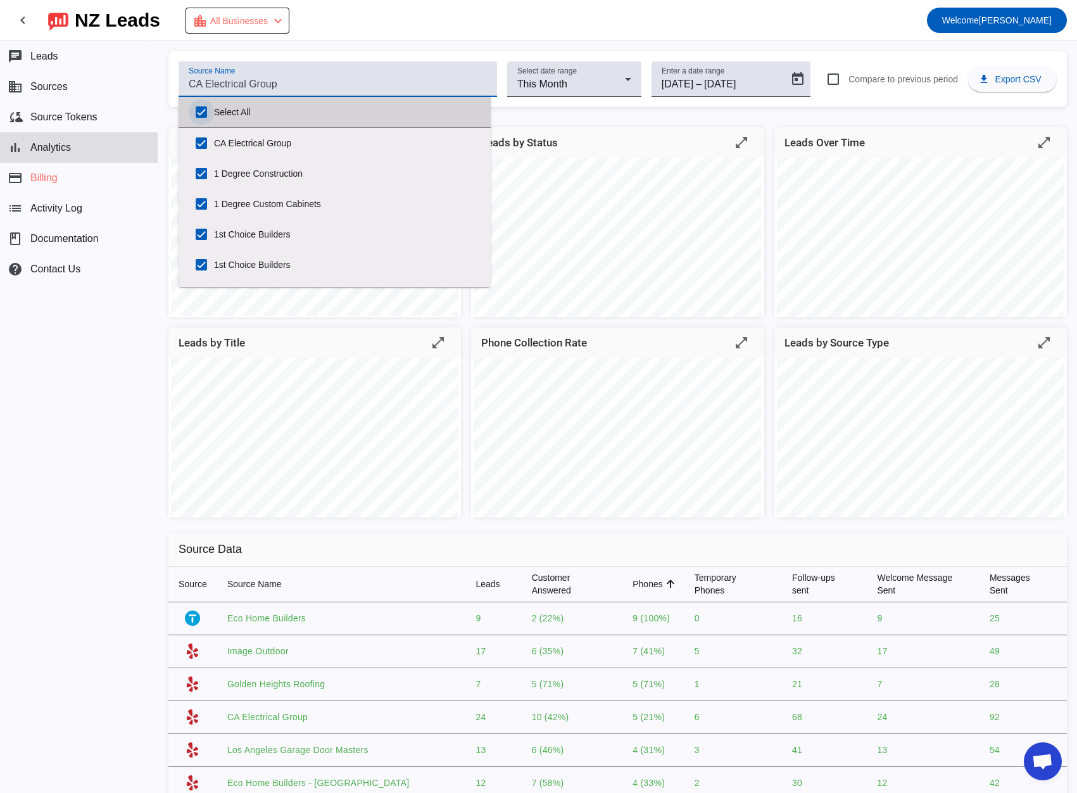
checkbox input "true"
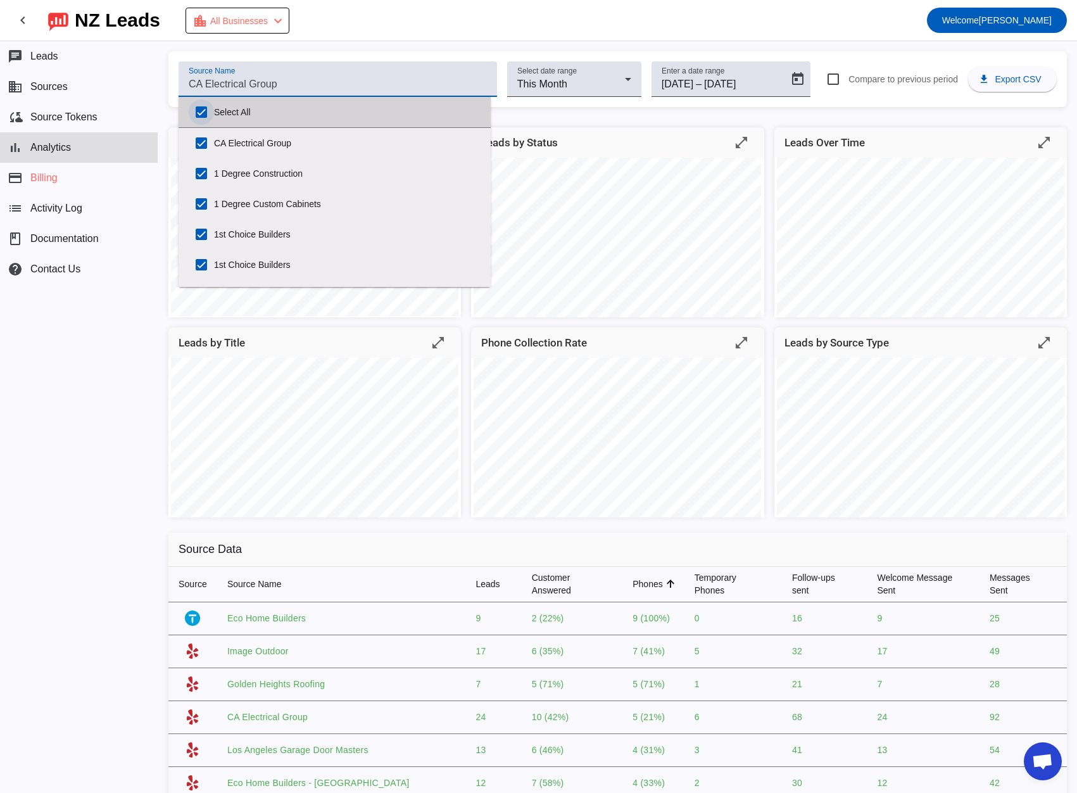
checkbox input "true"
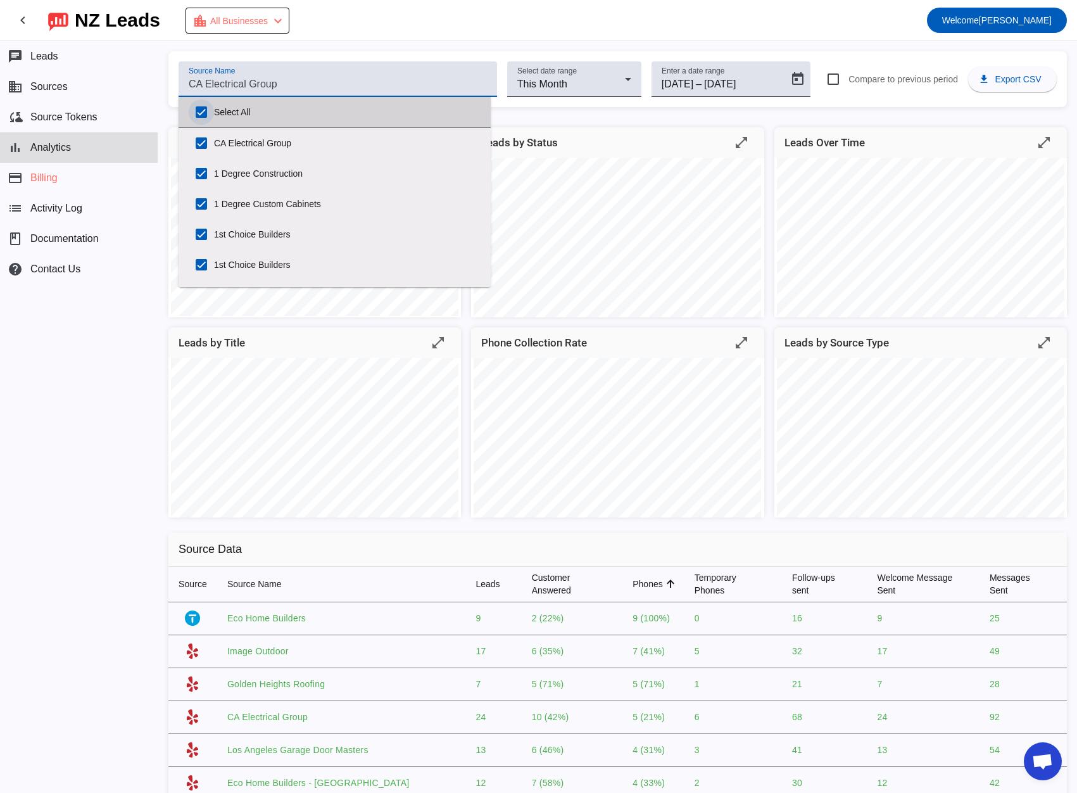
checkbox input "true"
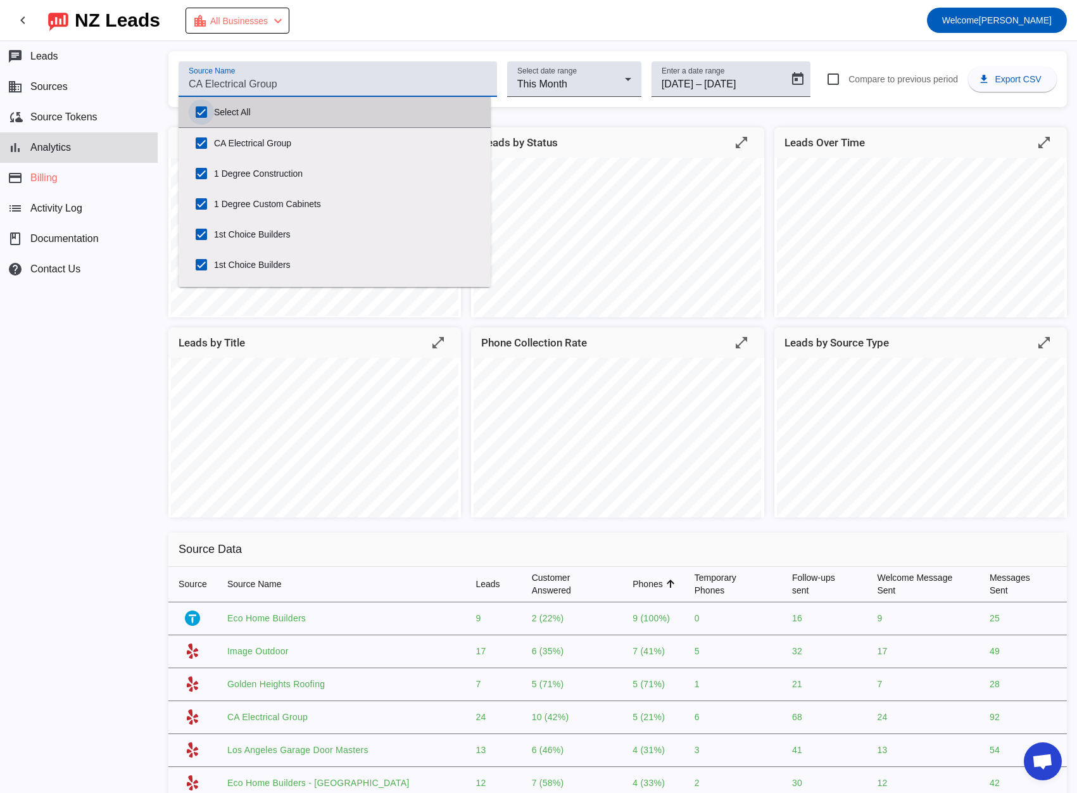
checkbox input "true"
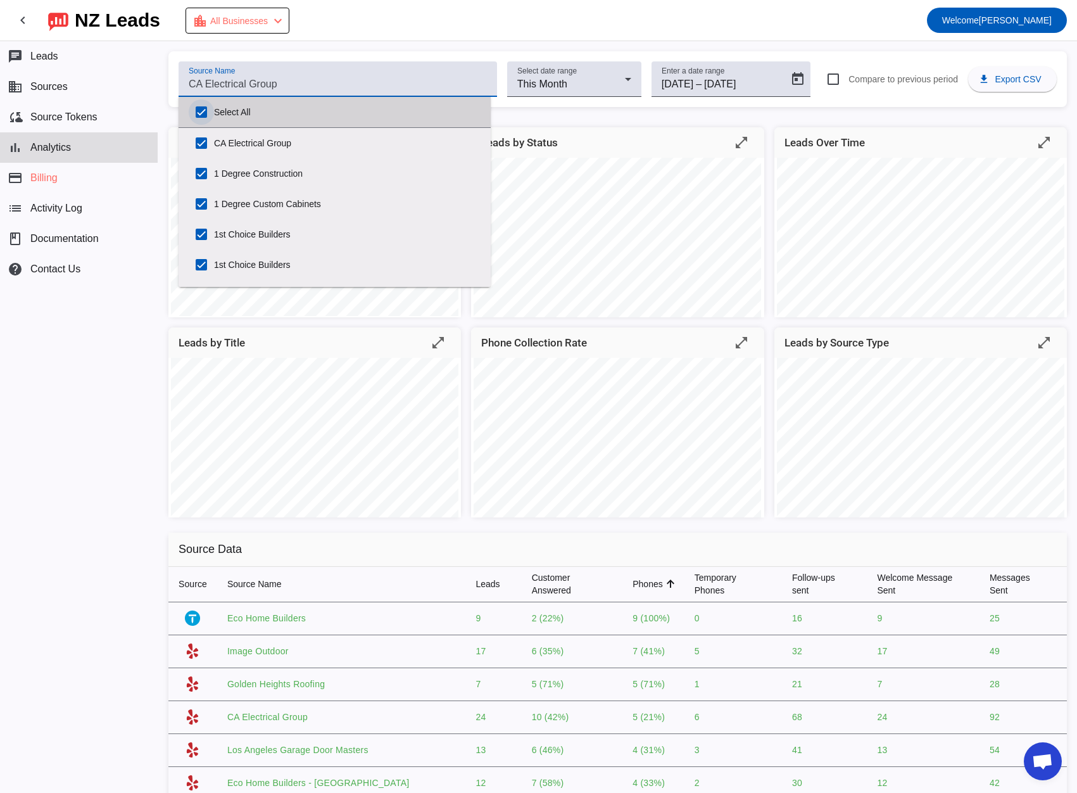
checkbox input "true"
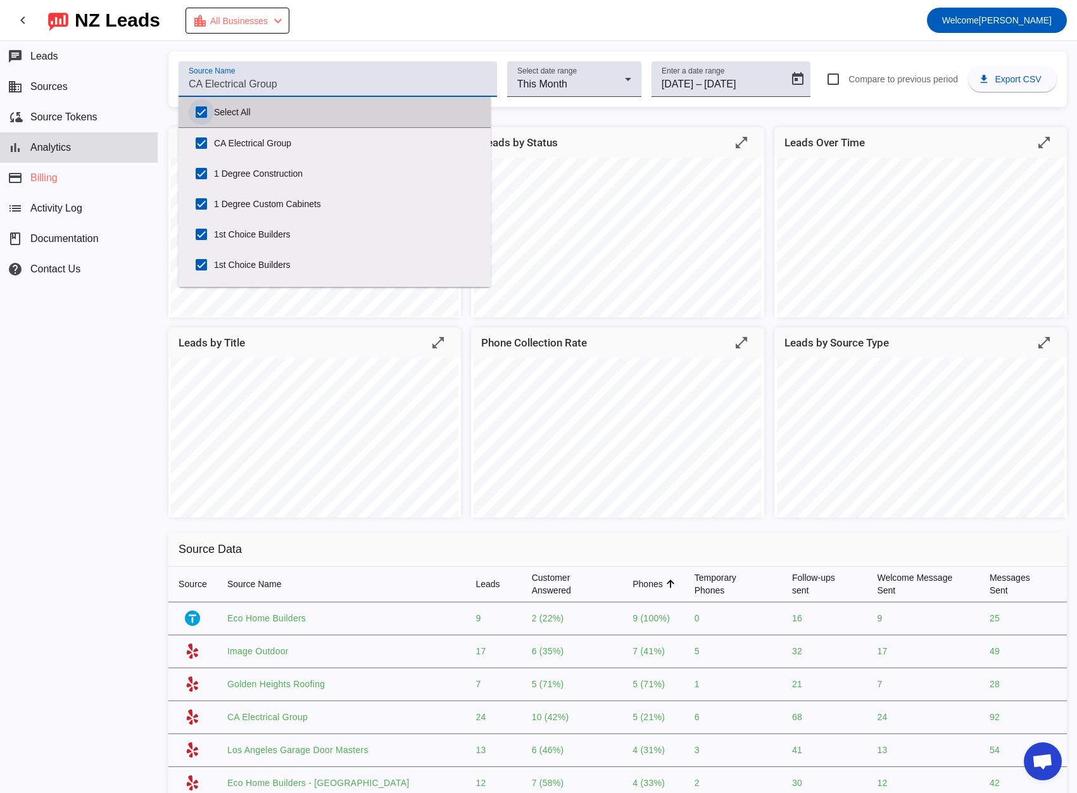
checkbox input "true"
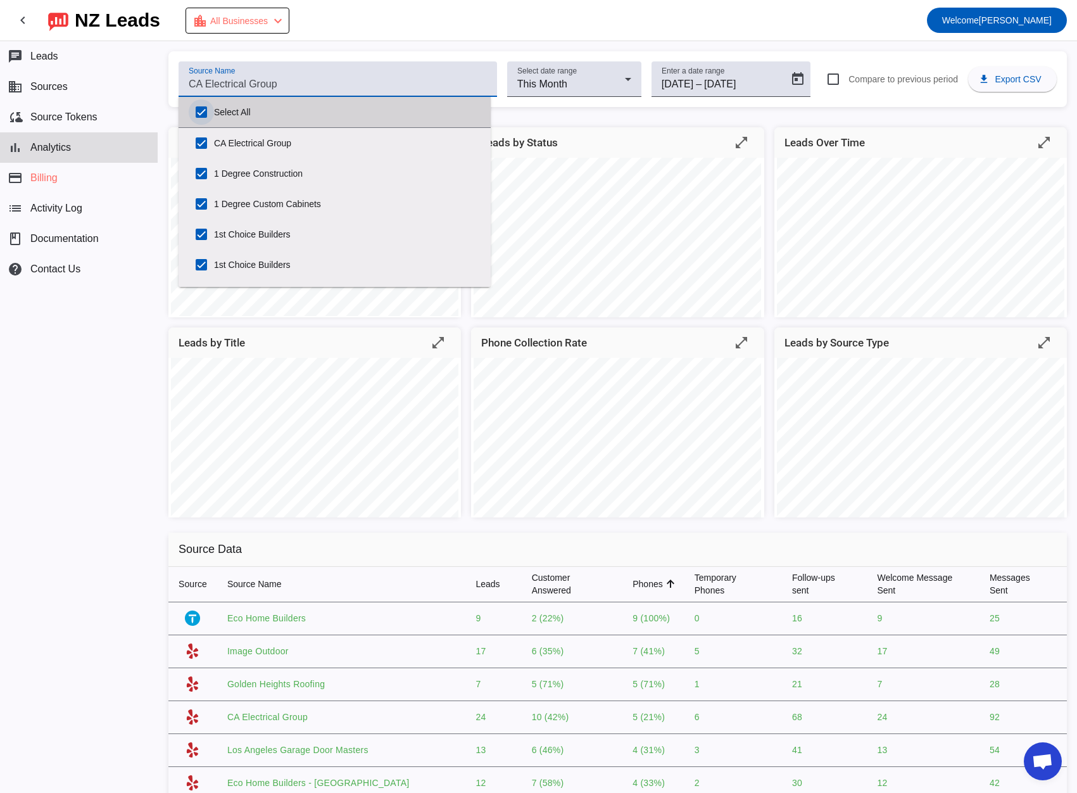
checkbox input "true"
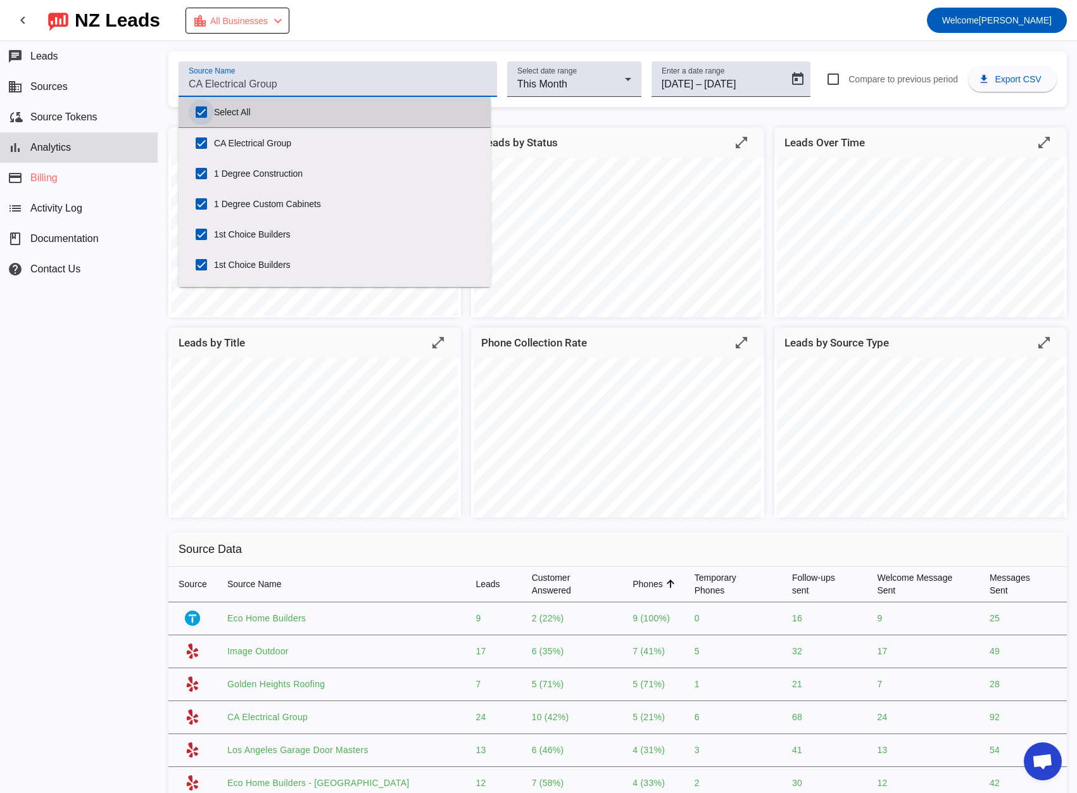
checkbox input "true"
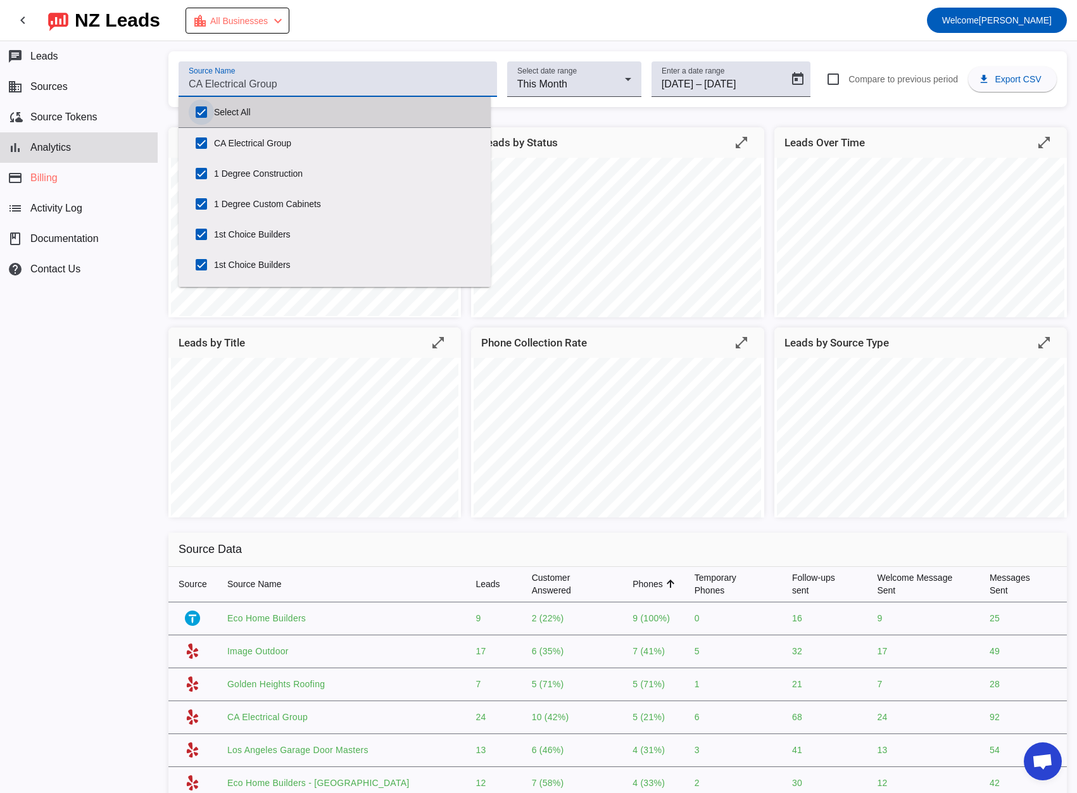
checkbox input "true"
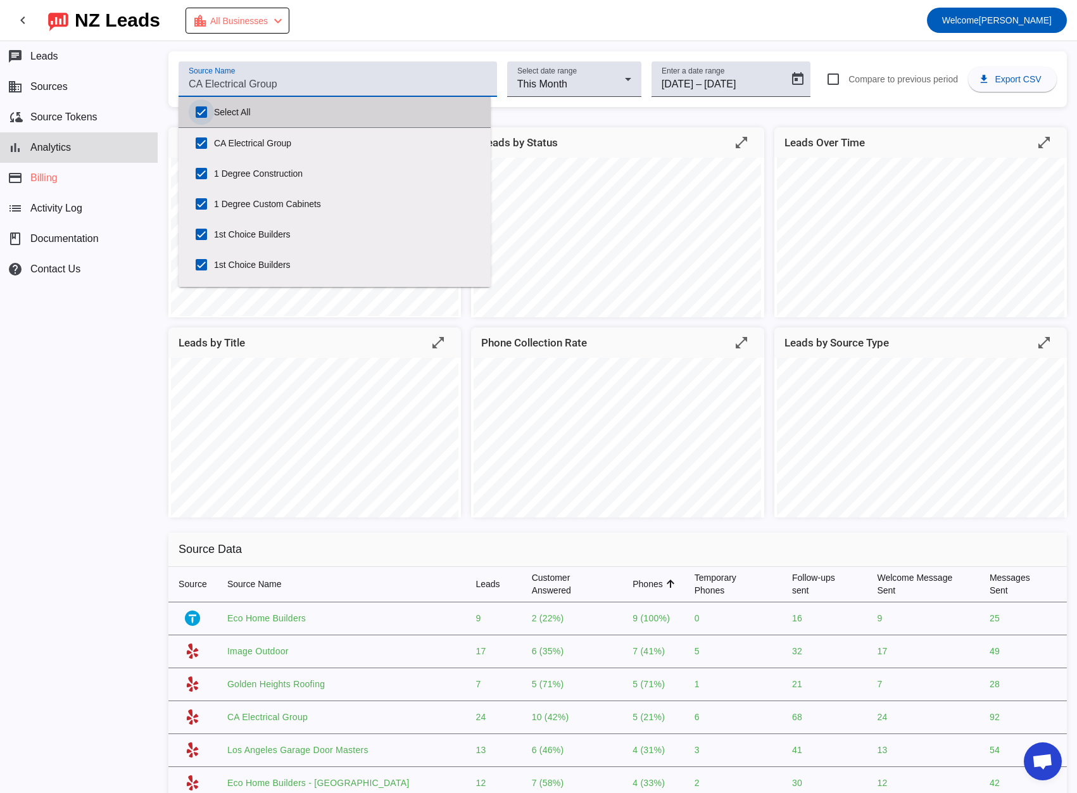
checkbox input "true"
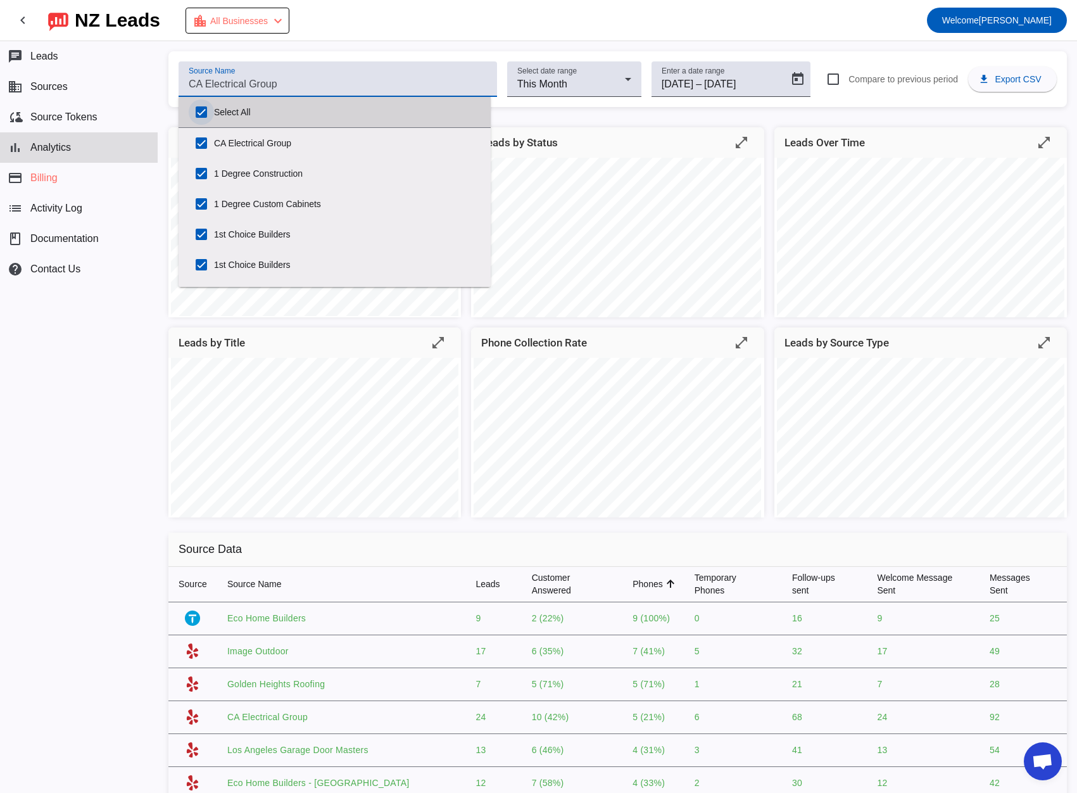
checkbox input "true"
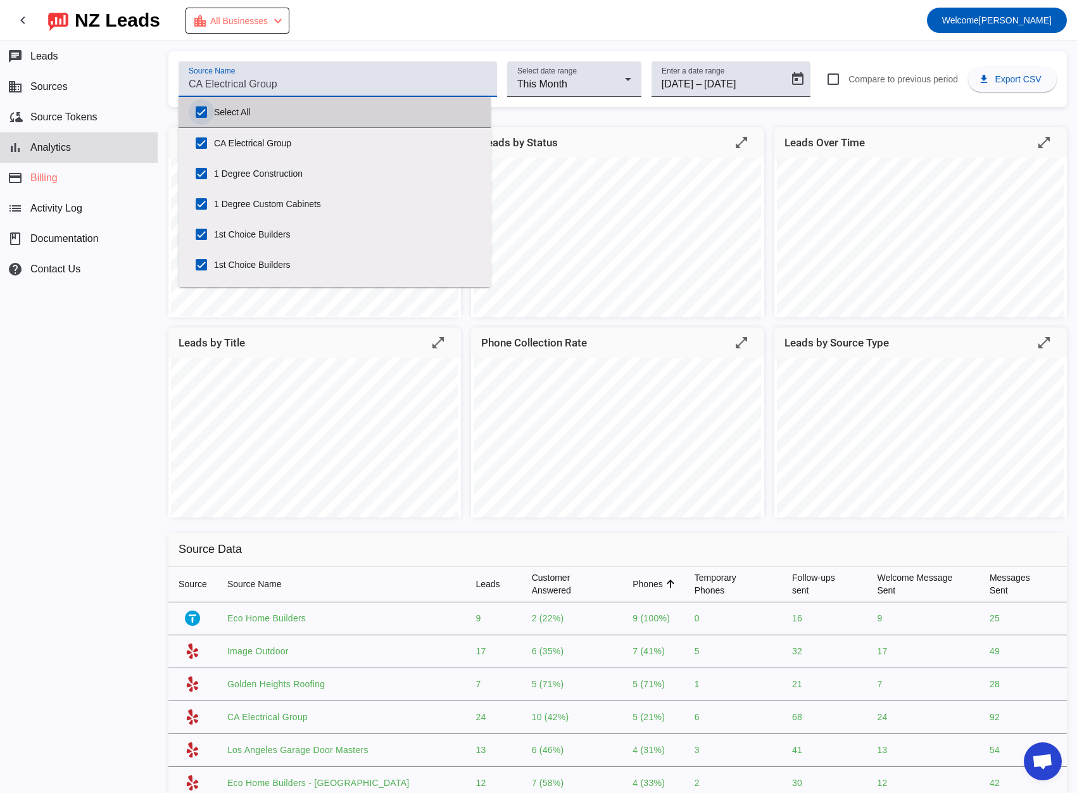
checkbox input "true"
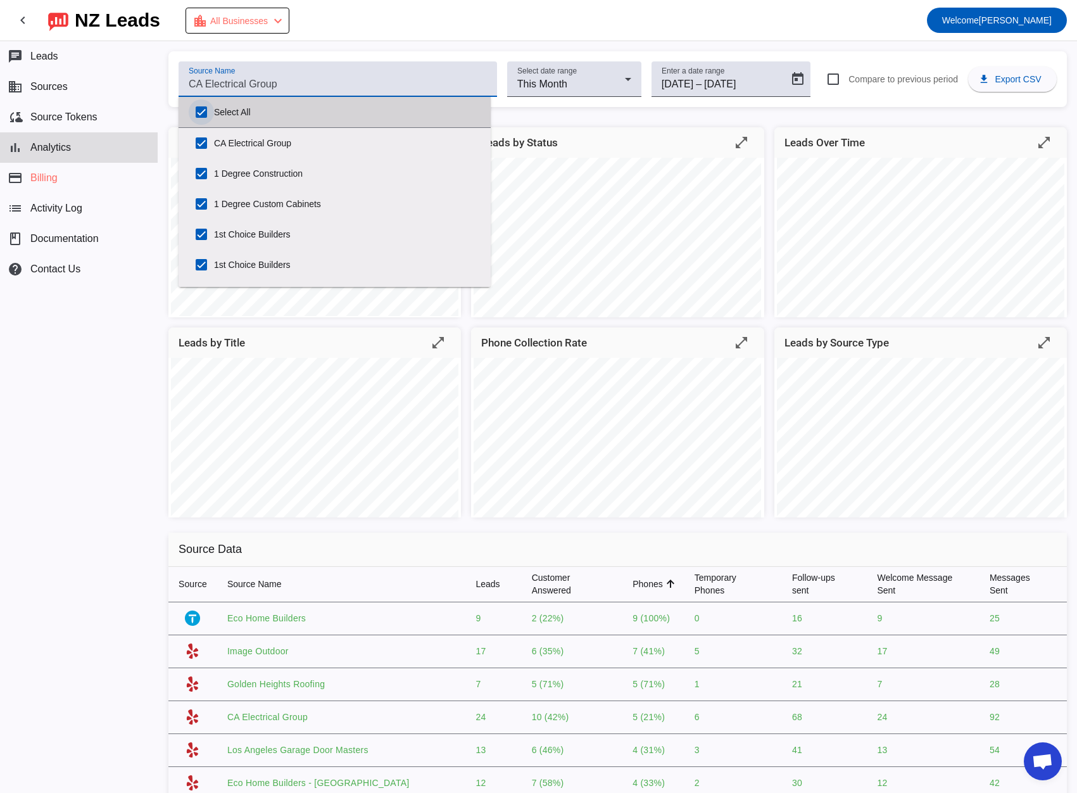
checkbox input "true"
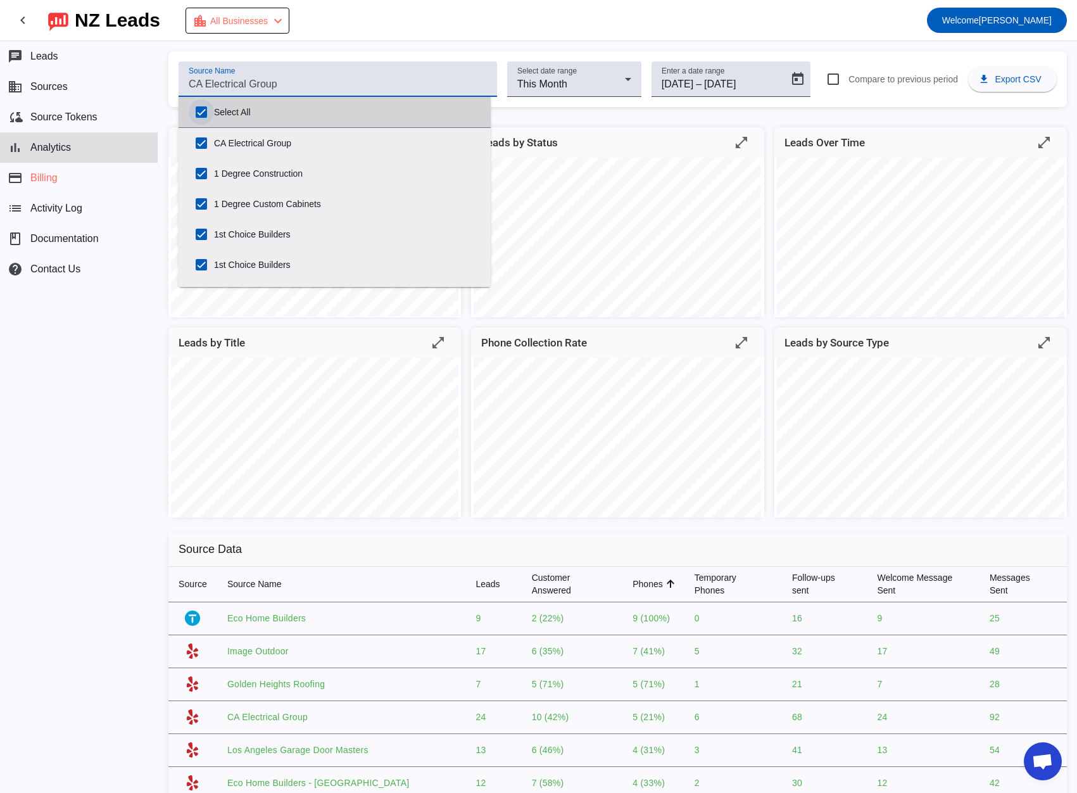
checkbox input "true"
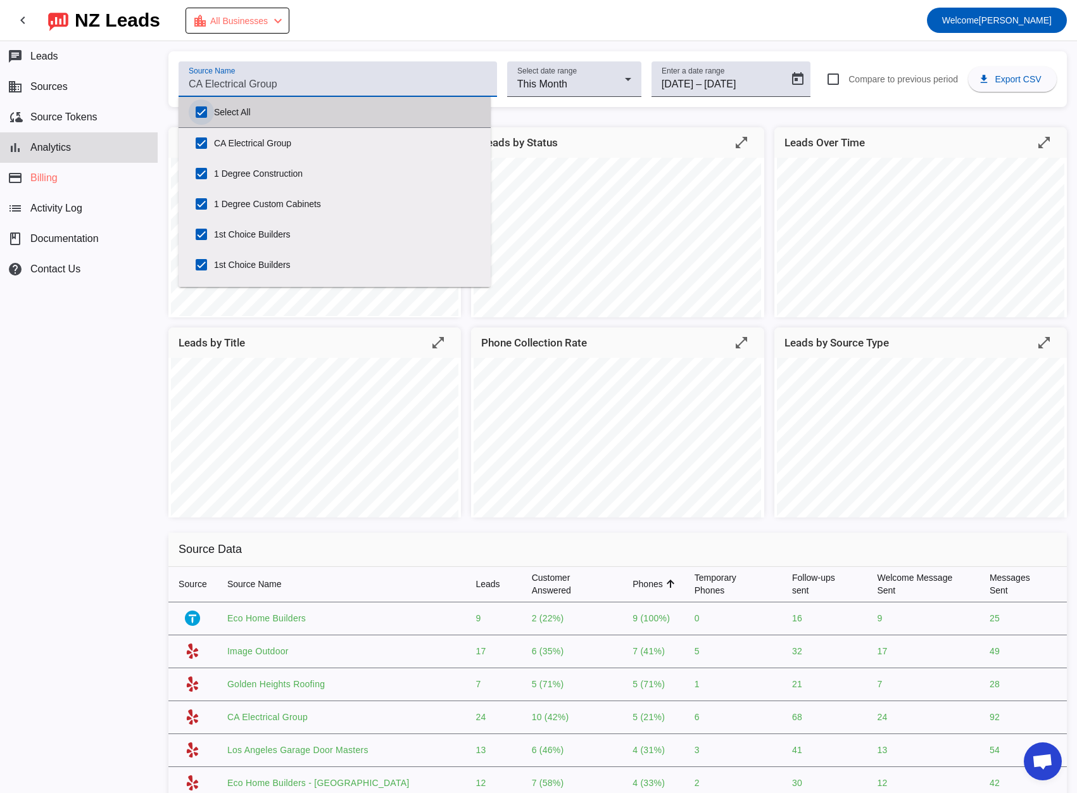
checkbox input "true"
click at [201, 113] on input "Select All" at bounding box center [201, 111] width 25 height 25
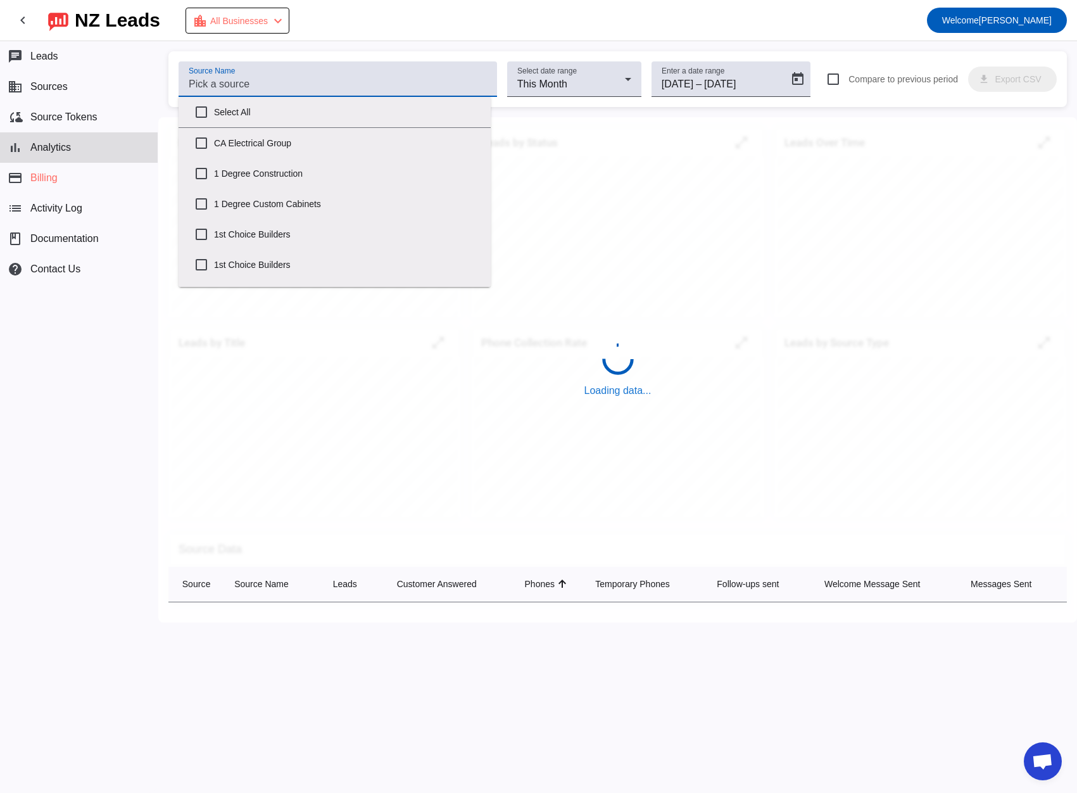
click at [212, 82] on input "Source Name" at bounding box center [338, 84] width 298 height 15
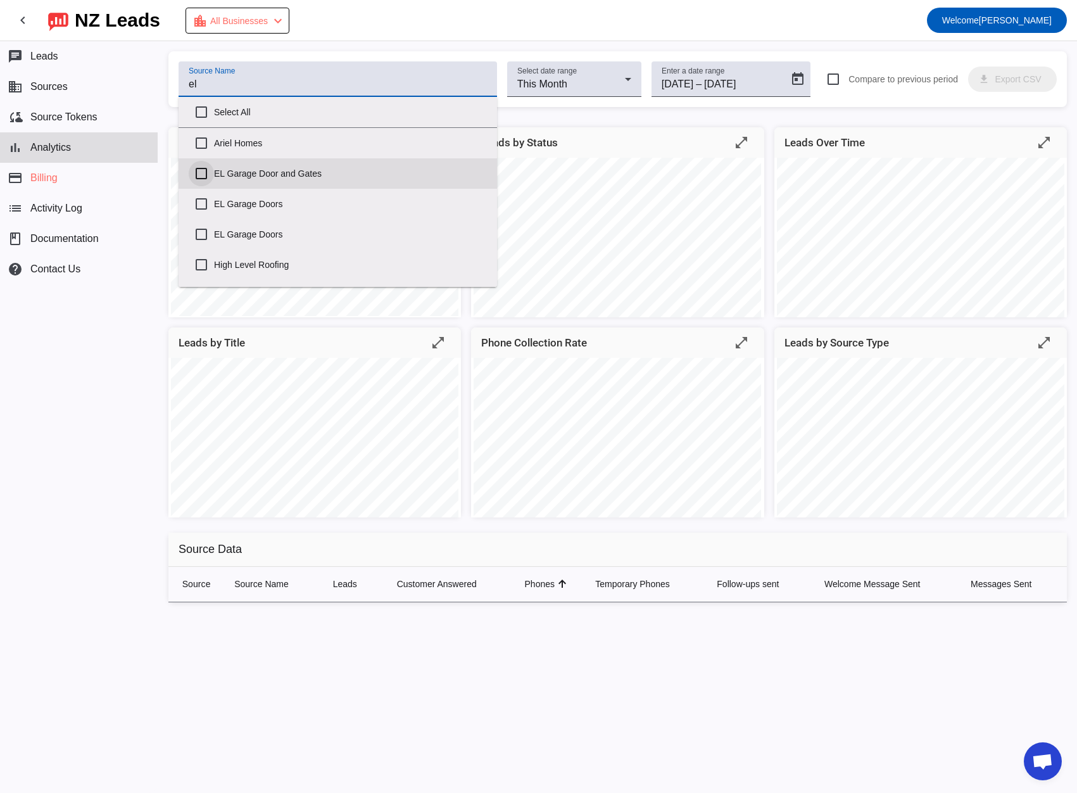
click at [204, 168] on input "EL Garage Door and Gates" at bounding box center [201, 173] width 25 height 25
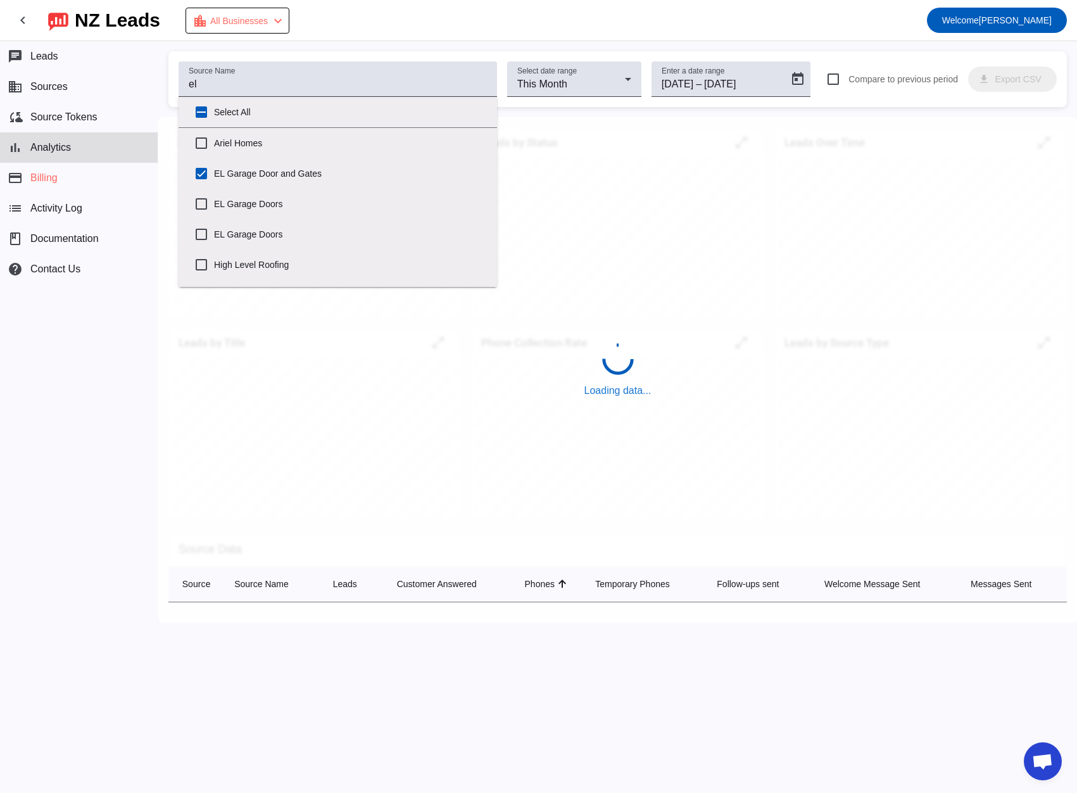
click at [148, 310] on div "chat Leads business Sources cloud_sync Source Tokens bar_chart Analytics paymen…" at bounding box center [79, 417] width 158 height 752
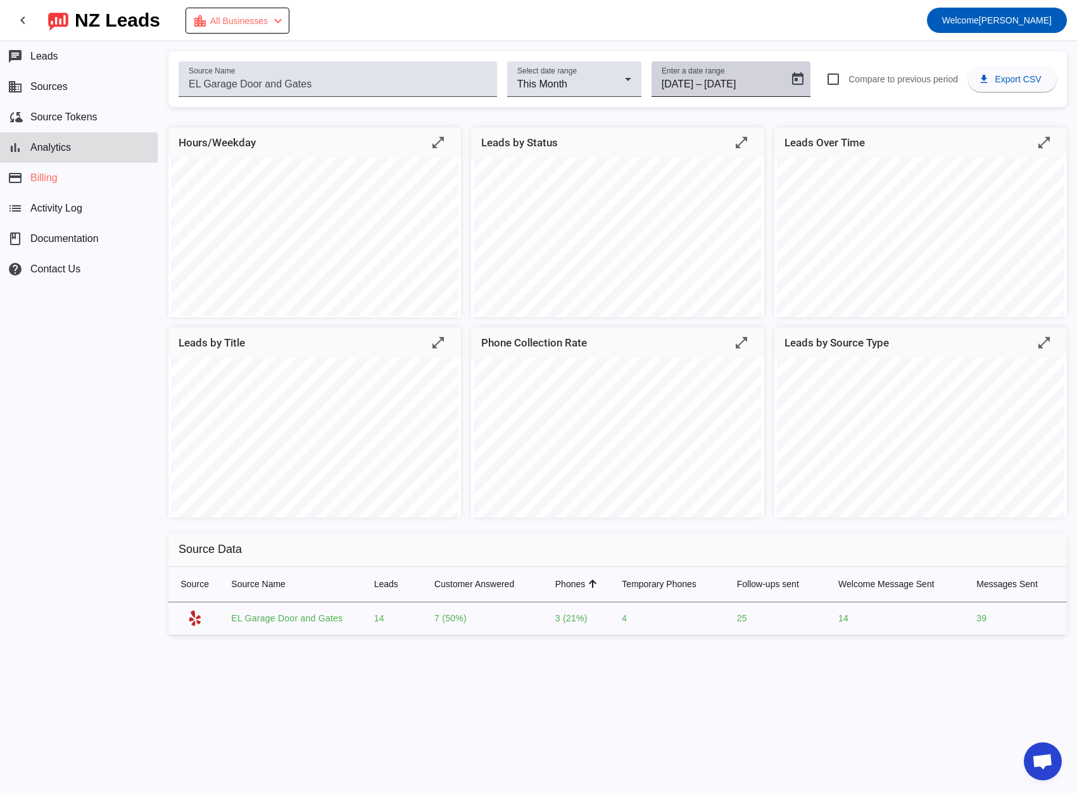
click at [718, 84] on input "[DATE]" at bounding box center [733, 84] width 58 height 15
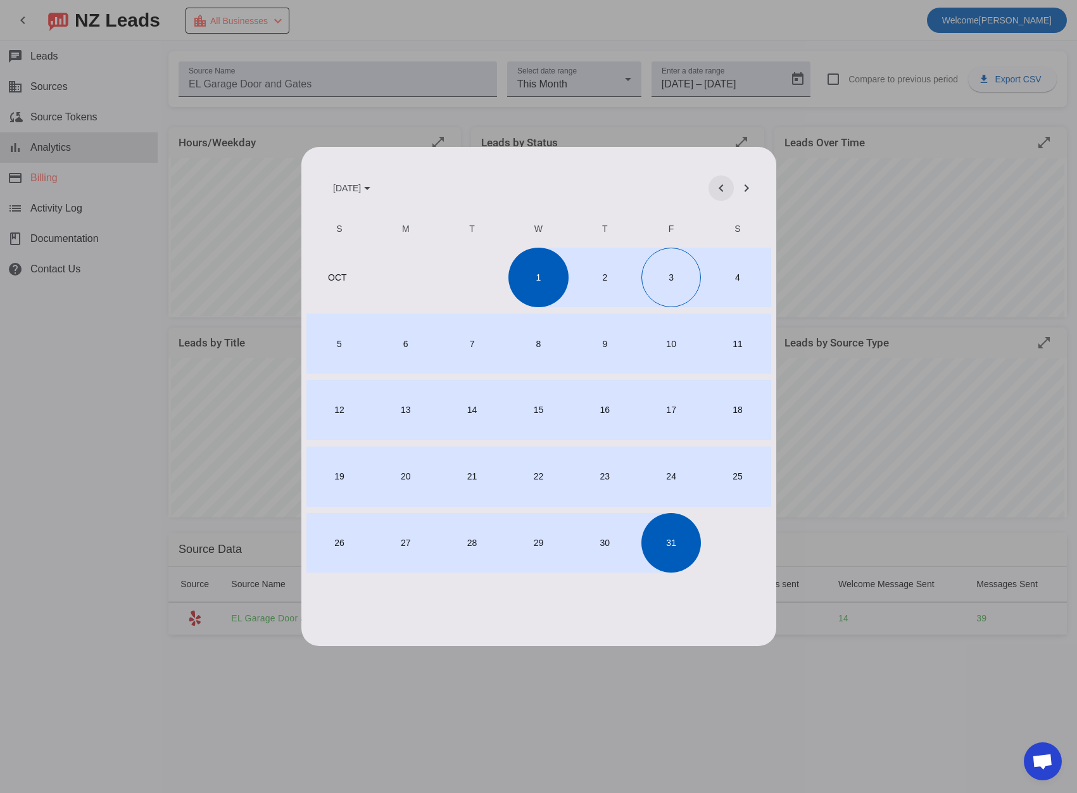
click at [717, 193] on span "Previous month" at bounding box center [721, 188] width 30 height 30
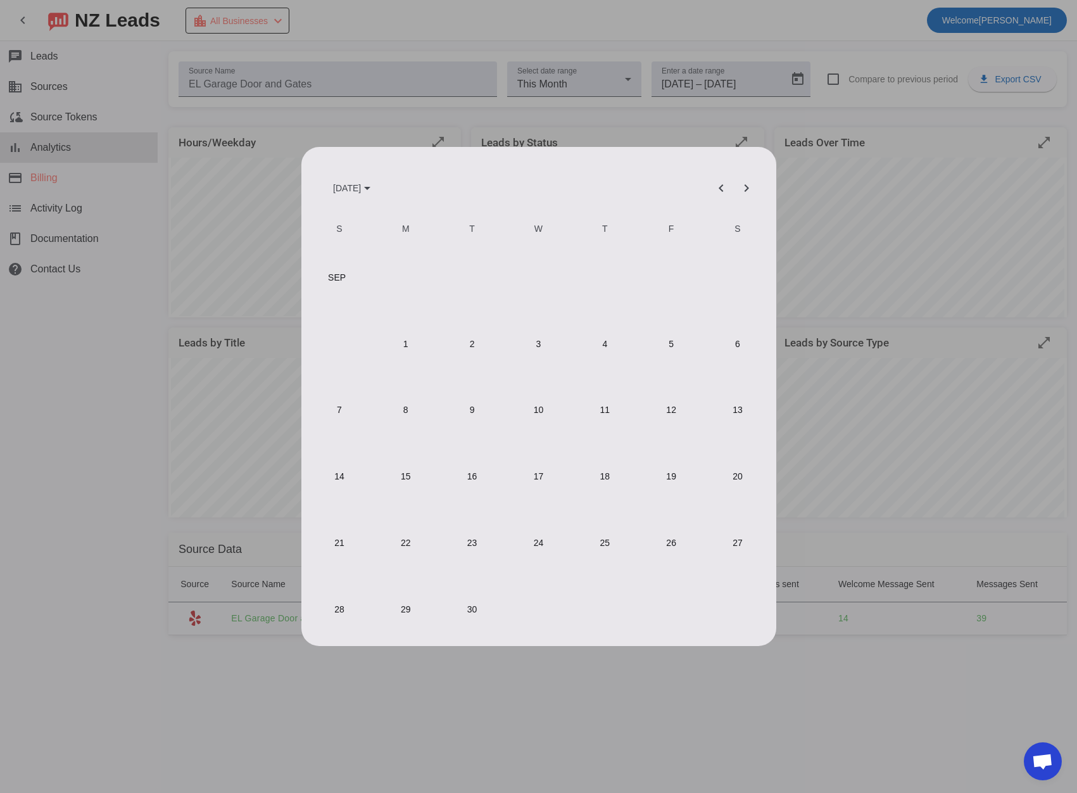
drag, startPoint x: 414, startPoint y: 348, endPoint x: 432, endPoint y: 362, distance: 23.1
click at [414, 349] on span "1" at bounding box center [406, 344] width 60 height 60
click at [454, 614] on span "30" at bounding box center [472, 610] width 60 height 60
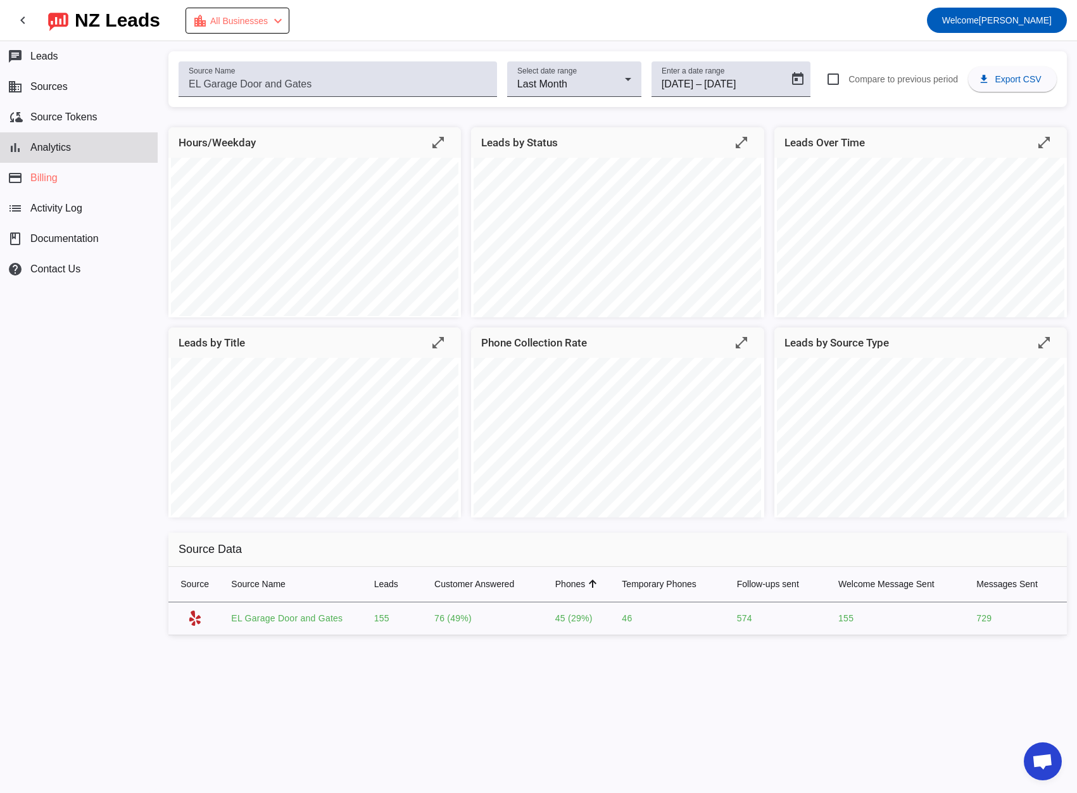
drag, startPoint x: 433, startPoint y: 618, endPoint x: 473, endPoint y: 618, distance: 39.9
click at [473, 618] on td "76 (49%)" at bounding box center [484, 618] width 121 height 33
click at [416, 623] on td "155" at bounding box center [394, 618] width 60 height 33
click at [385, 619] on td "155" at bounding box center [394, 618] width 60 height 33
drag, startPoint x: 554, startPoint y: 620, endPoint x: 568, endPoint y: 620, distance: 13.9
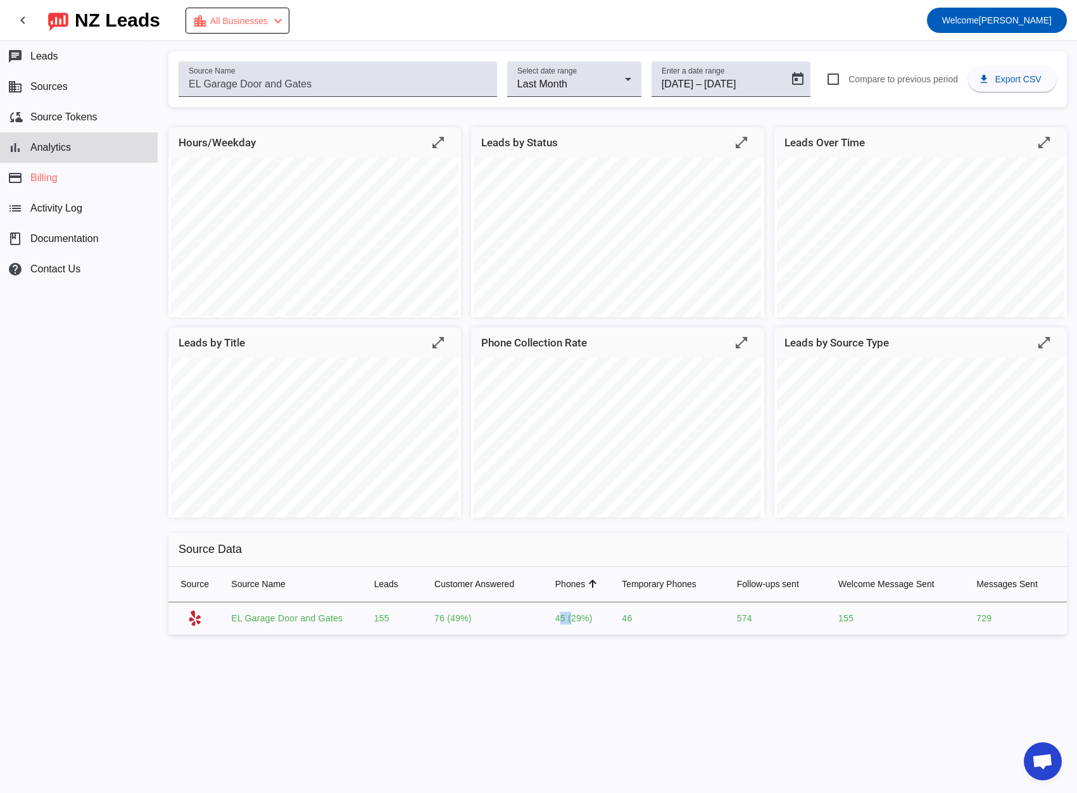
click at [568, 620] on td "45 (29%)" at bounding box center [578, 618] width 67 height 33
drag, startPoint x: 623, startPoint y: 619, endPoint x: 632, endPoint y: 620, distance: 9.0
click at [632, 620] on td "46" at bounding box center [669, 618] width 115 height 33
drag, startPoint x: 376, startPoint y: 621, endPoint x: 590, endPoint y: 611, distance: 214.3
click at [590, 611] on tr "EL Garage Door and Gates 155 76 (49%) 45 (29%) 46 574 155 729" at bounding box center [617, 618] width 899 height 33
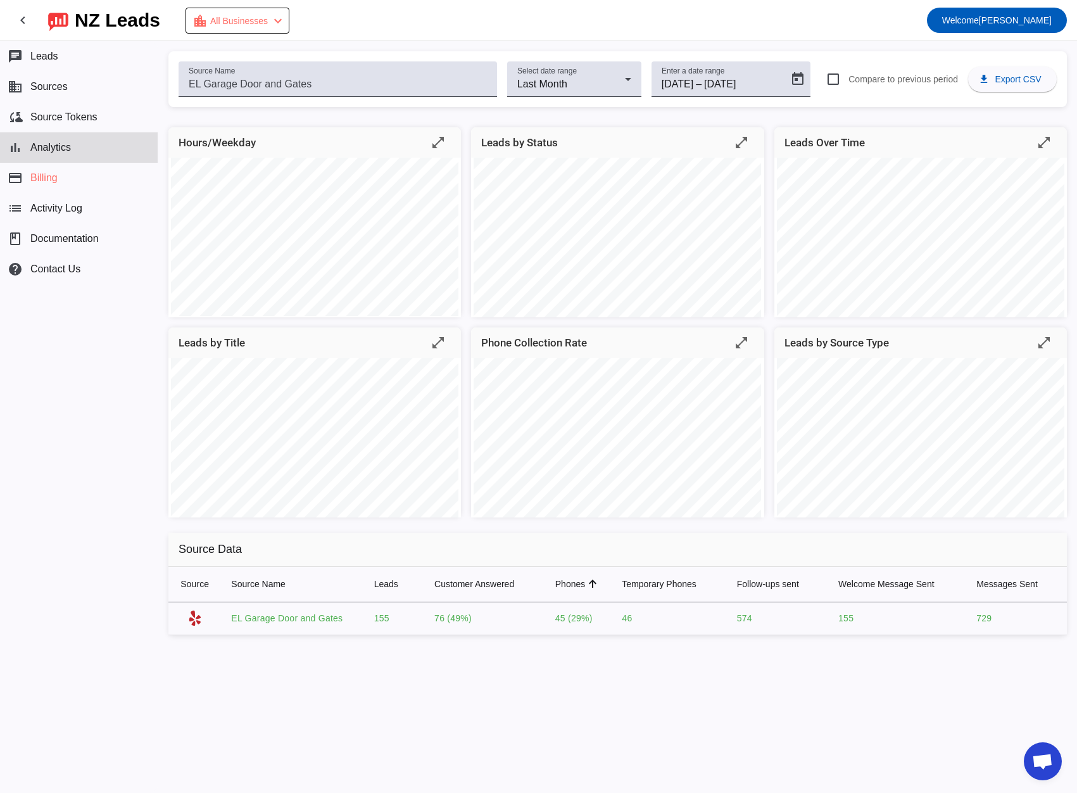
click at [500, 647] on div "Hours/Weekday open_in_full Leads by Status open_in_full Leads Over Time open_in…" at bounding box center [617, 386] width 919 height 538
drag, startPoint x: 431, startPoint y: 616, endPoint x: 479, endPoint y: 621, distance: 49.0
click at [479, 621] on td "76 (49%)" at bounding box center [484, 618] width 121 height 33
click at [485, 644] on div "Hours/Weekday open_in_full Leads by Status open_in_full Leads Over Time open_in…" at bounding box center [617, 386] width 919 height 538
drag, startPoint x: 426, startPoint y: 623, endPoint x: 490, endPoint y: 621, distance: 64.0
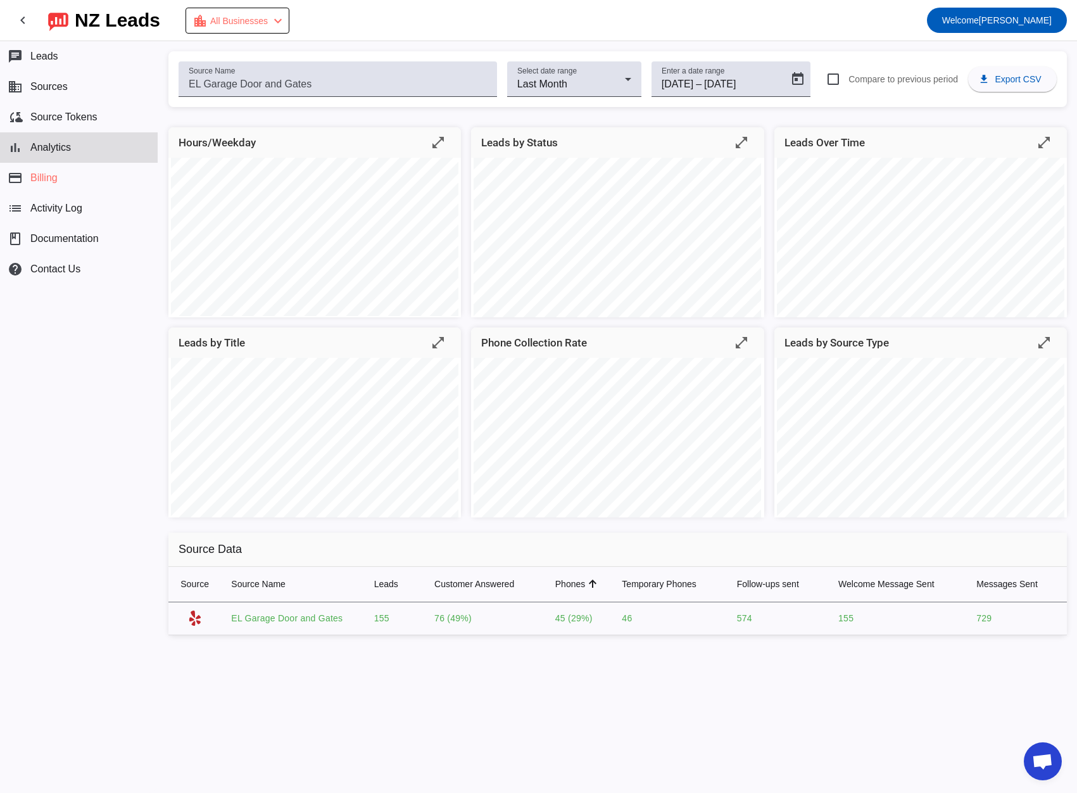
click at [490, 621] on td "76 (49%)" at bounding box center [484, 618] width 121 height 33
click at [492, 648] on div "Hours/Weekday open_in_full Leads by Status open_in_full Leads Over Time open_in…" at bounding box center [617, 386] width 919 height 538
drag, startPoint x: 490, startPoint y: 616, endPoint x: 429, endPoint y: 618, distance: 60.2
click at [429, 618] on td "76 (49%)" at bounding box center [484, 618] width 121 height 33
click at [528, 623] on td "76 (49%)" at bounding box center [484, 618] width 121 height 33
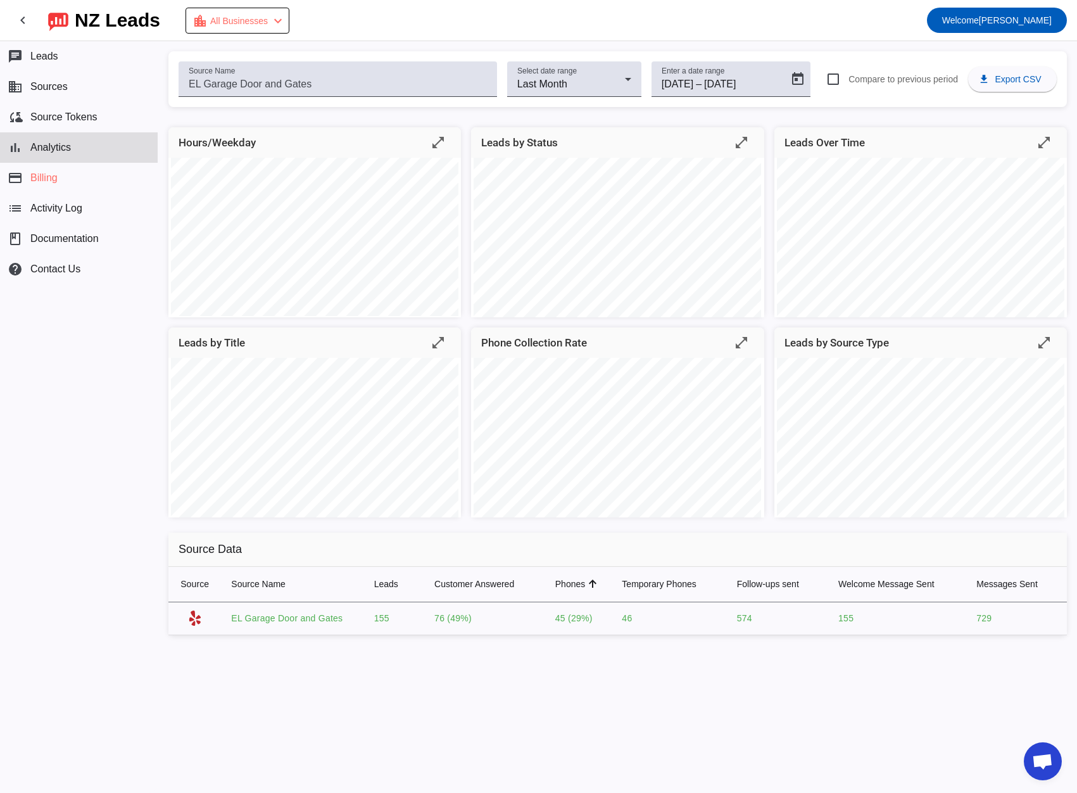
drag, startPoint x: 528, startPoint y: 623, endPoint x: 594, endPoint y: 615, distance: 66.4
click at [594, 615] on tr "EL Garage Door and Gates 155 76 (49%) 45 (29%) 46 574 155 729" at bounding box center [617, 618] width 899 height 33
click at [70, 348] on div "chat Leads business Sources cloud_sync Source Tokens bar_chart Analytics paymen…" at bounding box center [79, 417] width 158 height 752
